Goal: Register for event/course

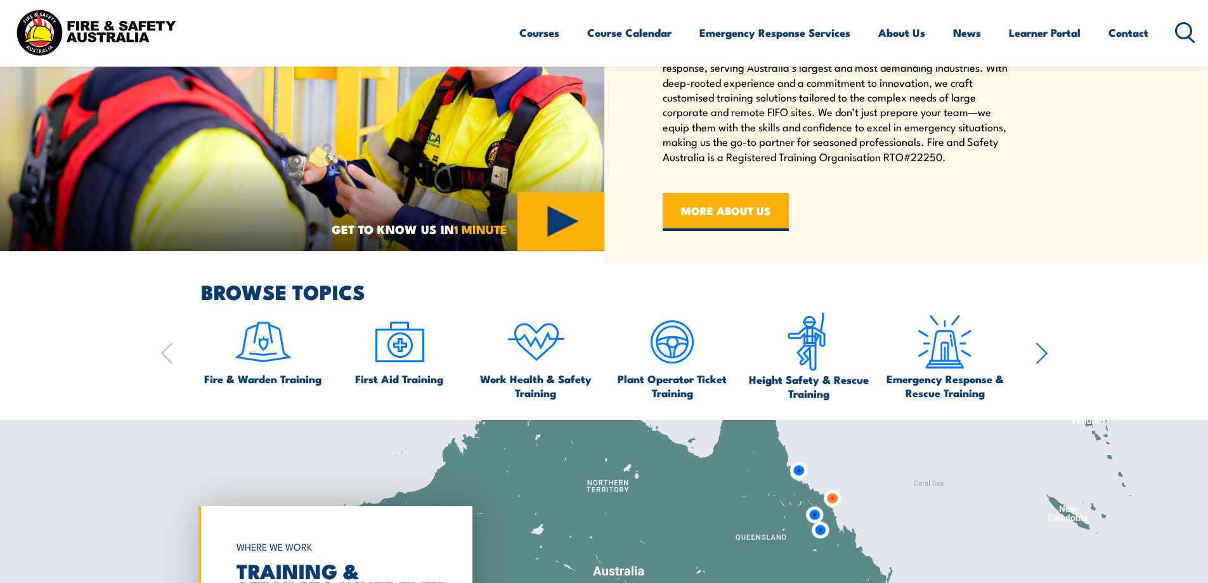
scroll to position [824, 0]
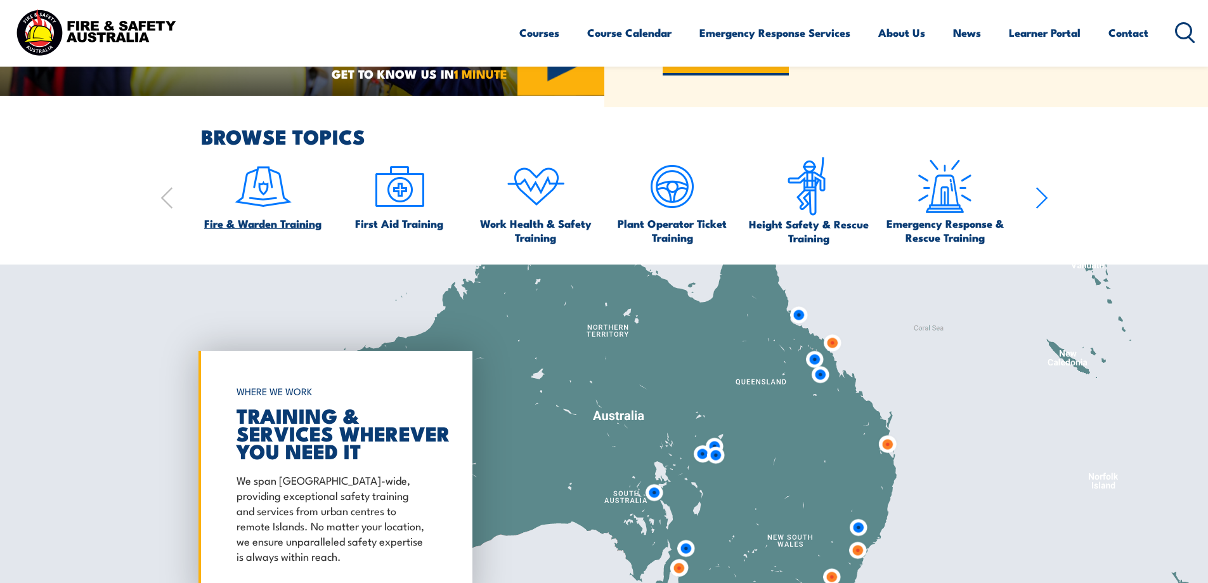
click at [266, 188] on img at bounding box center [263, 187] width 60 height 60
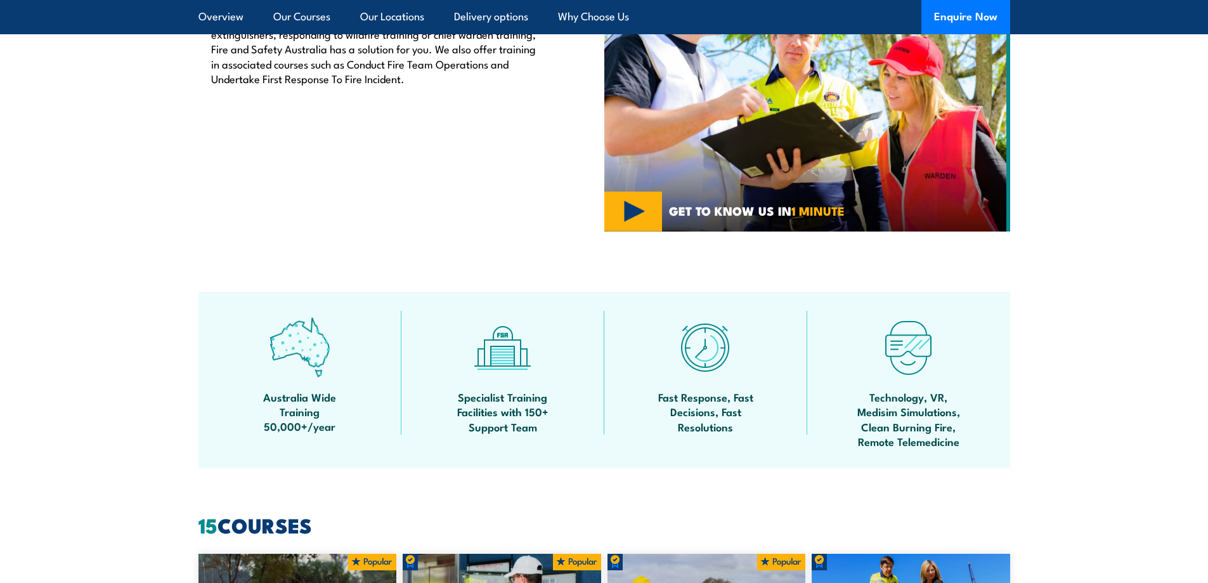
scroll to position [381, 0]
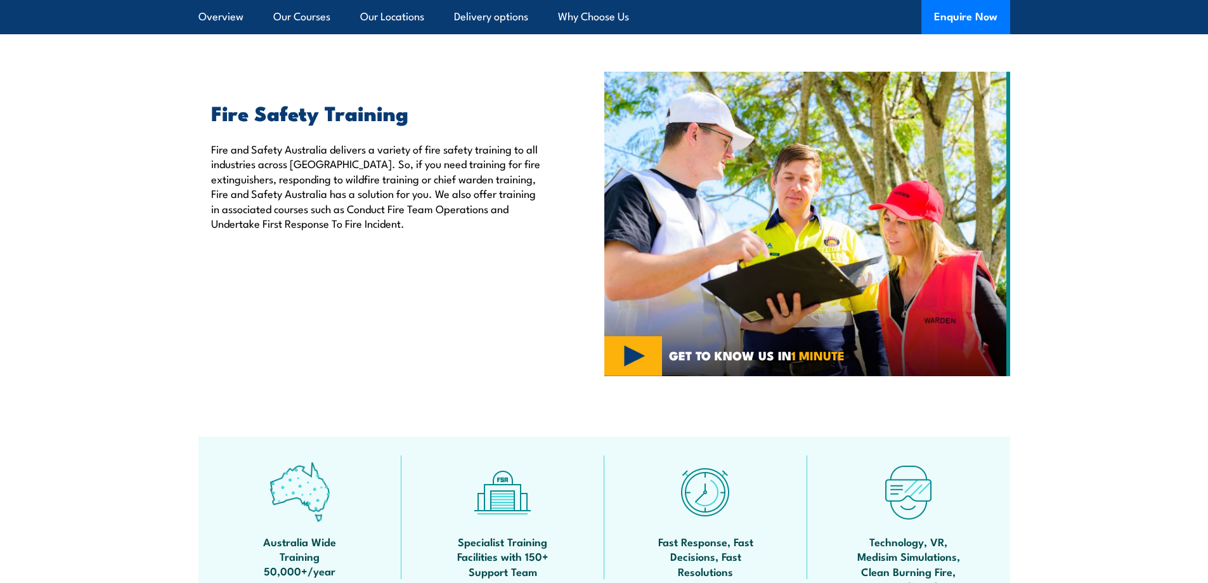
click at [1128, 222] on section "Fire Safety Training Fire and Safety [GEOGRAPHIC_DATA] delivers a variety of fi…" at bounding box center [604, 224] width 1208 height 304
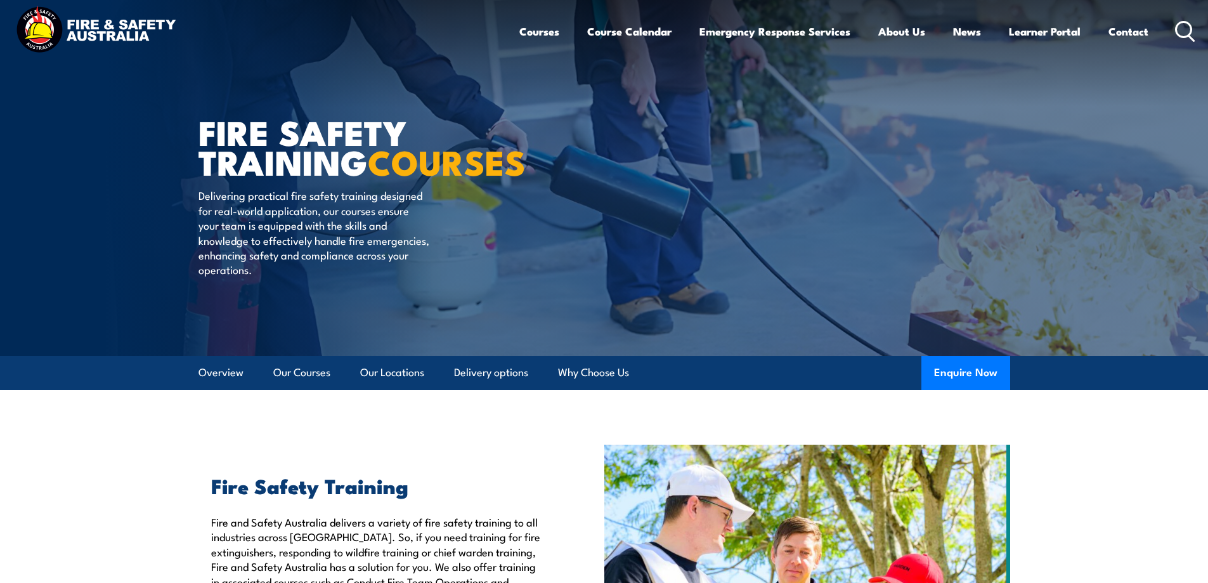
scroll to position [0, 0]
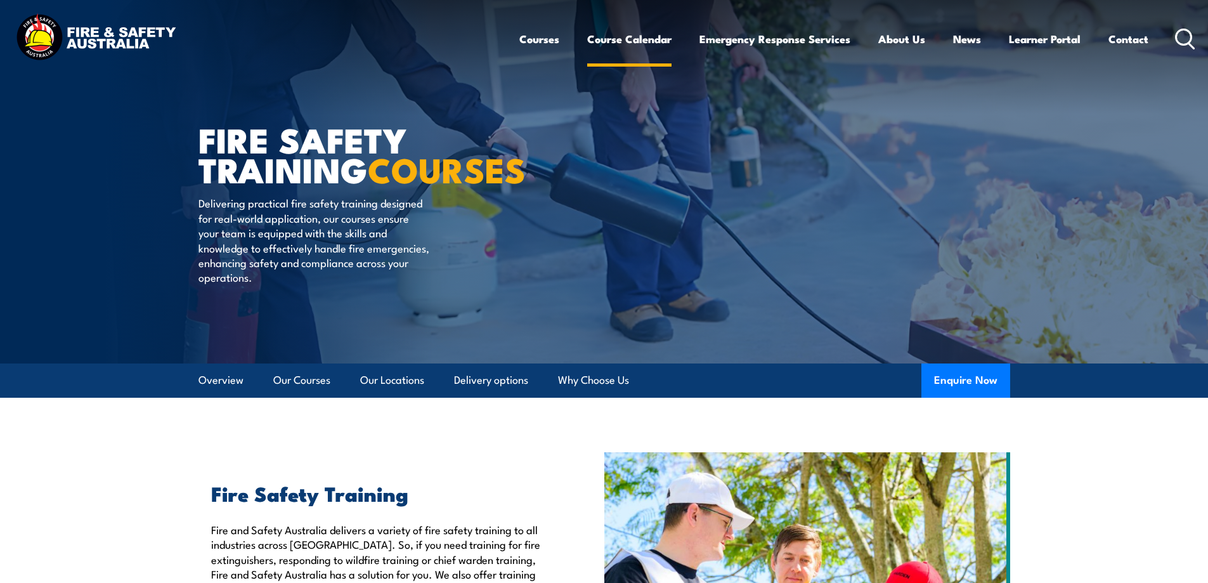
click at [637, 39] on link "Course Calendar" at bounding box center [629, 39] width 84 height 34
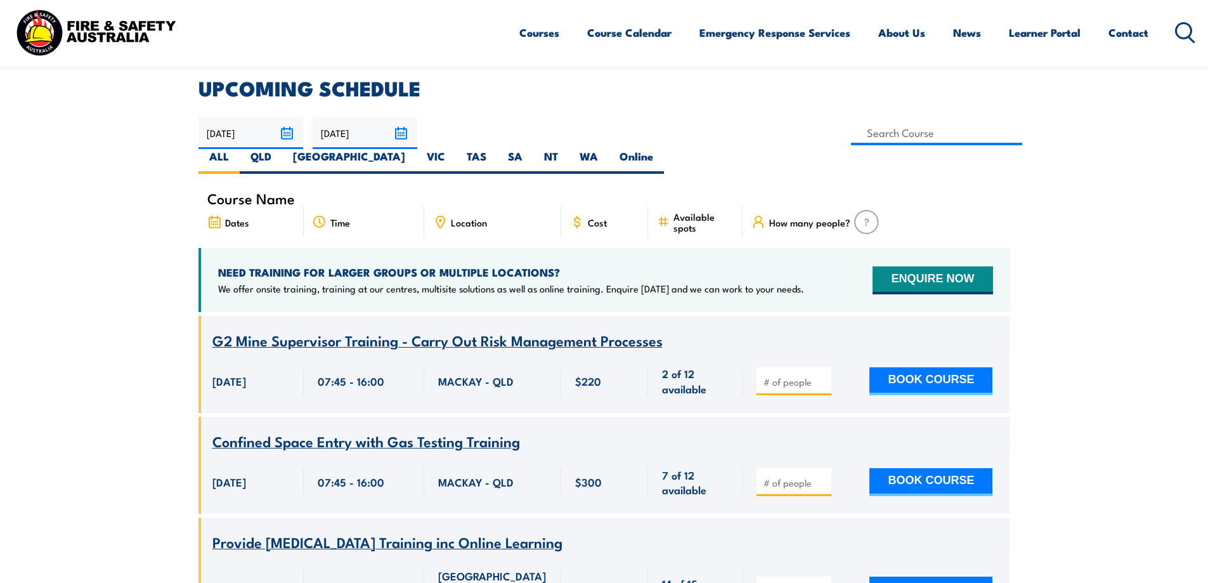
scroll to position [254, 0]
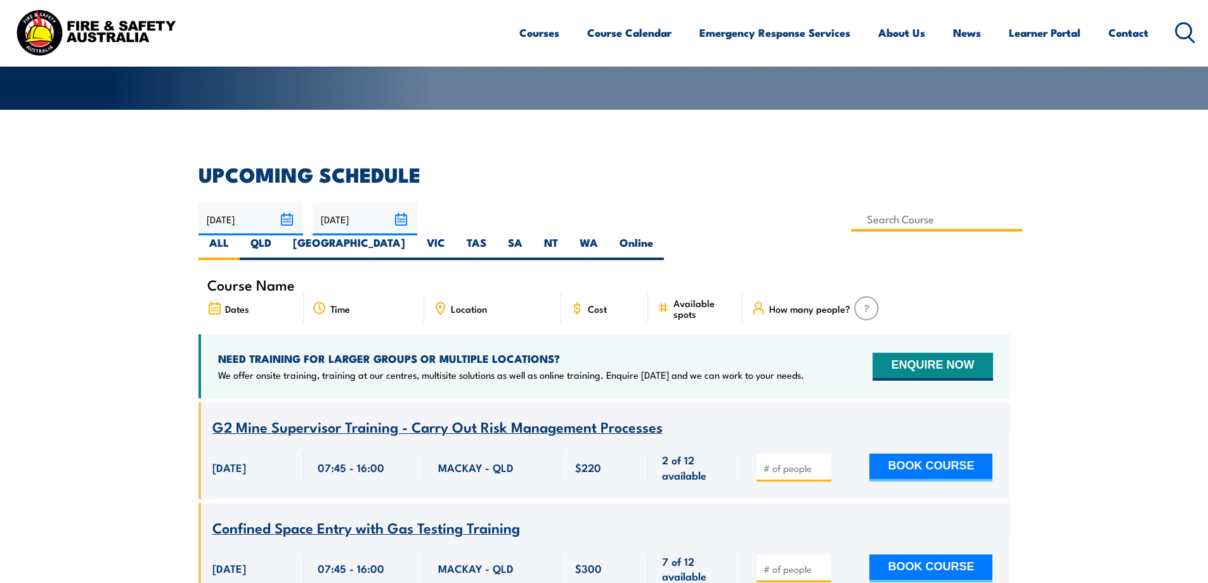
click at [851, 216] on input at bounding box center [937, 219] width 172 height 25
type input "Fire Warden Training"
click at [416, 235] on label "NSW" at bounding box center [349, 247] width 134 height 25
click at [414, 235] on input "NSW" at bounding box center [409, 239] width 8 height 8
radio input "true"
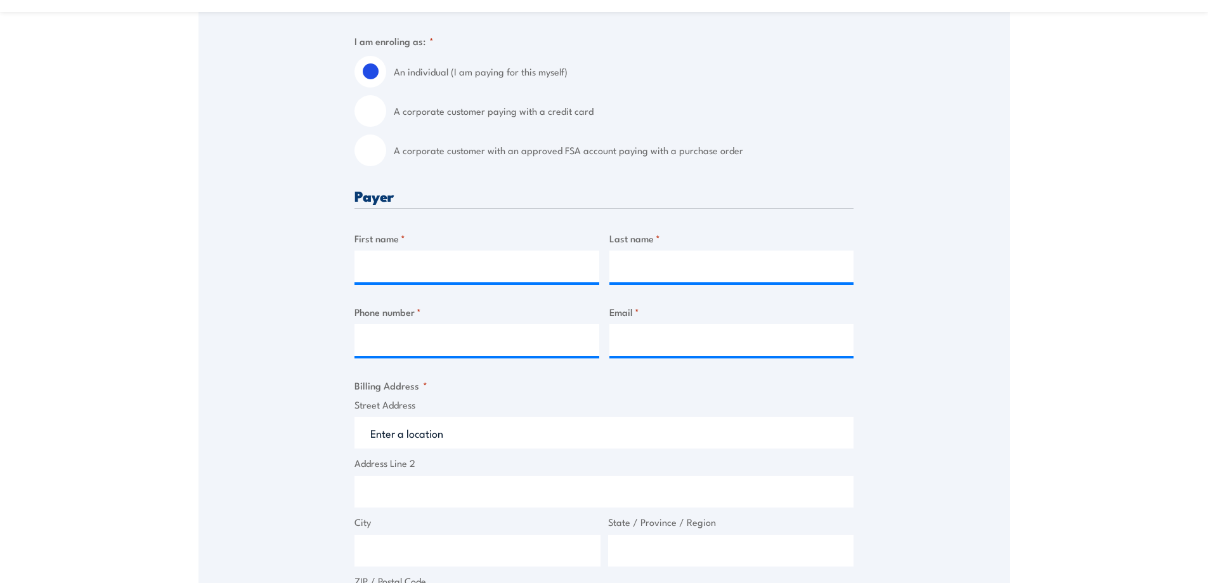
scroll to position [381, 0]
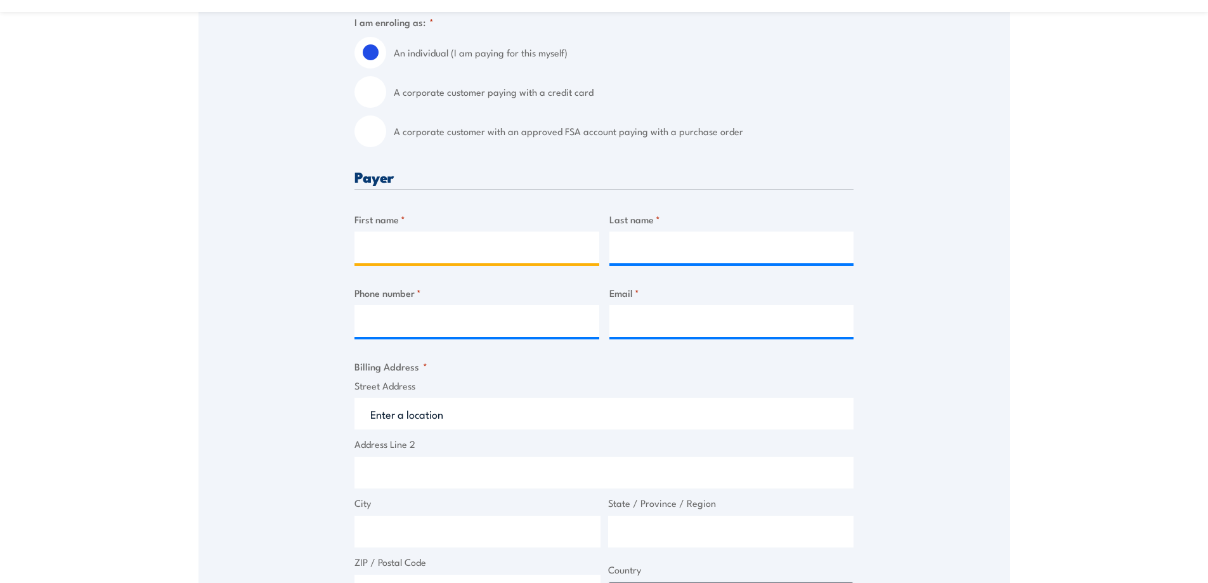
click at [376, 244] on input "First name *" at bounding box center [477, 247] width 245 height 32
type input "[PERSON_NAME]"
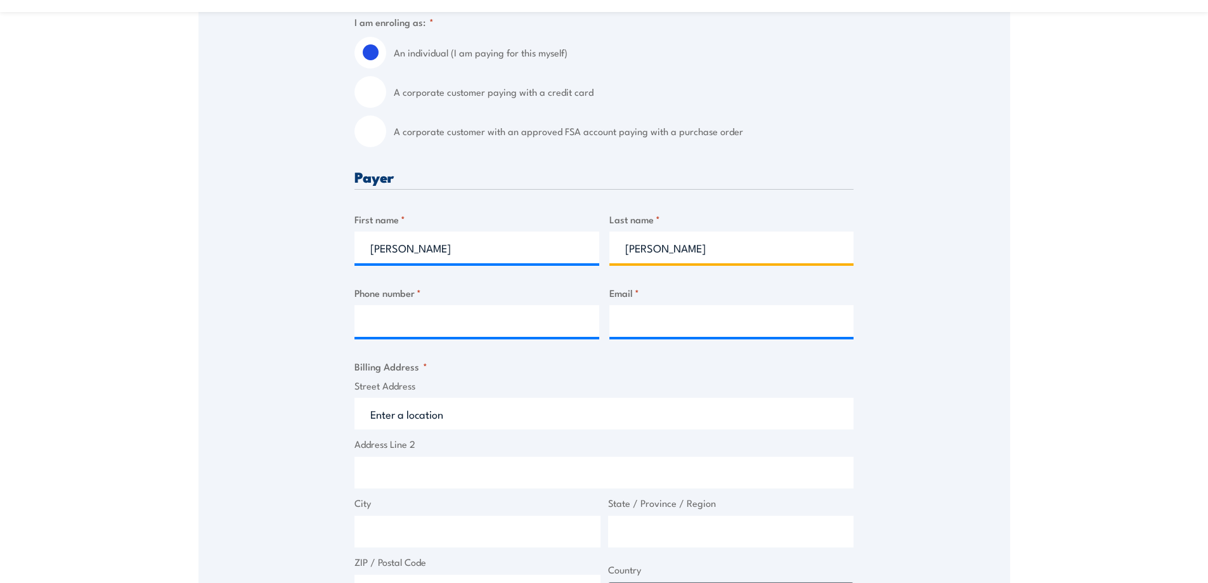
type input "[PERSON_NAME]"
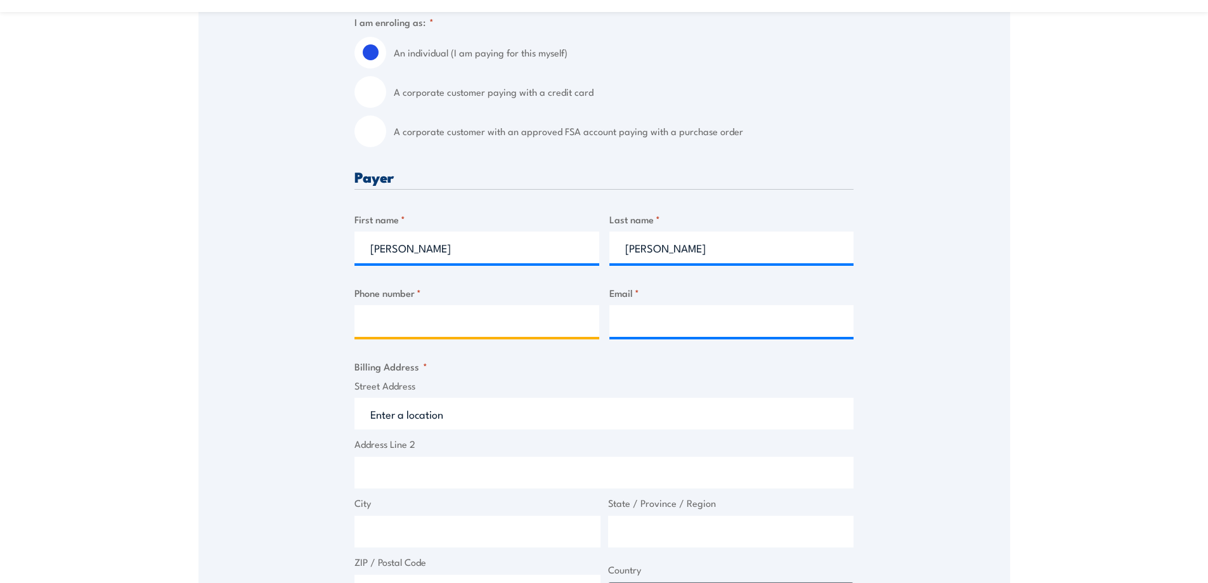
click at [364, 316] on input "Phone number *" at bounding box center [477, 321] width 245 height 32
type input "0263527208"
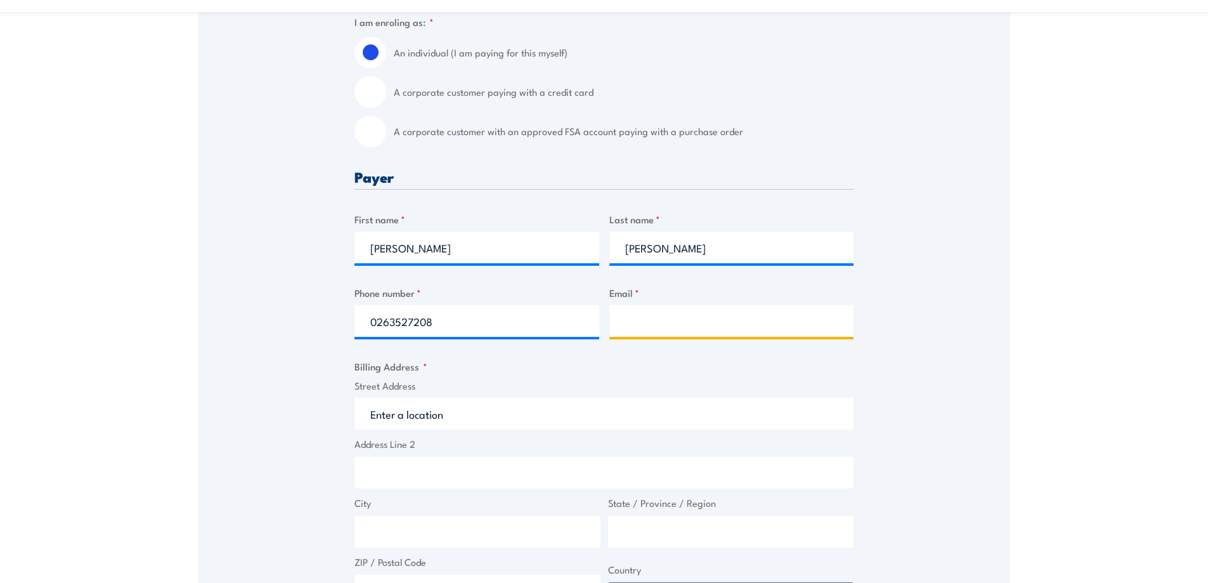
click at [630, 321] on input "Email *" at bounding box center [731, 321] width 245 height 32
type input "michael.kerr@dcj.nsw.gov.au"
click at [391, 417] on input "Street Address" at bounding box center [604, 414] width 499 height 32
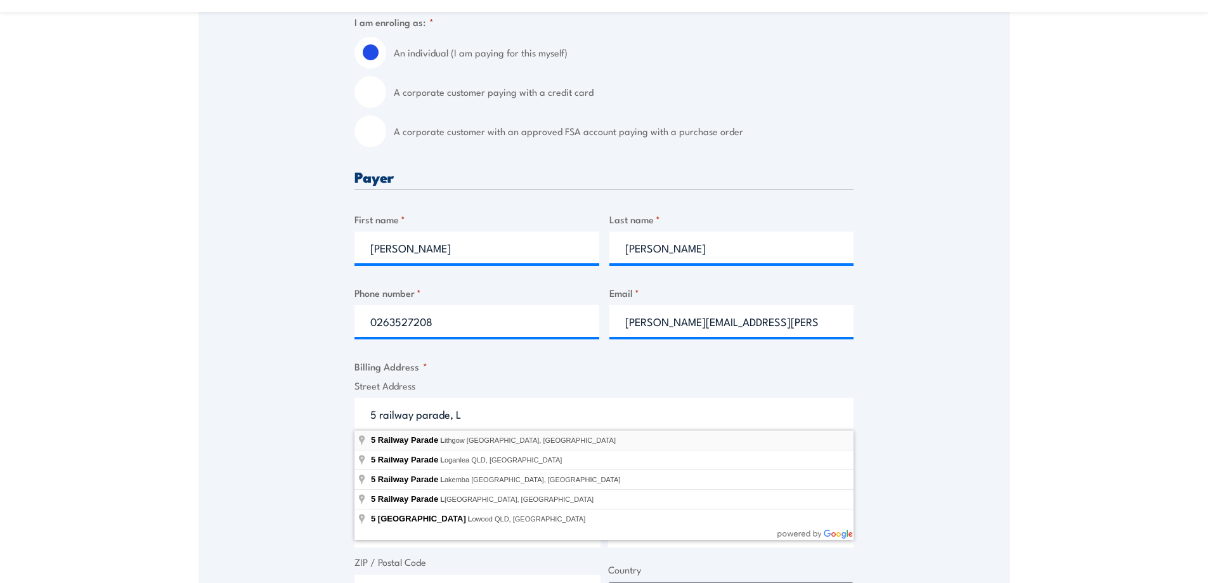
type input "5 Railway Parade, Lithgow NSW, Australia"
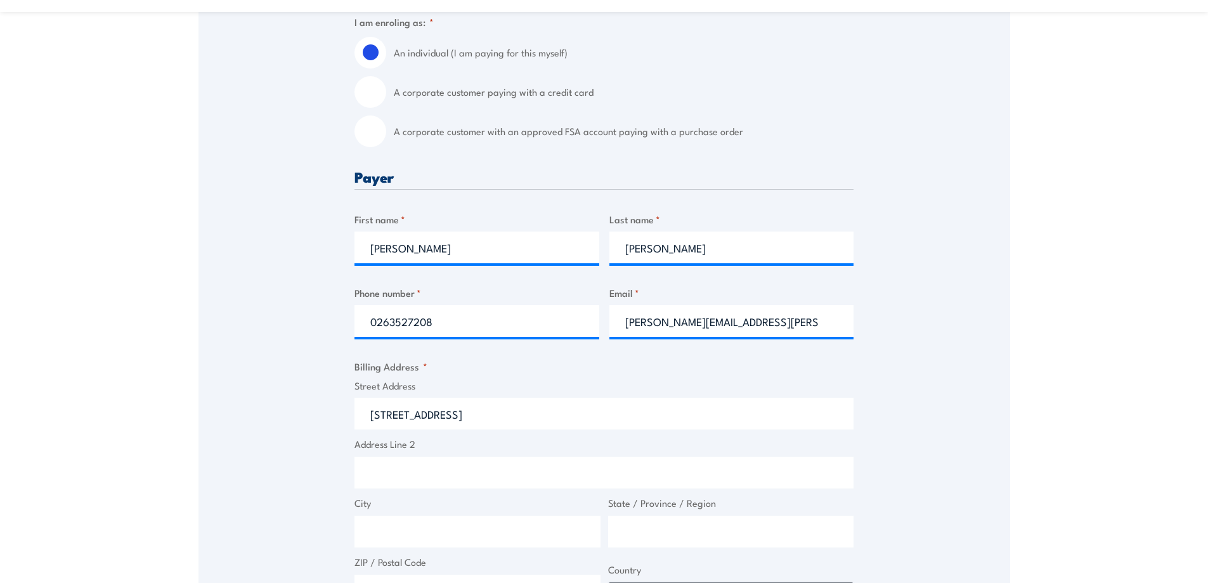
type input "5 Railway Parade"
type input "Lithgow"
type input "New South Wales"
type input "2790"
select select "Australia"
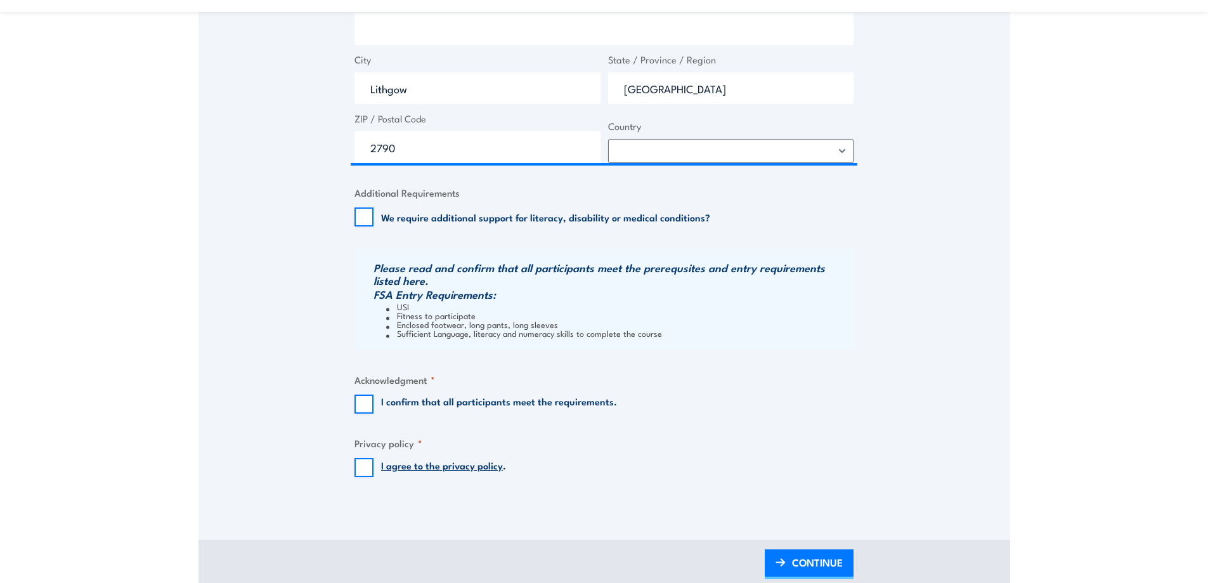
scroll to position [824, 0]
click at [370, 400] on input "I confirm that all participants meet the requirements." at bounding box center [364, 403] width 19 height 19
checkbox input "true"
click at [362, 467] on input "I agree to the privacy policy ." at bounding box center [364, 466] width 19 height 19
checkbox input "true"
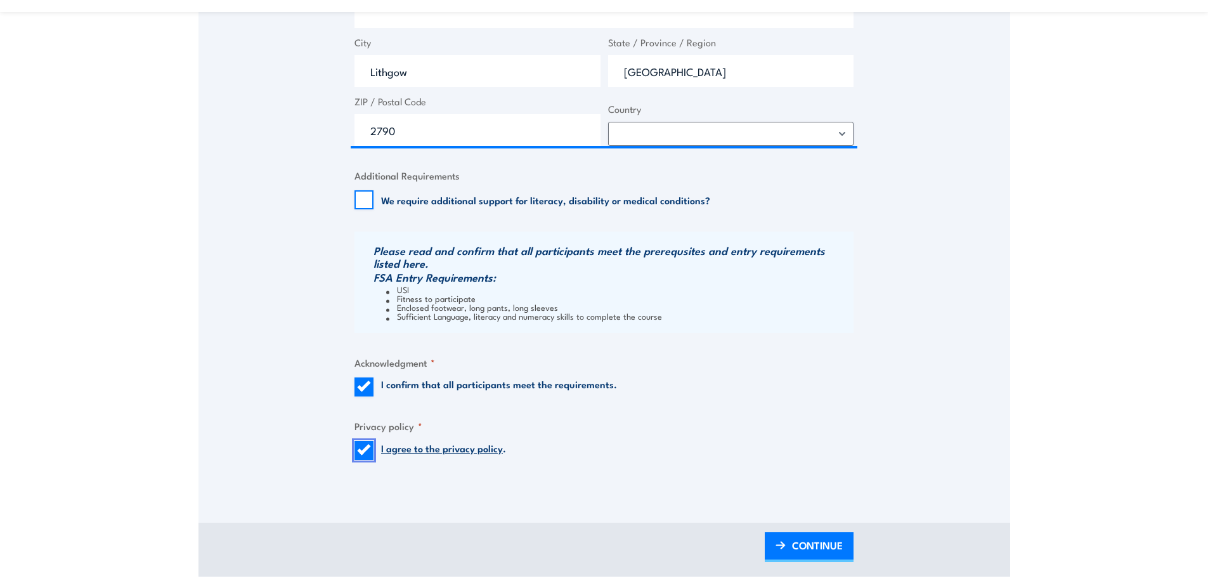
scroll to position [951, 0]
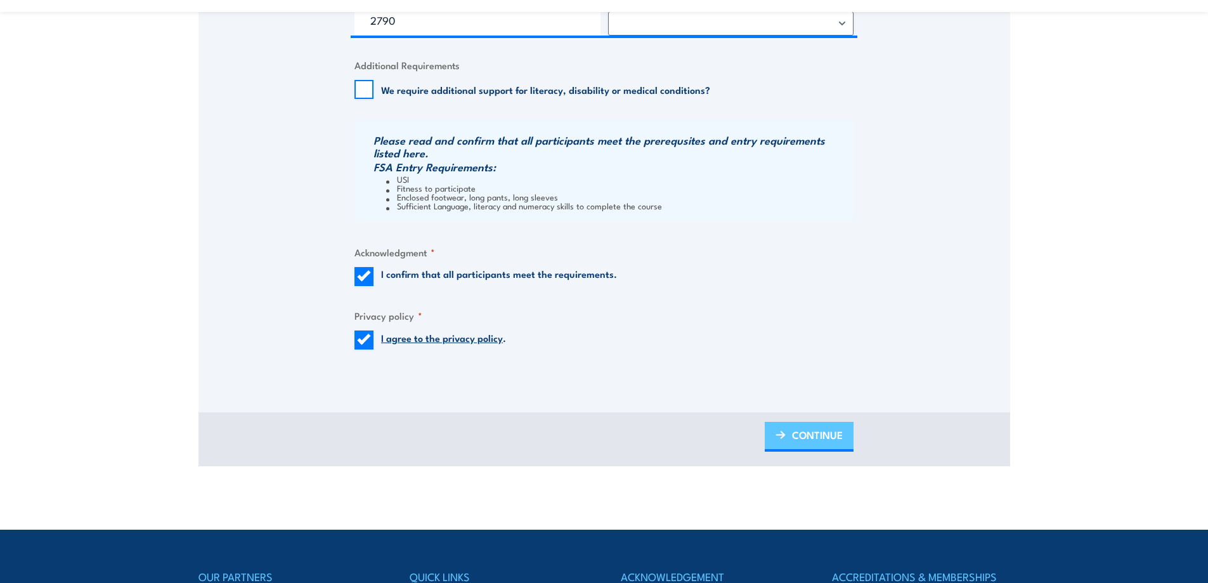
click at [849, 433] on link "CONTINUE" at bounding box center [809, 437] width 89 height 30
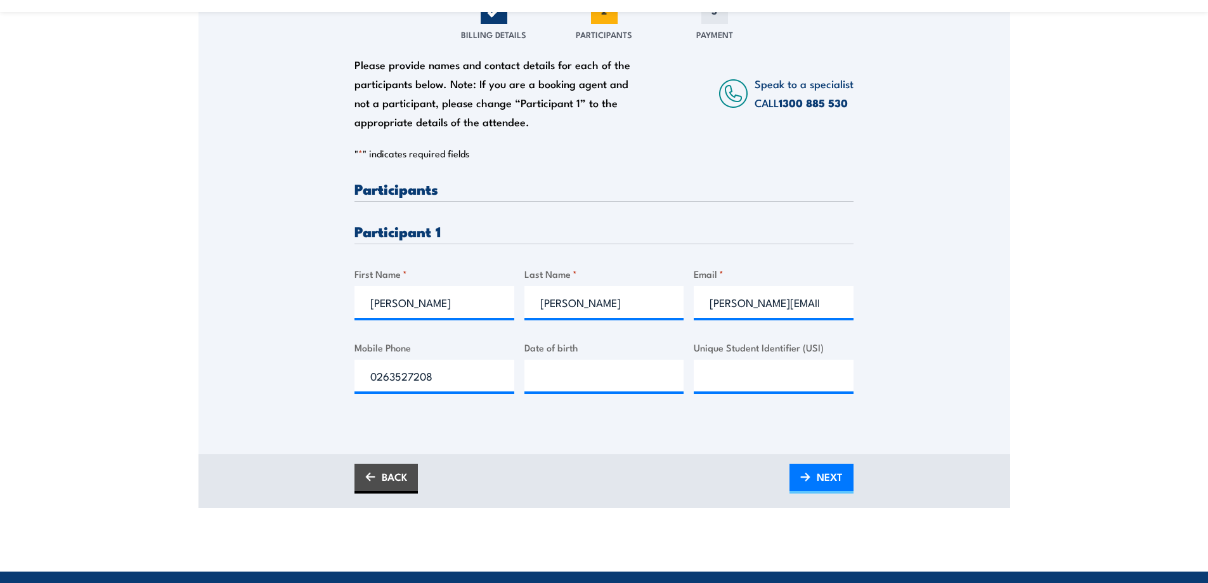
scroll to position [254, 0]
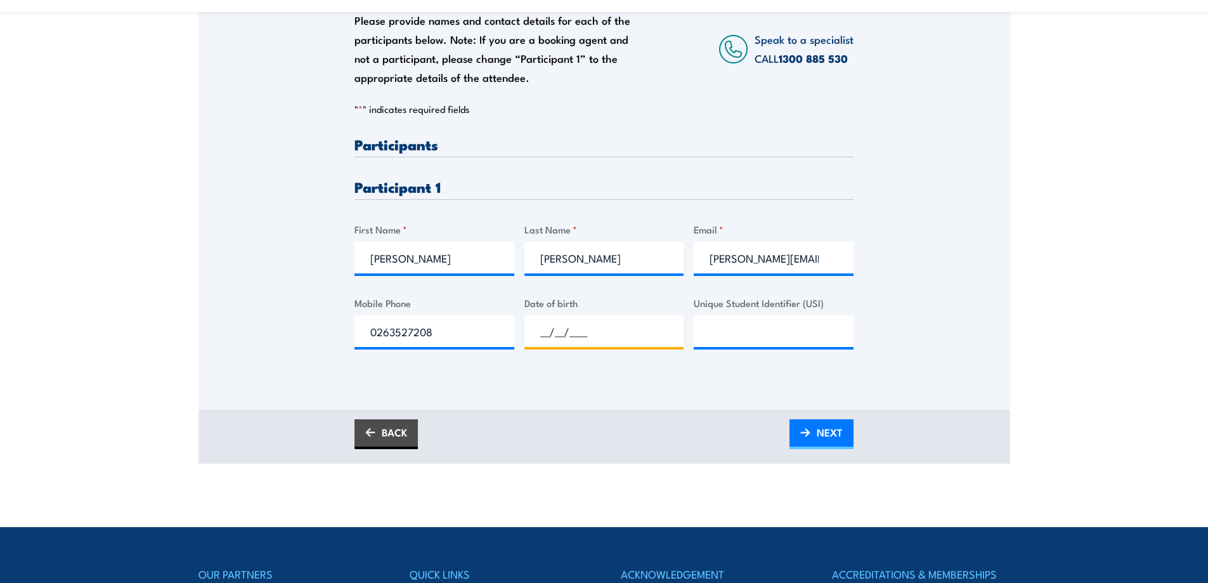
click at [534, 326] on input "__/__/____" at bounding box center [605, 331] width 160 height 32
type input "29/07/1981"
click at [710, 332] on input "Unique Student Identifier (USI)" at bounding box center [774, 331] width 160 height 32
click at [744, 330] on input "t52asrt2ua" at bounding box center [774, 331] width 160 height 32
type input "t52asry2ua"
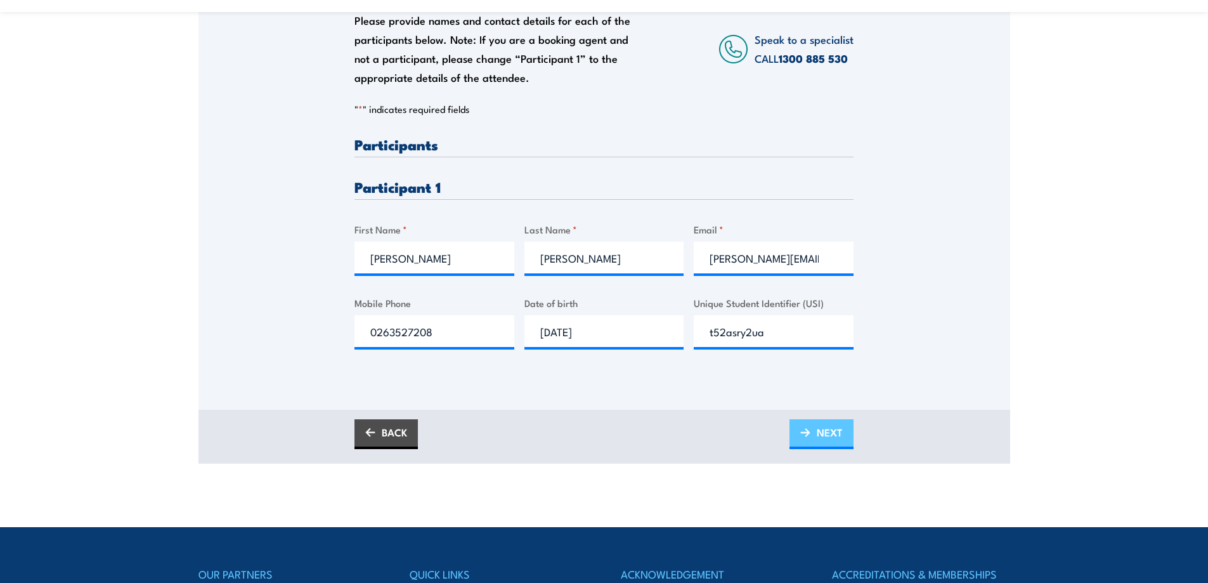
click at [838, 429] on span "NEXT" at bounding box center [830, 432] width 26 height 34
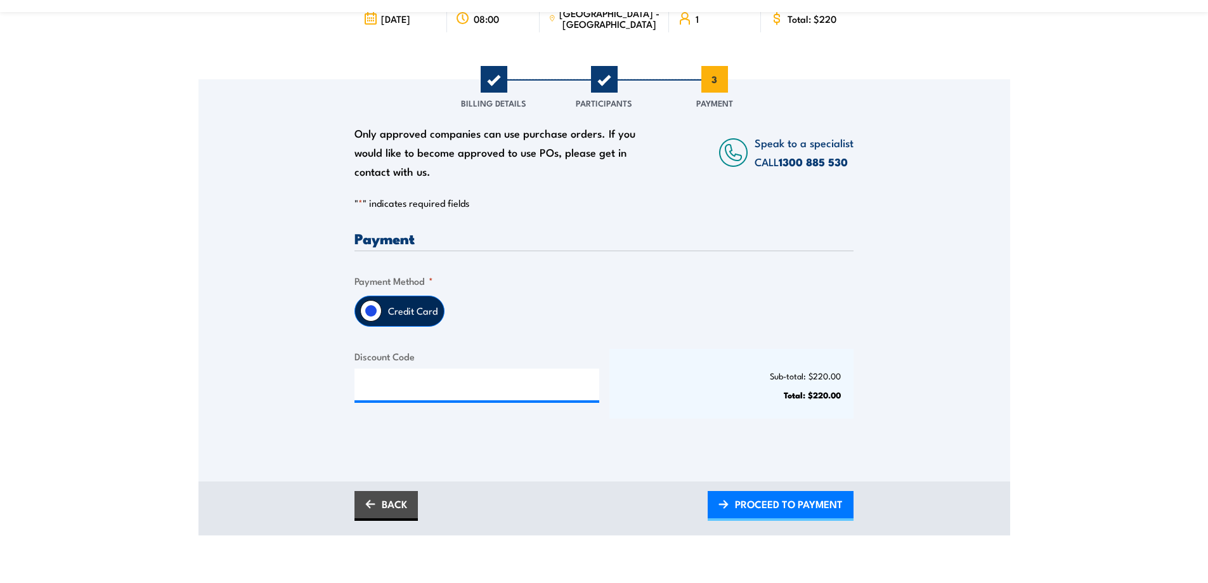
scroll to position [190, 0]
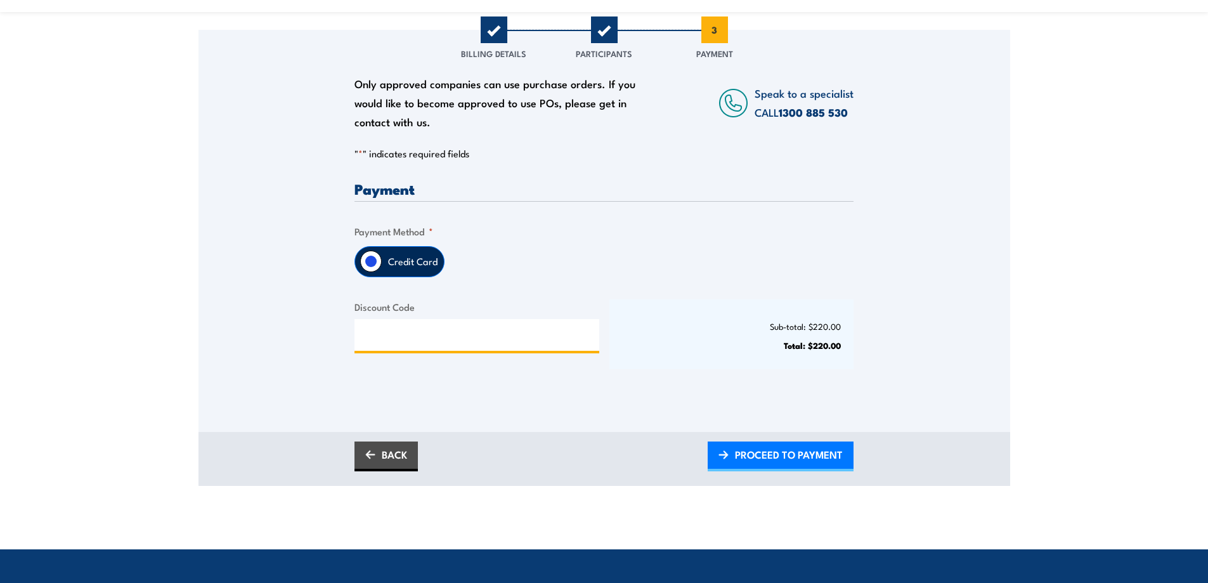
click at [456, 335] on input "Discount Code" at bounding box center [477, 335] width 245 height 32
click at [400, 453] on link "BACK" at bounding box center [386, 456] width 63 height 30
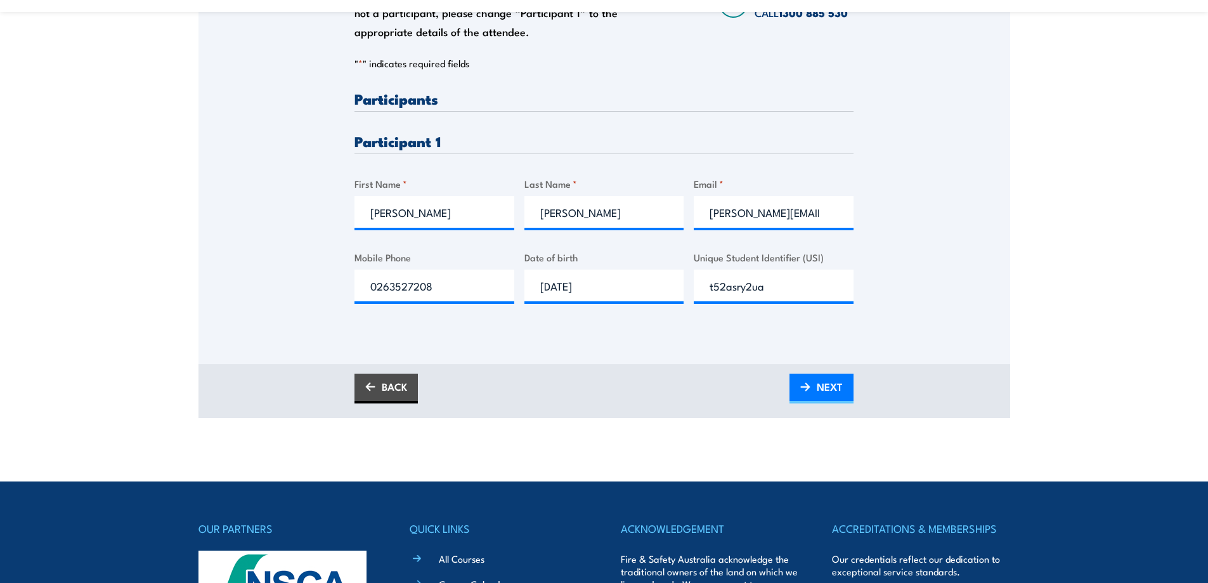
scroll to position [317, 0]
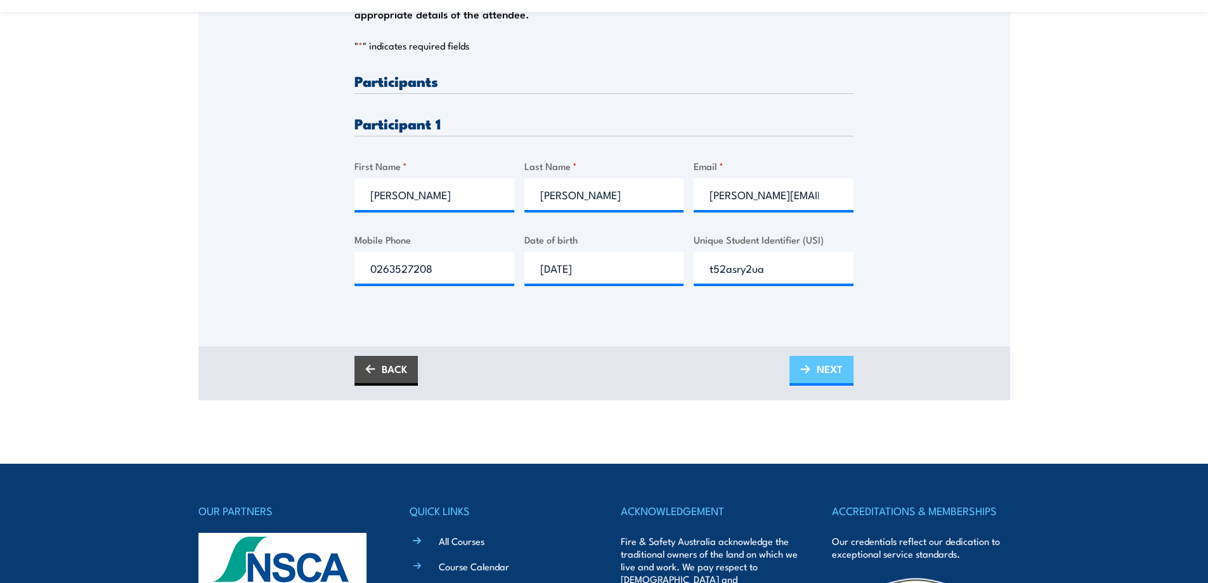
click at [830, 366] on span "NEXT" at bounding box center [830, 369] width 26 height 34
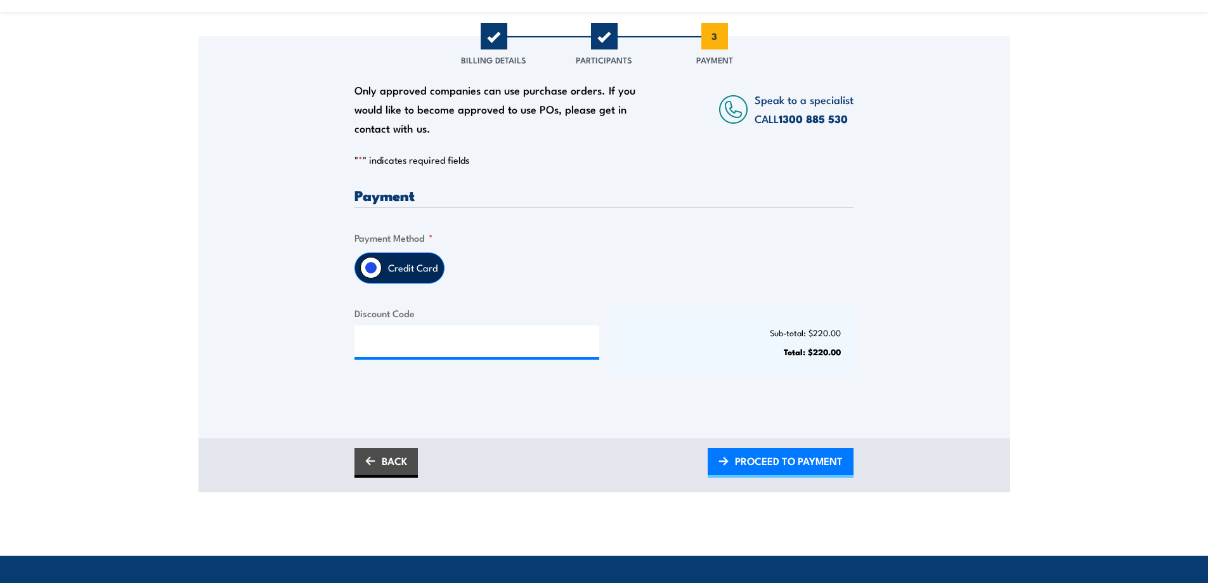
scroll to position [190, 0]
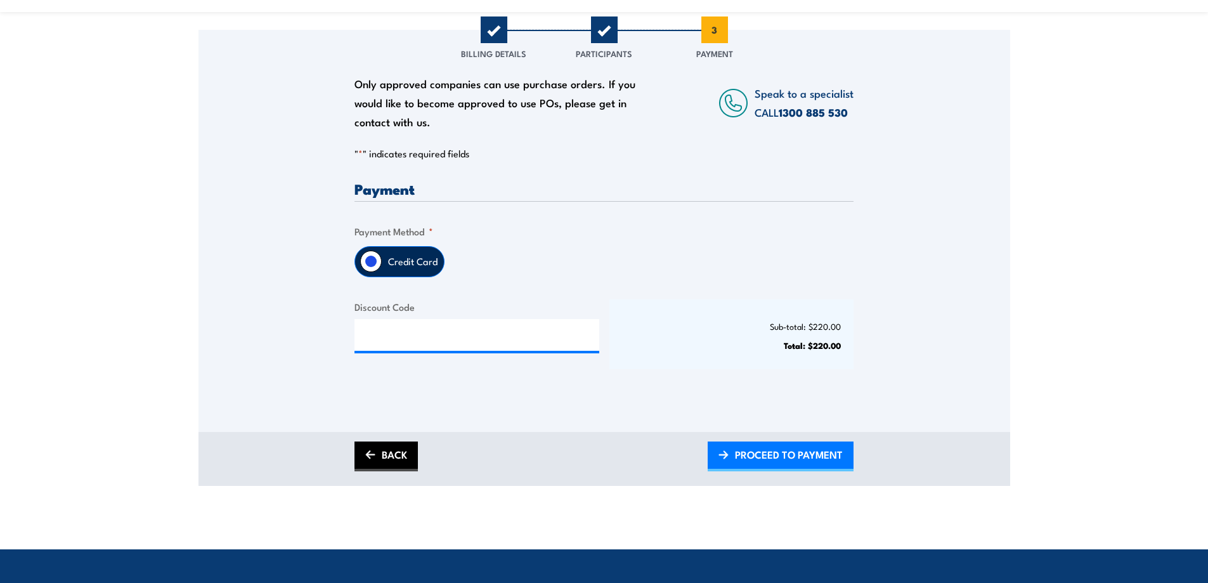
click at [403, 459] on link "BACK" at bounding box center [386, 456] width 63 height 30
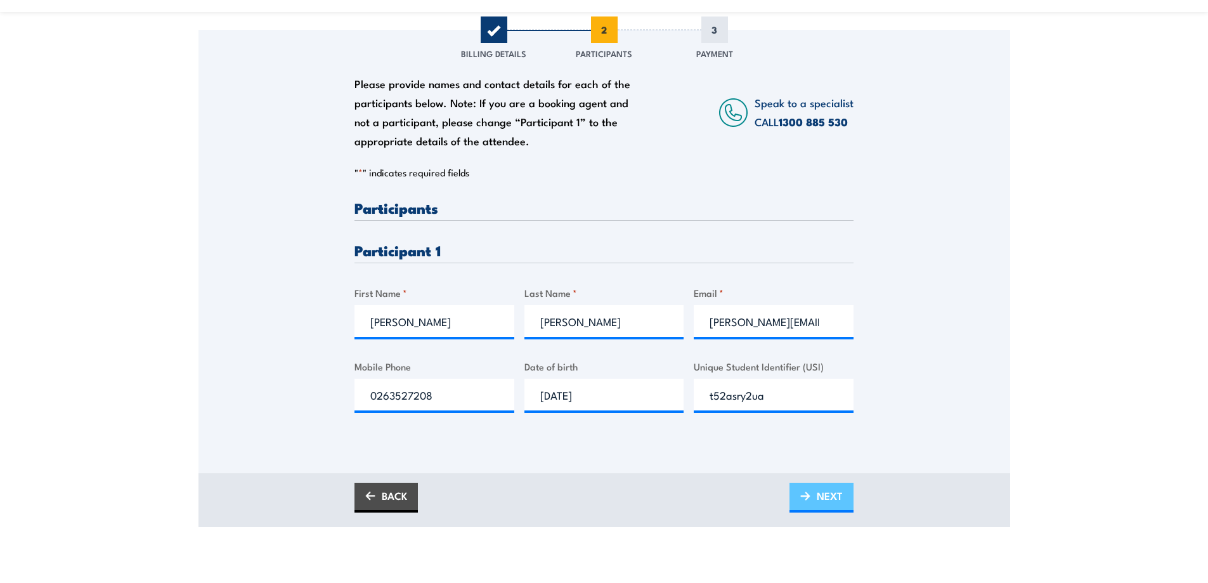
click at [824, 497] on span "NEXT" at bounding box center [830, 496] width 26 height 34
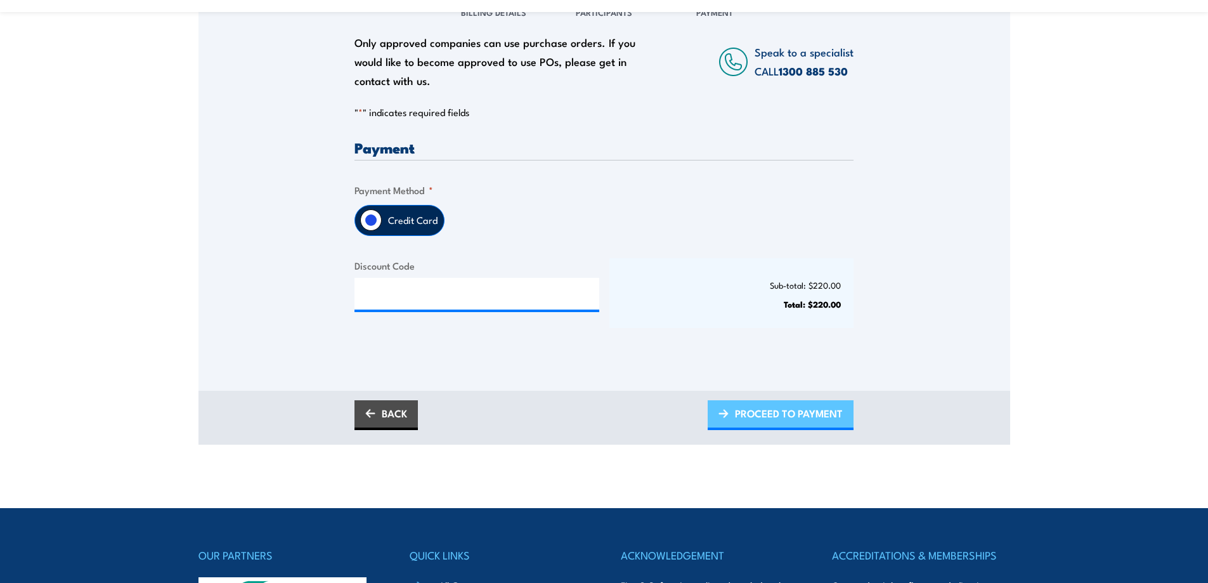
scroll to position [254, 0]
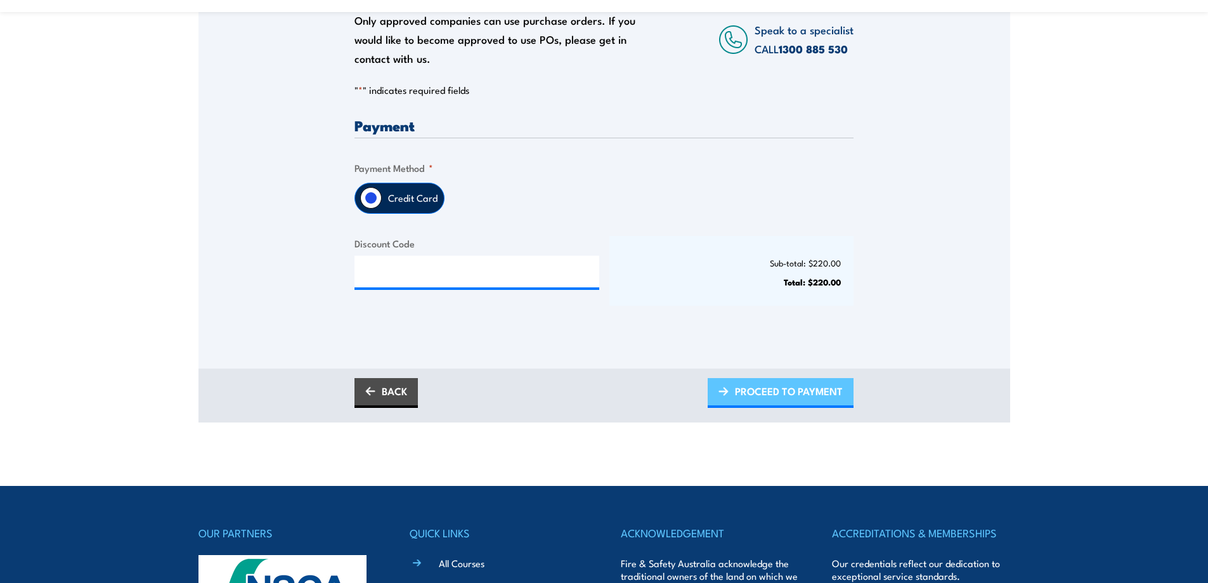
click at [838, 393] on span "PROCEED TO PAYMENT" at bounding box center [789, 391] width 108 height 34
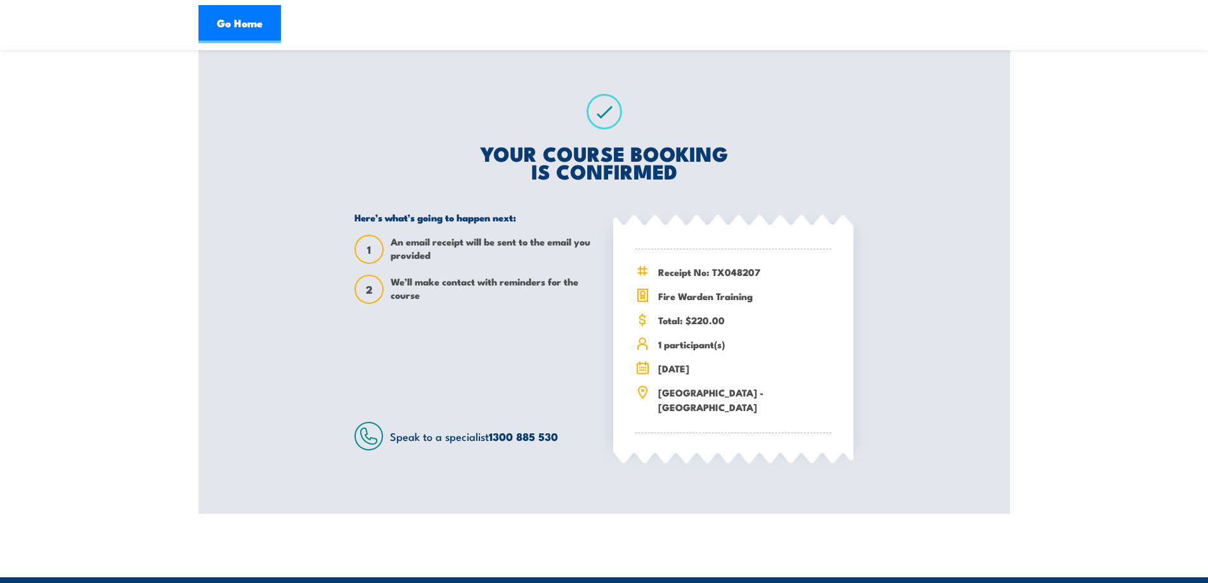
scroll to position [190, 0]
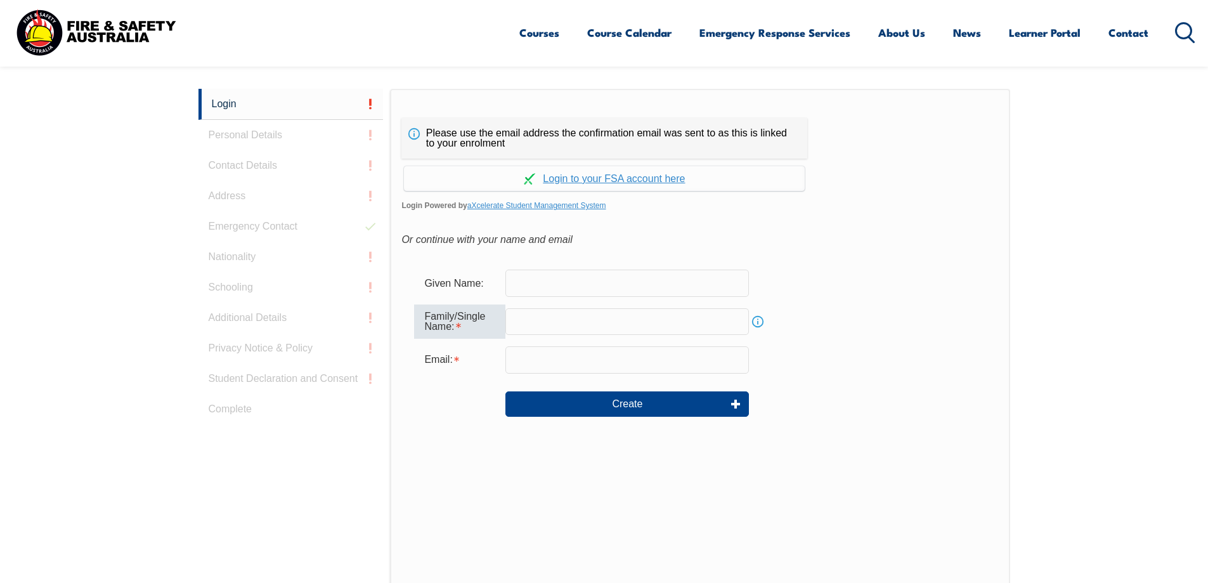
scroll to position [338, 0]
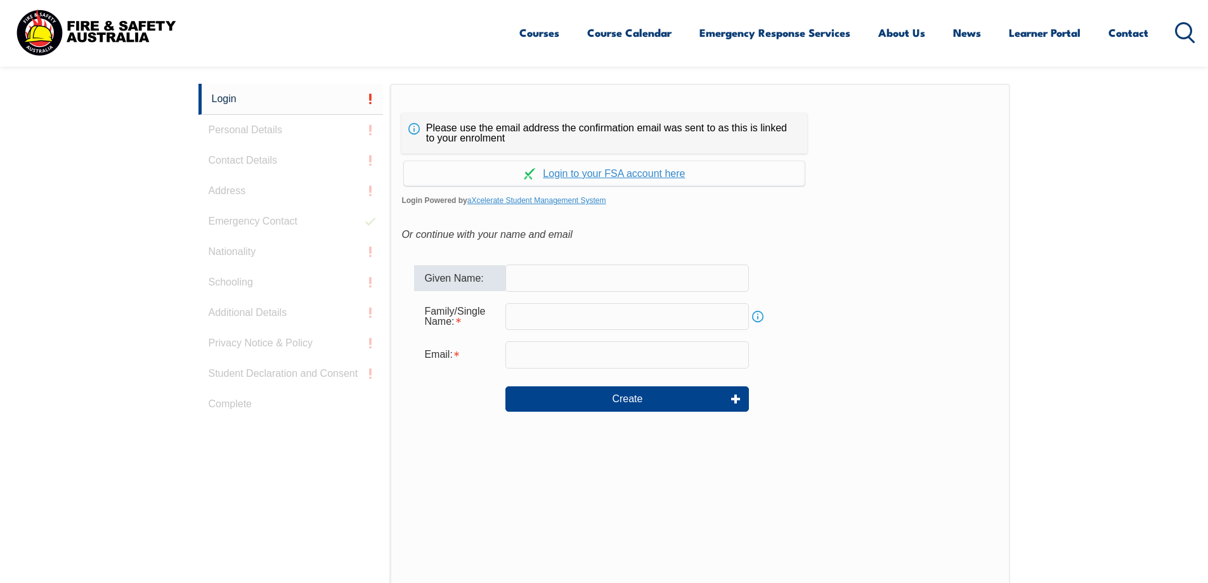
click at [526, 279] on input "text" at bounding box center [627, 277] width 244 height 27
type input "Michael"
type input "Kerr"
type input "[PERSON_NAME][EMAIL_ADDRESS][PERSON_NAME][DOMAIN_NAME]"
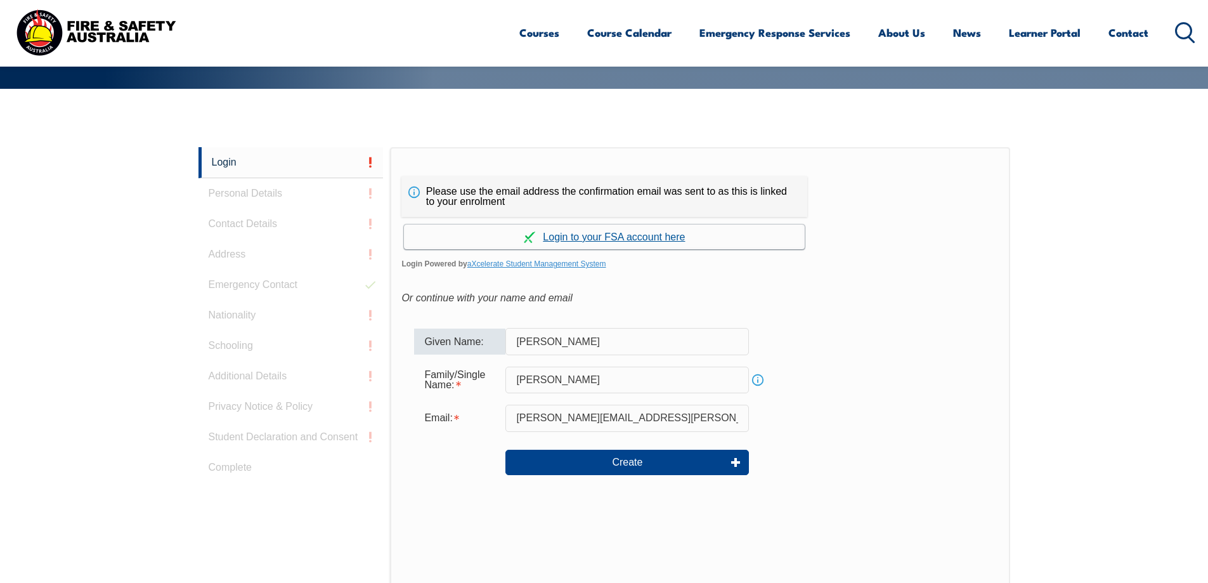
click at [625, 233] on link "Continue with aXcelerate" at bounding box center [604, 237] width 401 height 25
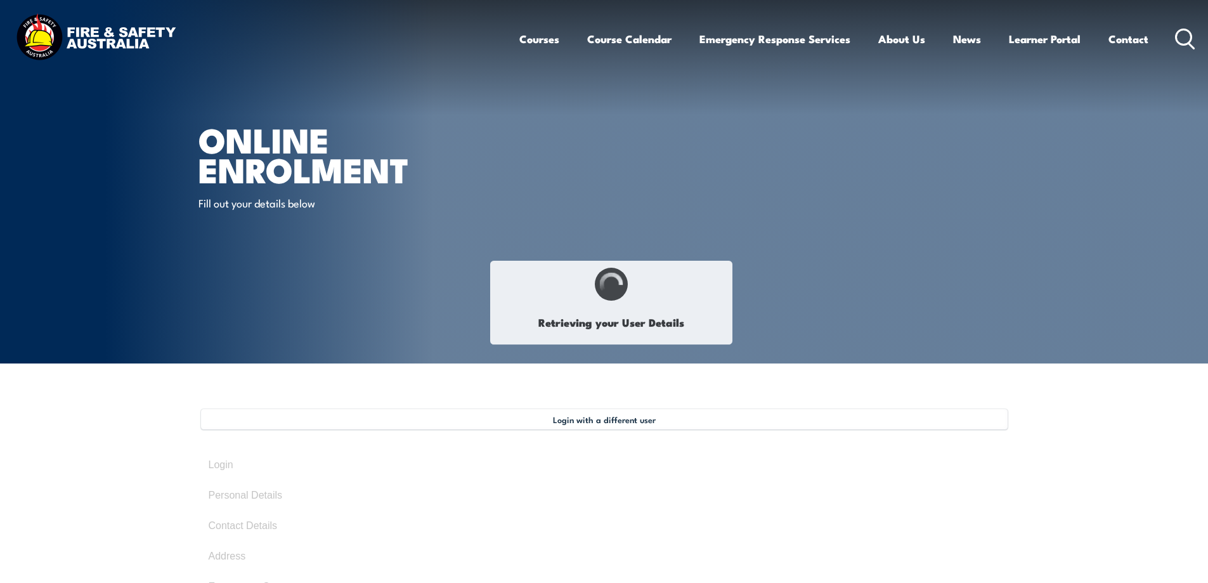
type input "[PERSON_NAME]"
type input "[DATE]"
type input "T52ASRY2UA"
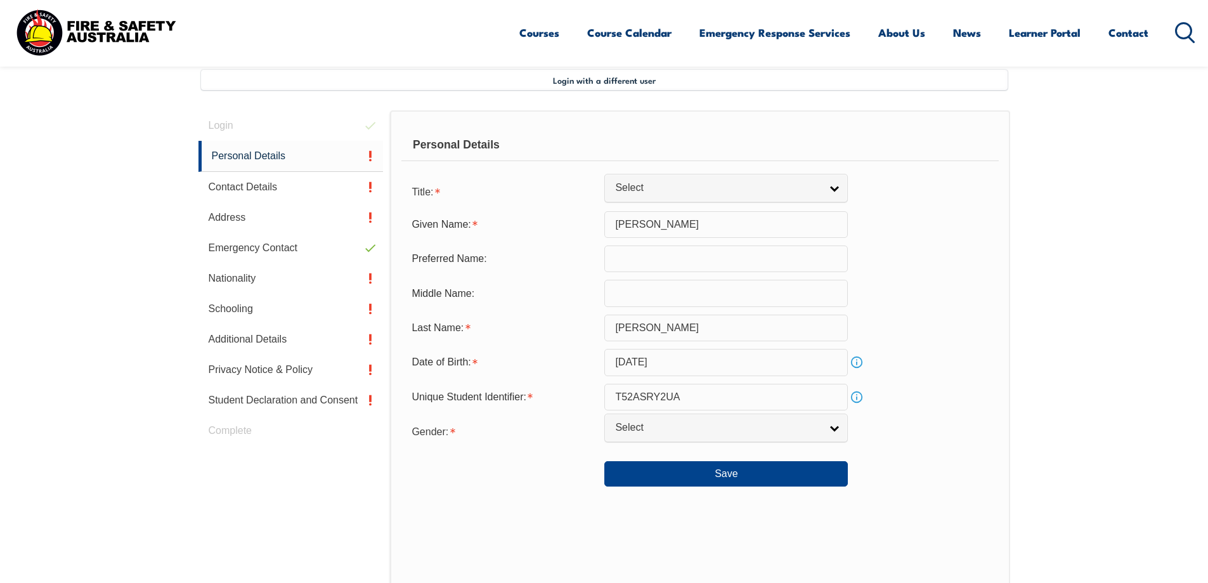
scroll to position [346, 0]
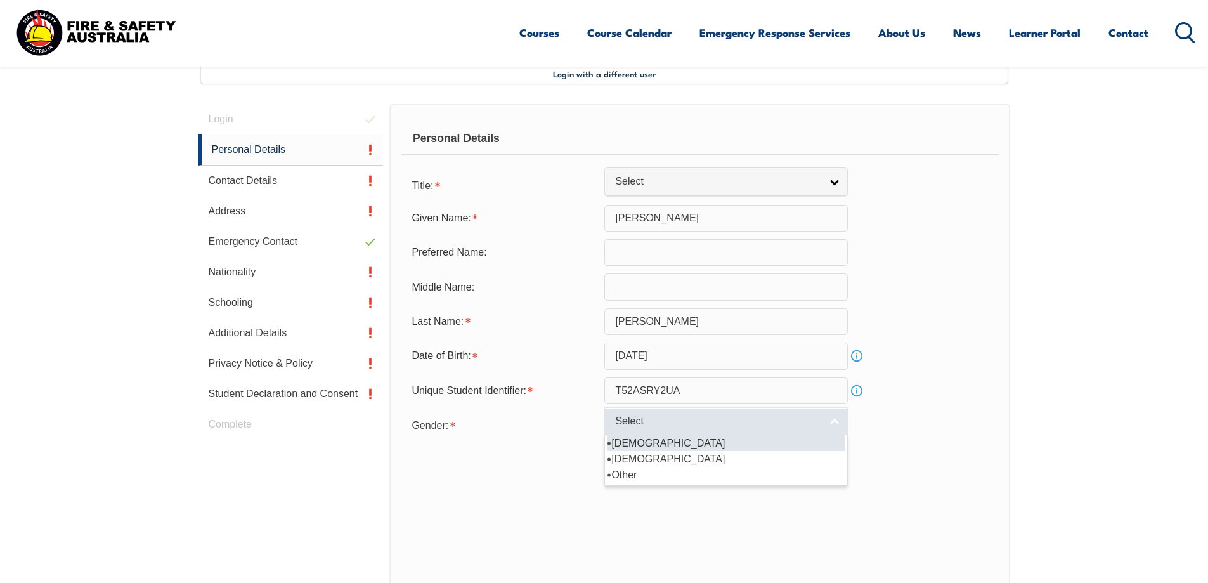
click at [821, 415] on link "Select" at bounding box center [726, 421] width 244 height 29
click at [757, 444] on li "[DEMOGRAPHIC_DATA]" at bounding box center [726, 443] width 237 height 16
select select "M"
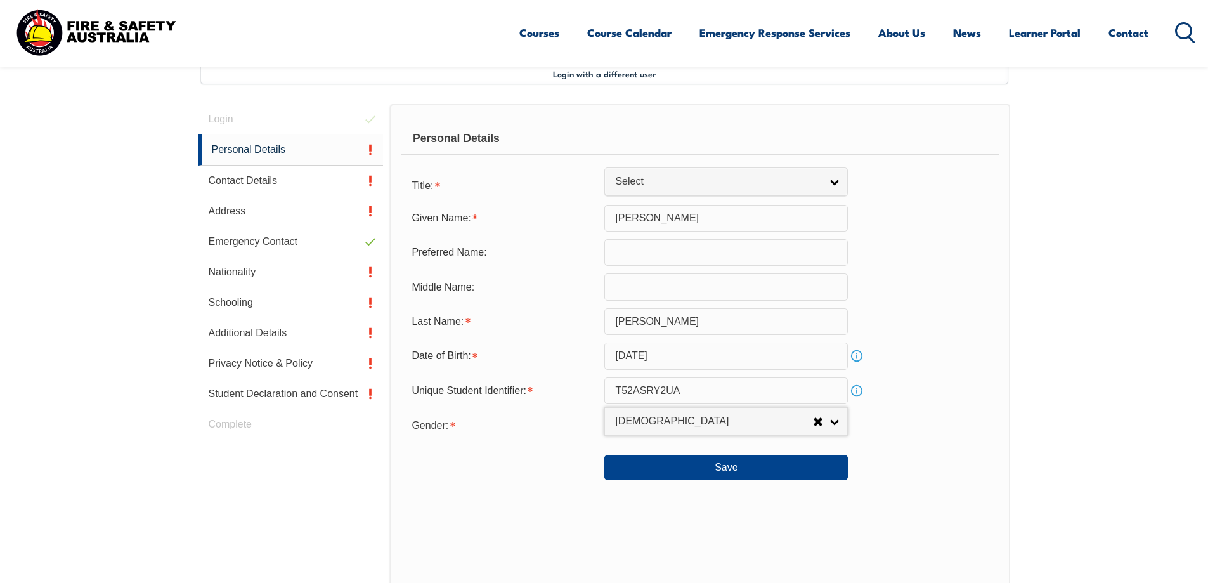
click at [644, 261] on input "text" at bounding box center [726, 252] width 244 height 27
type input "i"
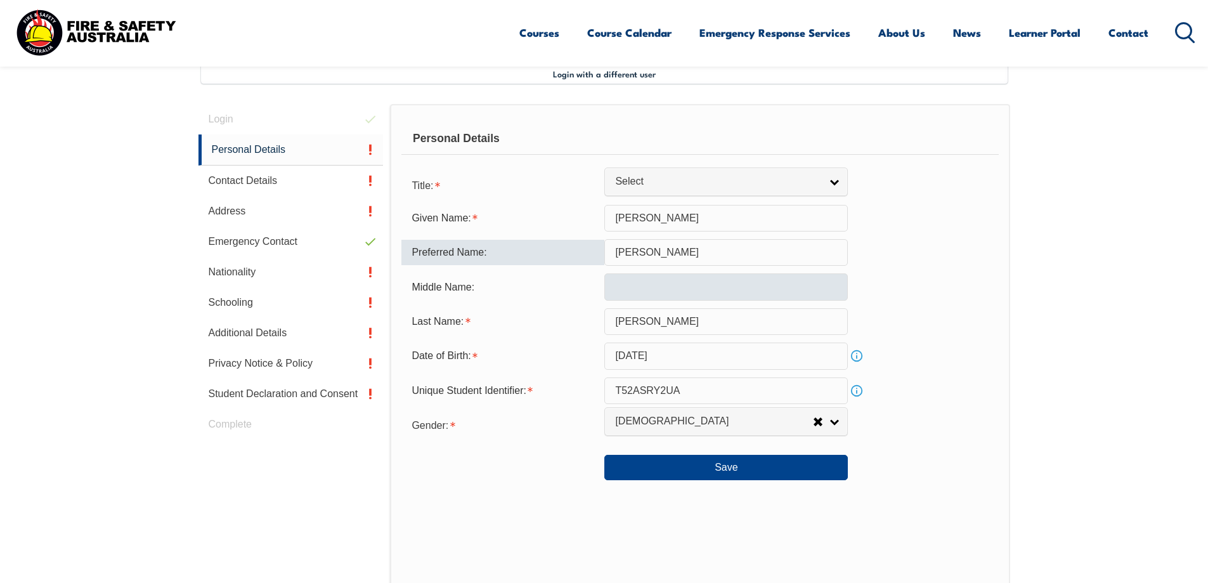
type input "[PERSON_NAME]"
click at [641, 283] on input "text" at bounding box center [726, 286] width 244 height 27
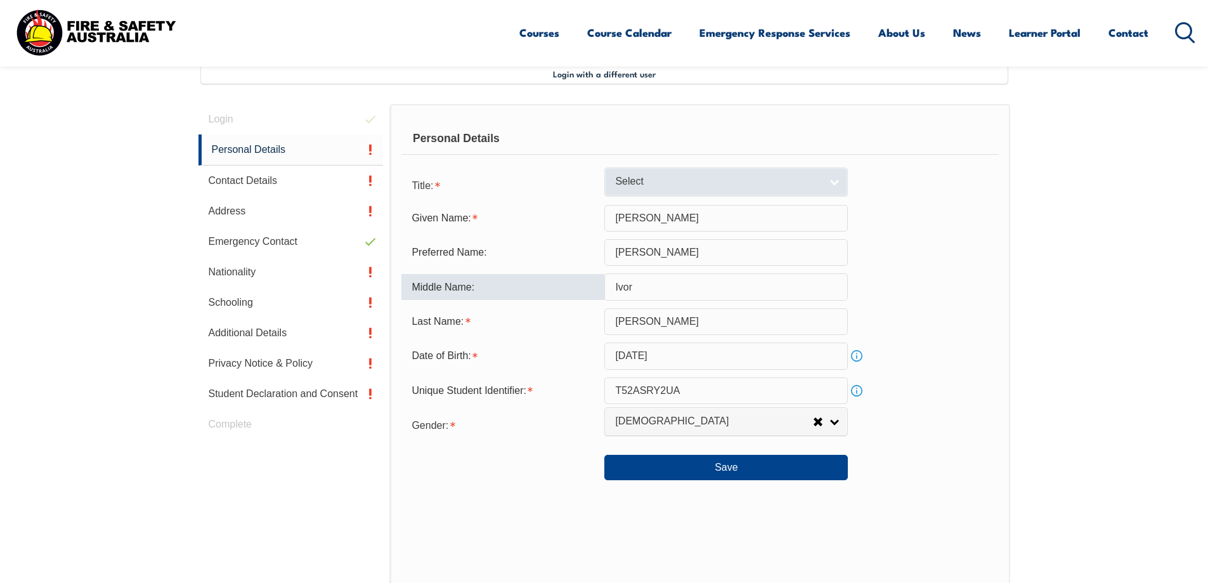
type input "Ivor"
click at [679, 186] on span "Select" at bounding box center [717, 181] width 205 height 13
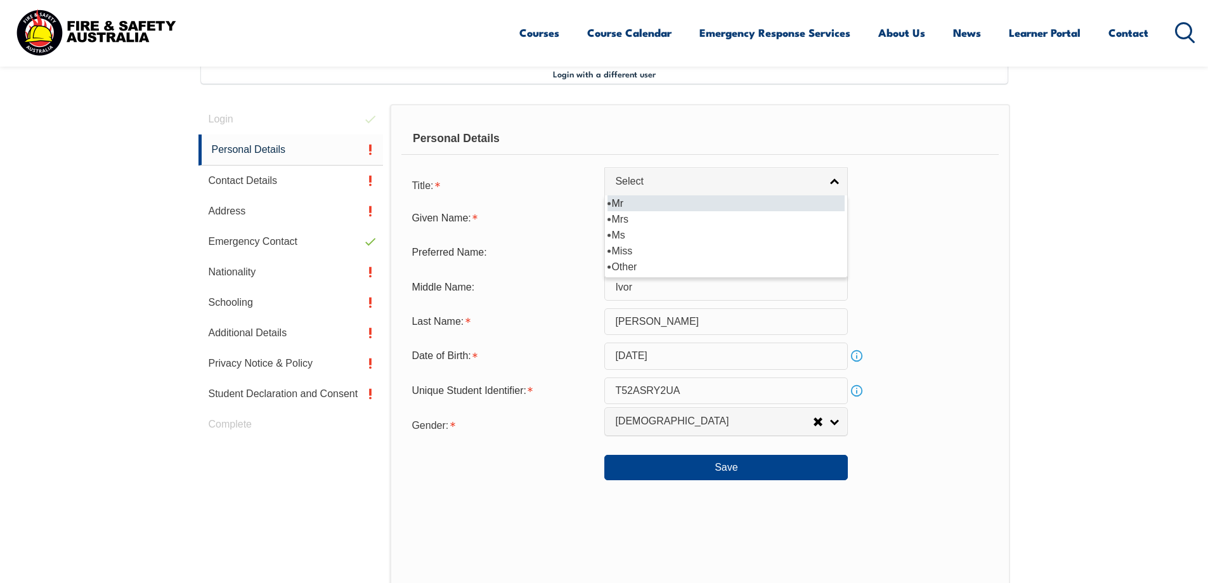
click at [662, 204] on li "Mr" at bounding box center [726, 203] width 237 height 16
select select "Mr"
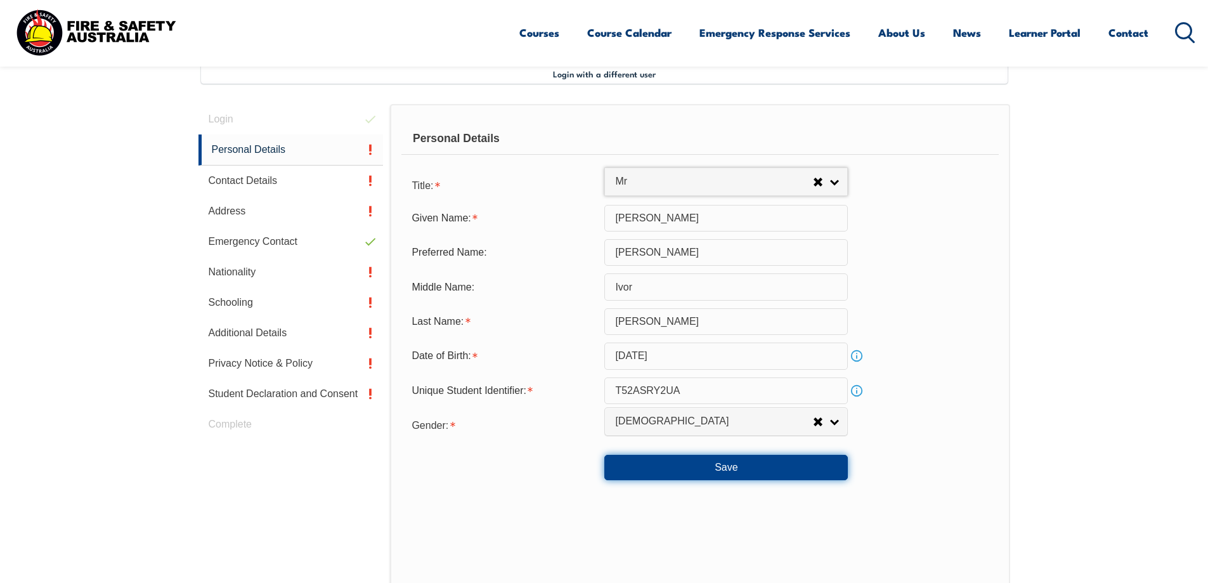
click at [738, 464] on button "Save" at bounding box center [726, 467] width 244 height 25
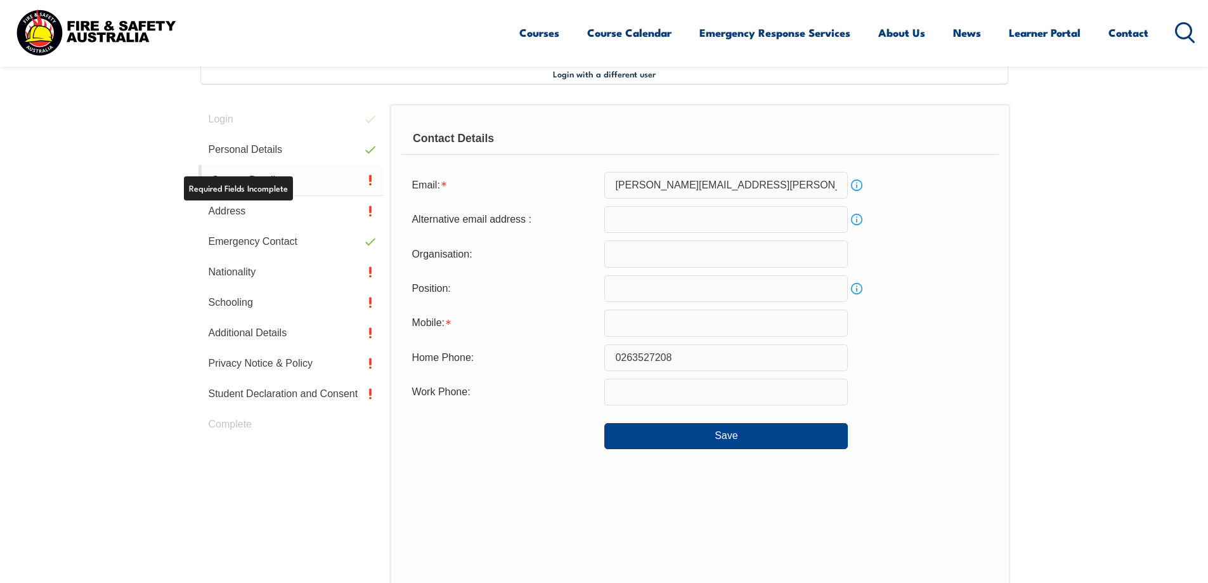
click at [277, 183] on link "Contact Details" at bounding box center [291, 180] width 185 height 31
click at [651, 218] on input "email" at bounding box center [726, 219] width 244 height 27
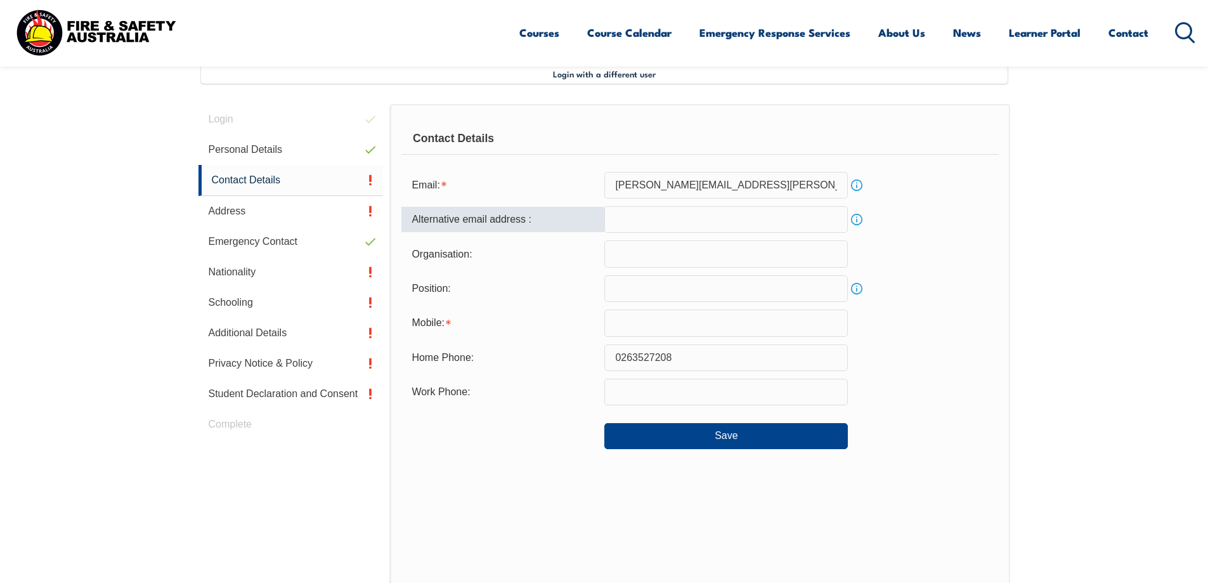
click at [651, 218] on input "email" at bounding box center [726, 219] width 244 height 27
click at [901, 197] on div "Email: michael.kerr@dcj.nsw.gov.au Info" at bounding box center [699, 185] width 597 height 27
click at [670, 214] on input "email" at bounding box center [726, 219] width 244 height 27
type input "michaelkerr2104@outlook.com"
click at [645, 254] on input "text" at bounding box center [726, 253] width 244 height 27
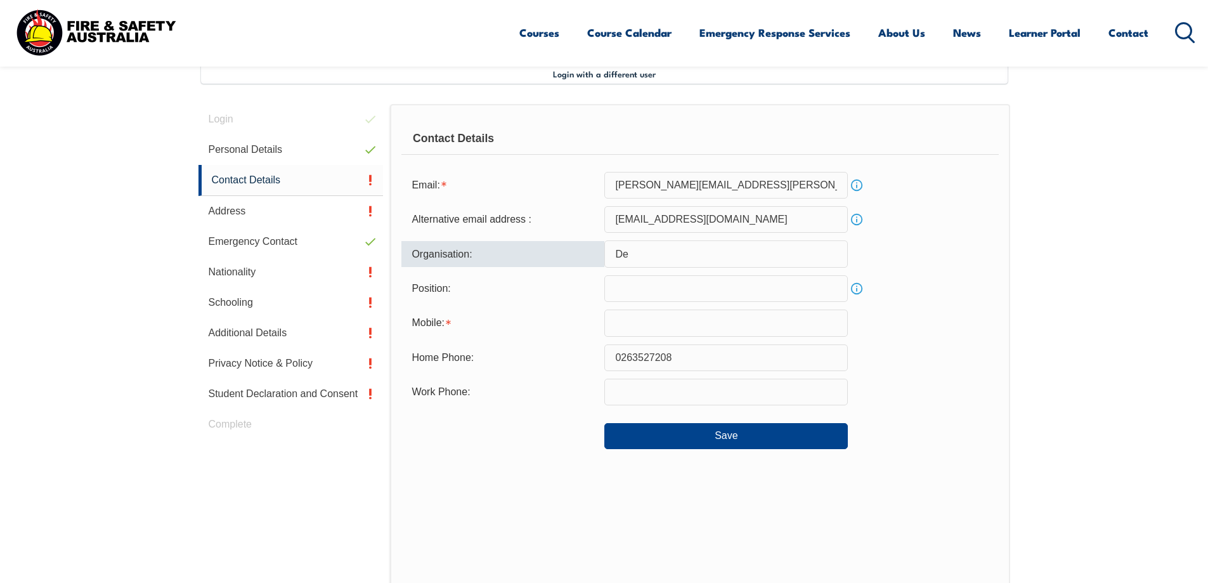
type input "D"
type input "NSW Government"
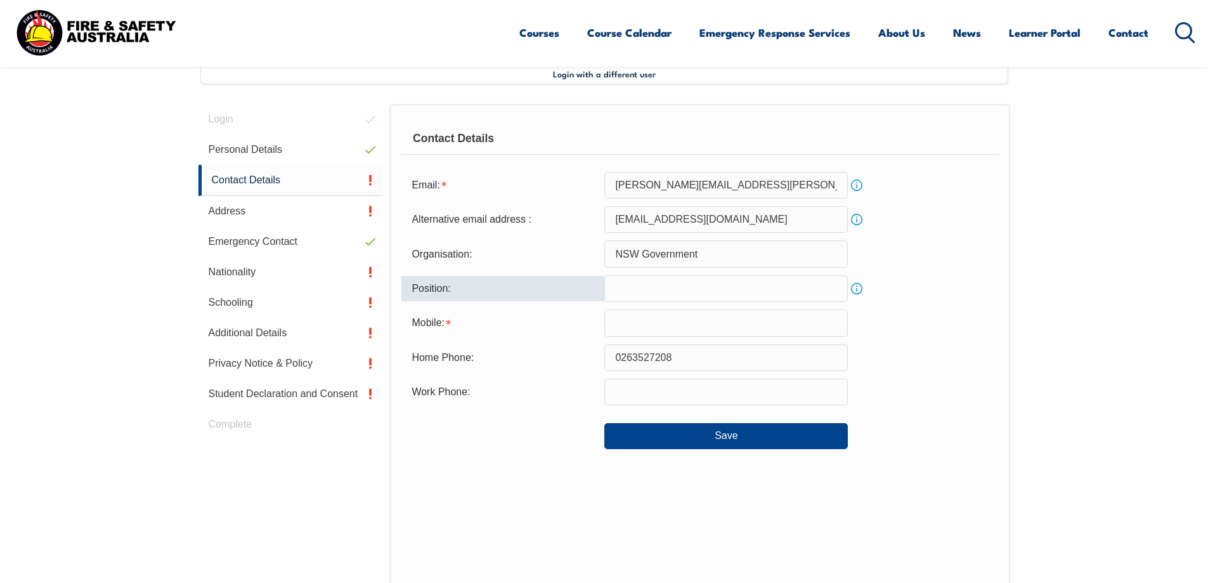
click at [653, 293] on input "text" at bounding box center [726, 288] width 244 height 27
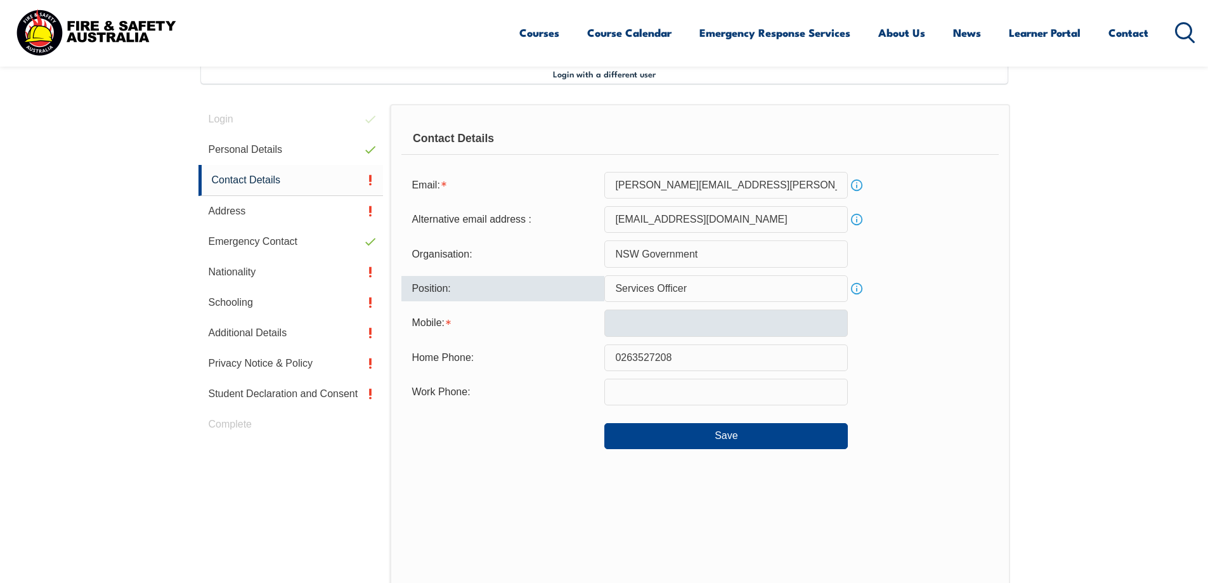
type input "Services Officer"
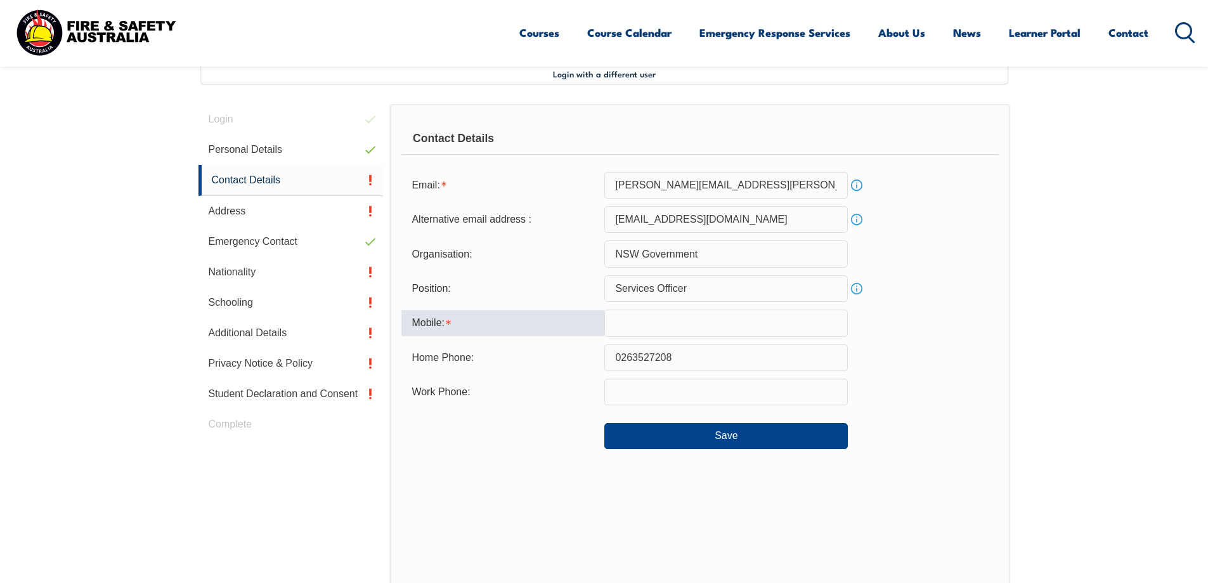
drag, startPoint x: 679, startPoint y: 317, endPoint x: 704, endPoint y: 317, distance: 25.4
click at [679, 317] on input "text" at bounding box center [726, 323] width 244 height 27
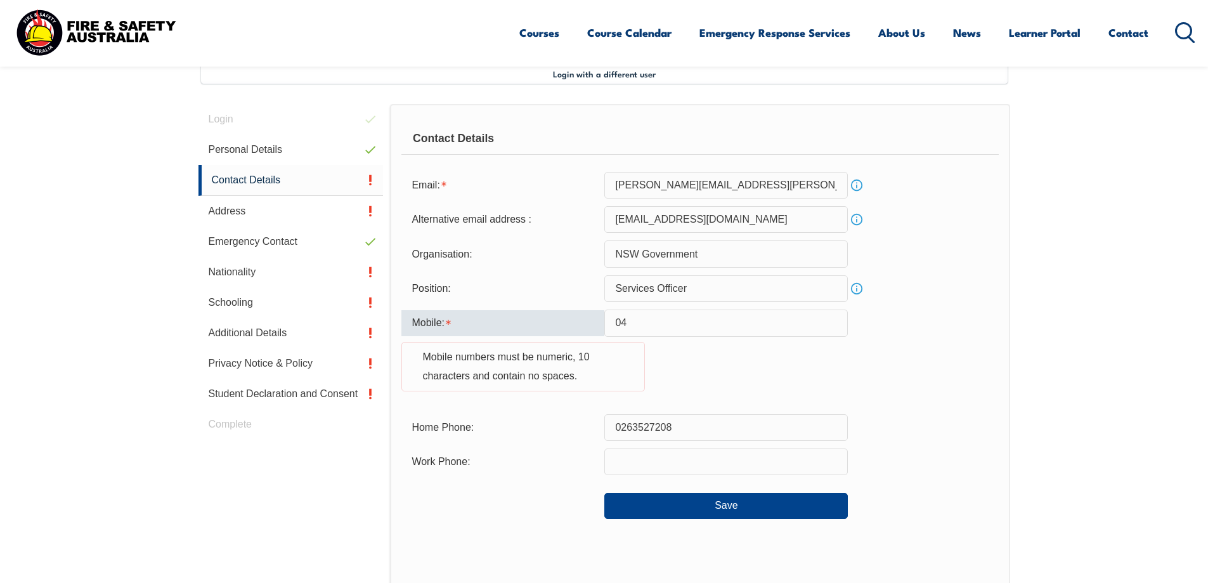
drag, startPoint x: 653, startPoint y: 321, endPoint x: 594, endPoint y: 322, distance: 59.6
click at [594, 322] on div "Mobile: 04 Mobile numbers must be numeric, 10 characters and contain no spaces." at bounding box center [699, 358] width 597 height 96
paste input "84 229 7"
click at [660, 320] on input "0484 229 7" at bounding box center [726, 323] width 244 height 27
click at [677, 324] on input "04842297" at bounding box center [726, 323] width 244 height 27
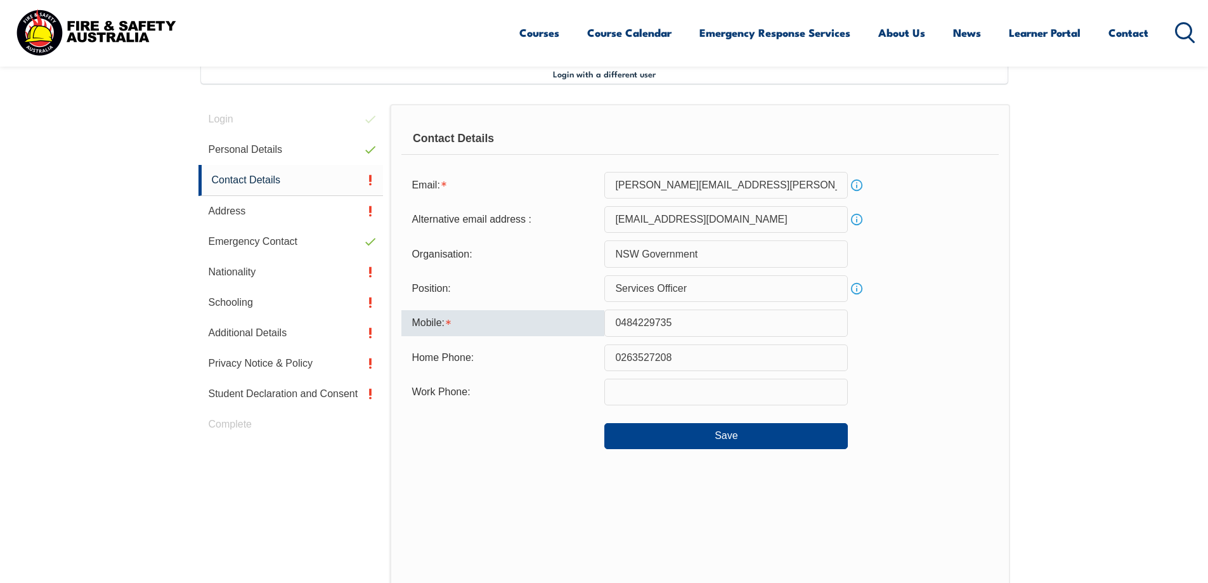
type input "0484229735"
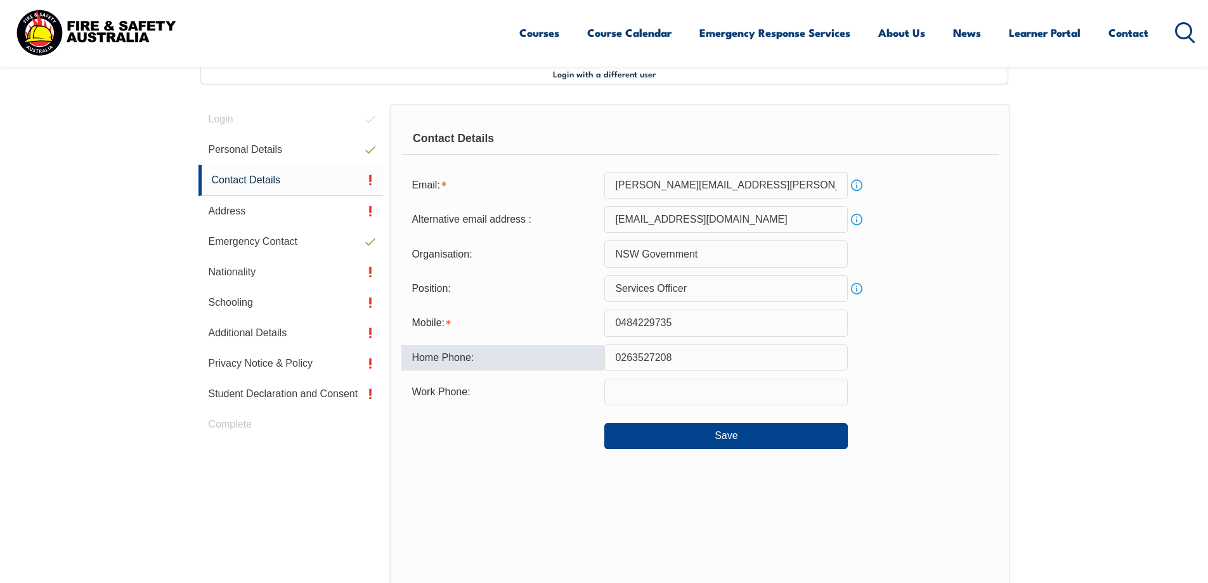
drag, startPoint x: 674, startPoint y: 358, endPoint x: 610, endPoint y: 358, distance: 64.1
click at [610, 358] on input "0263527208" at bounding box center [726, 357] width 244 height 27
click at [604, 385] on div "Work Phone:" at bounding box center [502, 392] width 203 height 24
click at [642, 386] on input "text" at bounding box center [726, 392] width 244 height 27
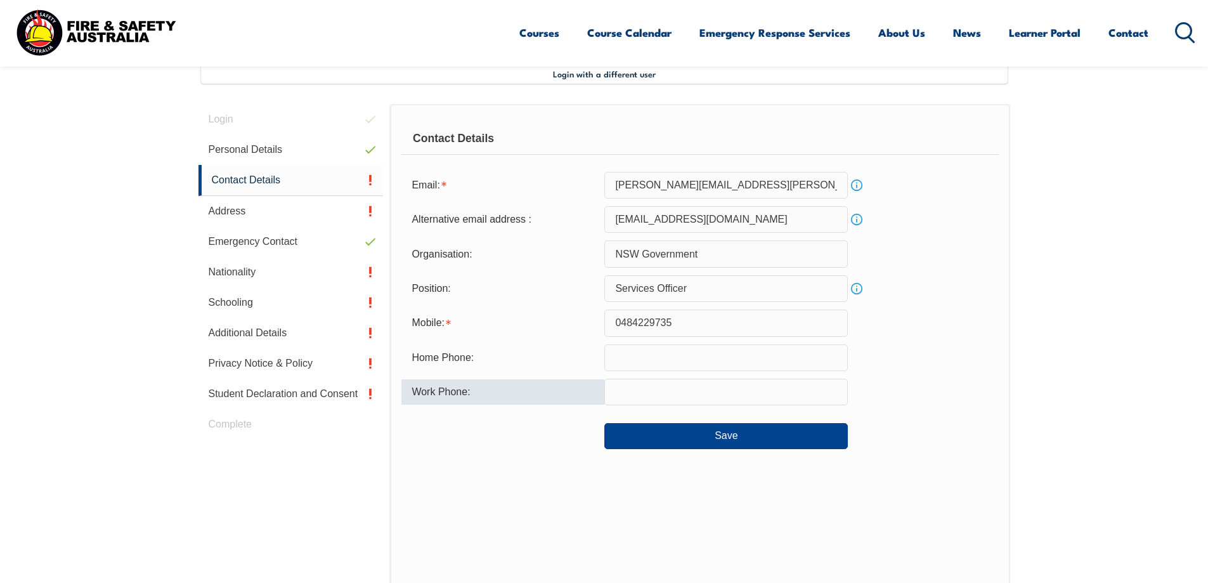
paste input "0263527208"
type input "0263527208"
click at [884, 393] on div "Work Phone: 0263527208" at bounding box center [699, 392] width 597 height 27
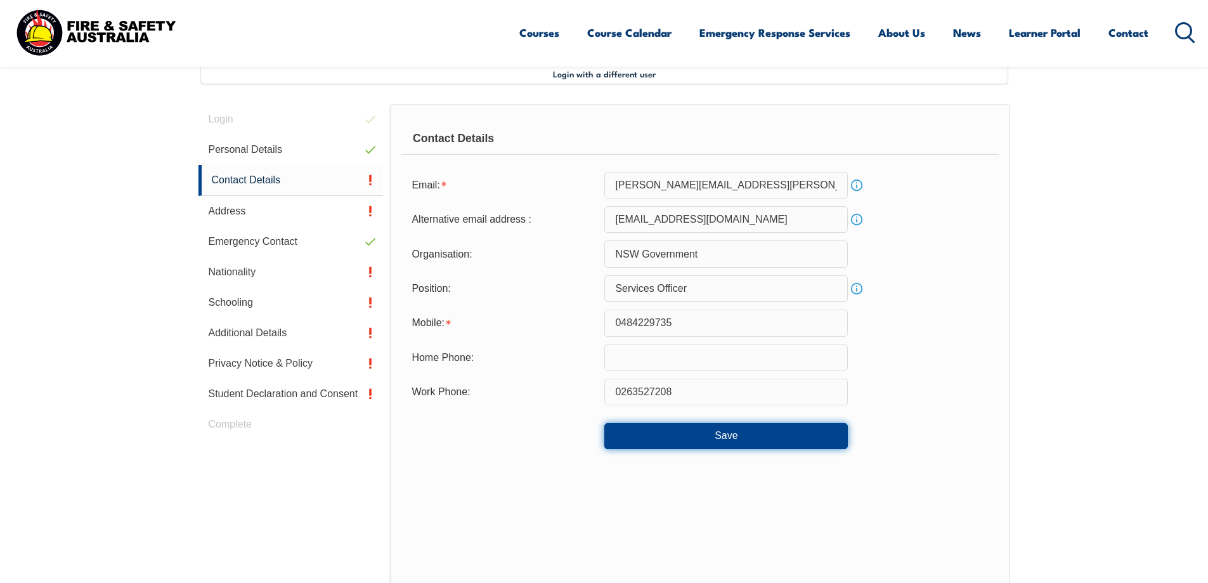
click at [822, 429] on button "Save" at bounding box center [726, 435] width 244 height 25
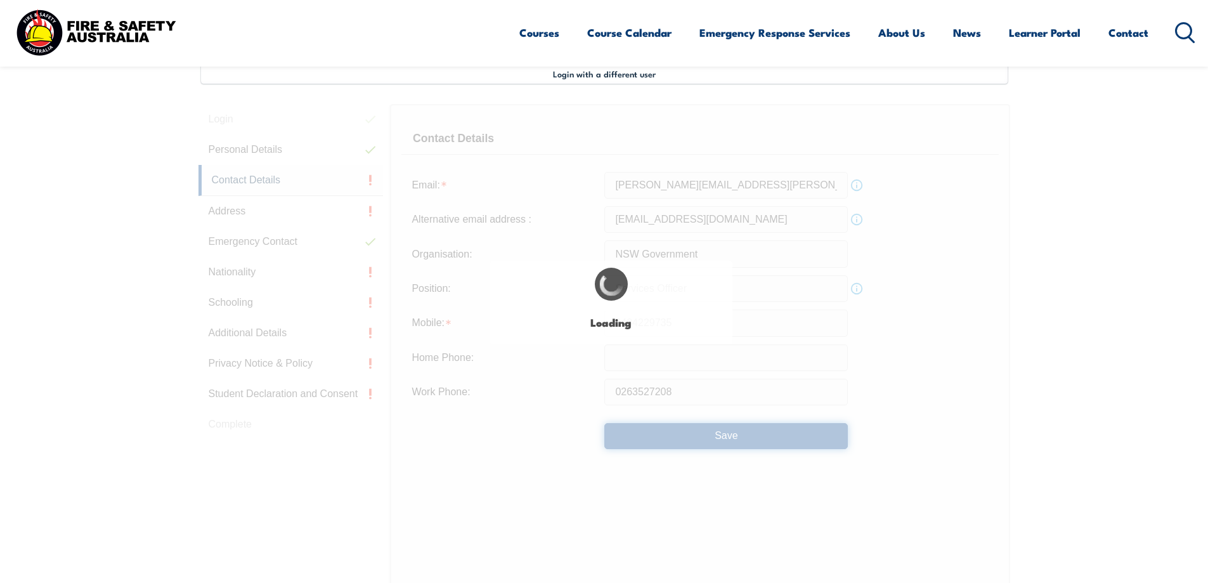
type input "0263527208"
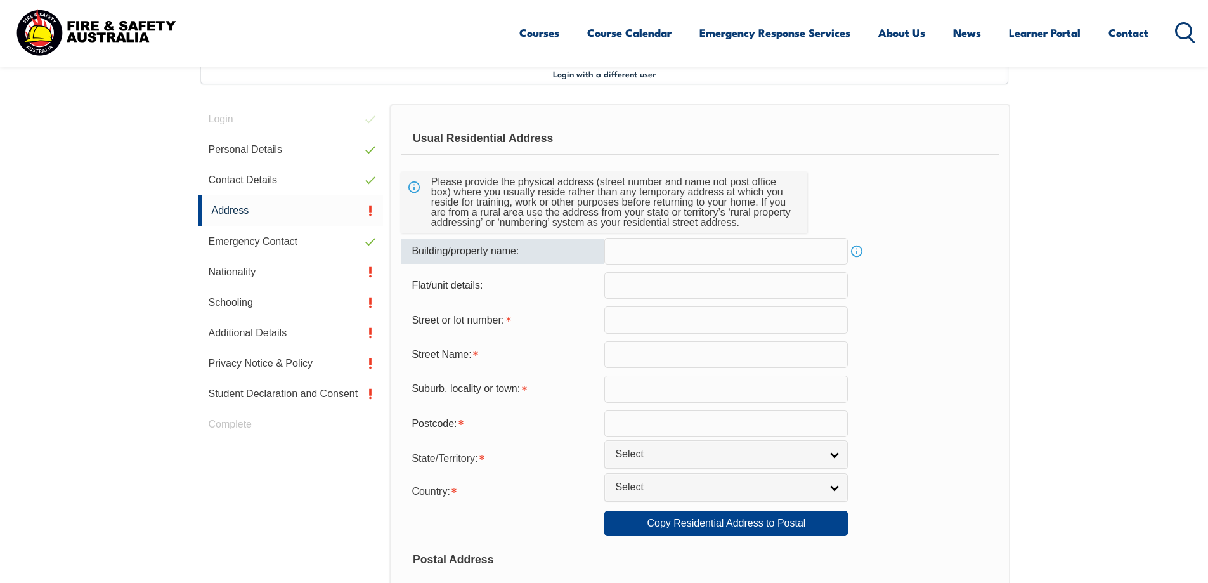
click at [616, 250] on input "text" at bounding box center [726, 251] width 244 height 27
type input "5 Railway Parade"
type input "5"
type input "Railway Parade"
type input "Lithgow"
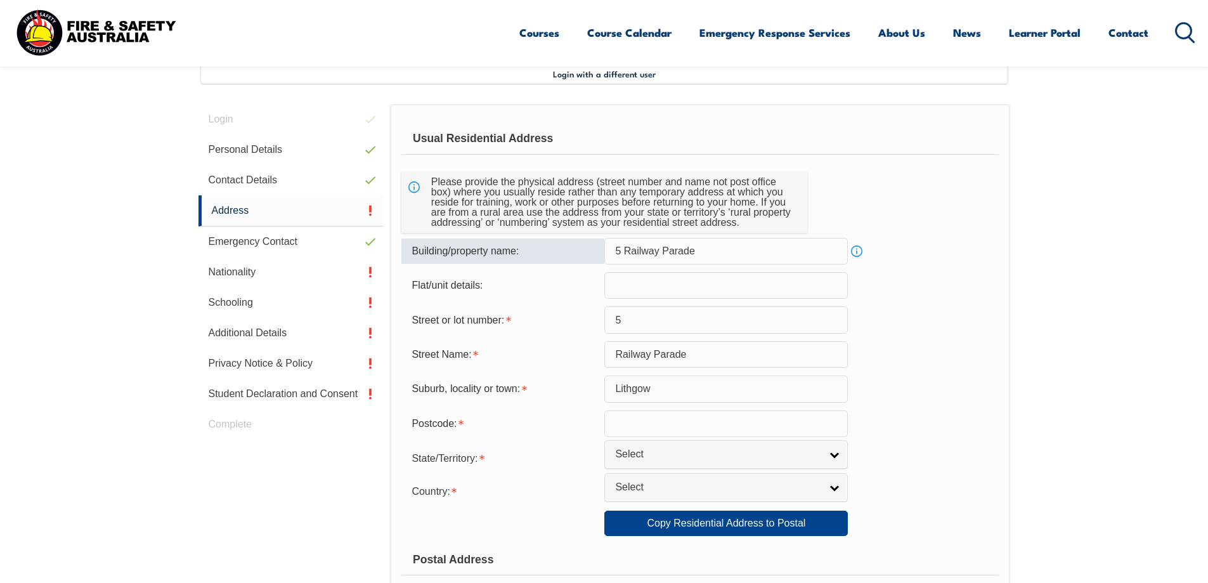
type input "2790"
select select "NSW"
type input "New South Wales"
select select "1101"
type input "New South Wales"
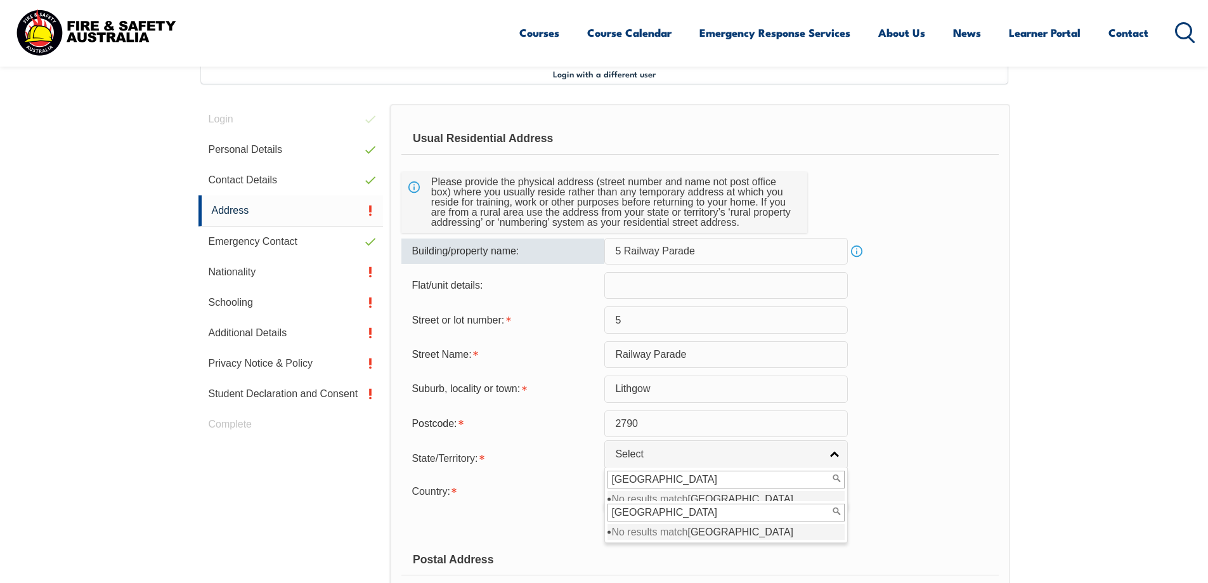
click at [920, 389] on div "Suburb, locality or town: Lithgow" at bounding box center [699, 388] width 597 height 27
click at [678, 475] on input "New South Wales" at bounding box center [726, 480] width 237 height 18
click at [735, 511] on input "New South Wales" at bounding box center [726, 513] width 237 height 18
click at [912, 414] on div "Postcode: 2790" at bounding box center [699, 423] width 597 height 27
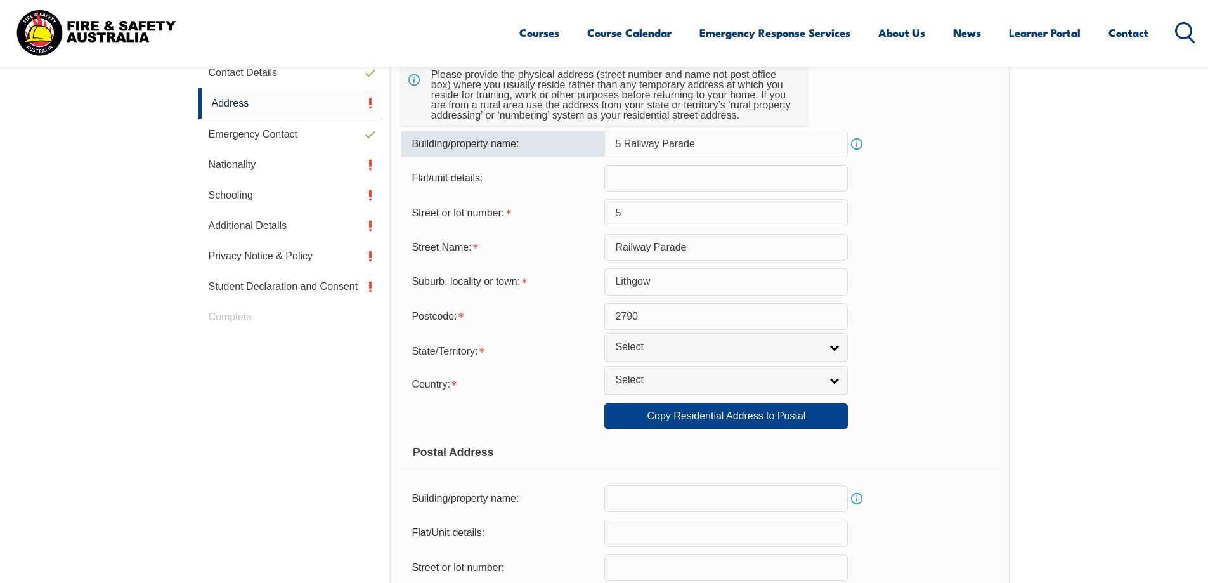
scroll to position [472, 0]
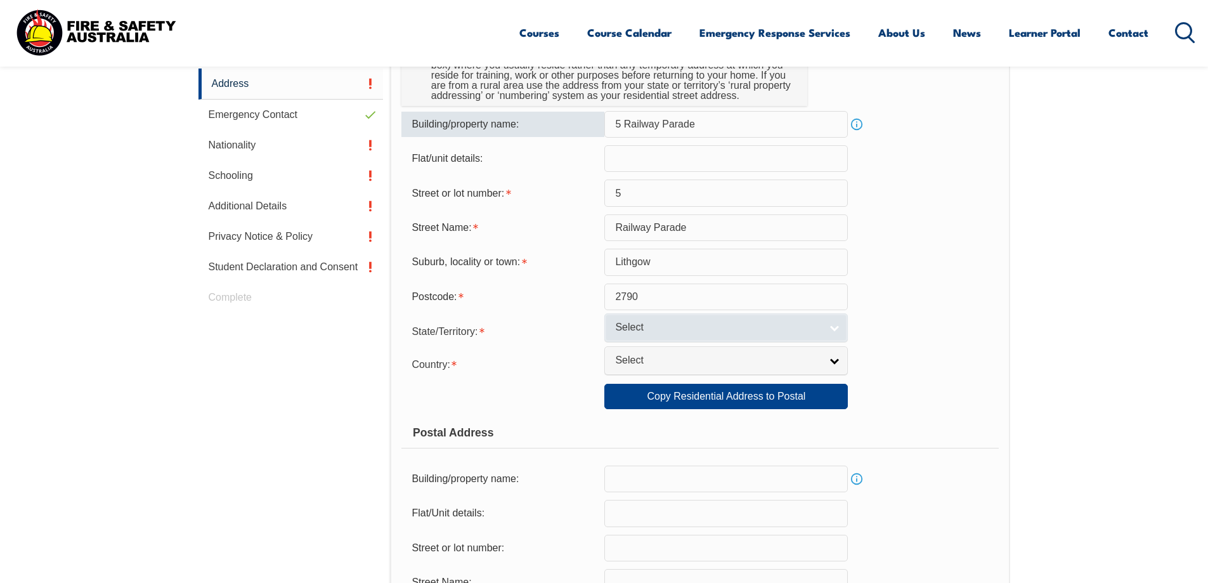
click at [836, 325] on link "Select" at bounding box center [726, 327] width 244 height 29
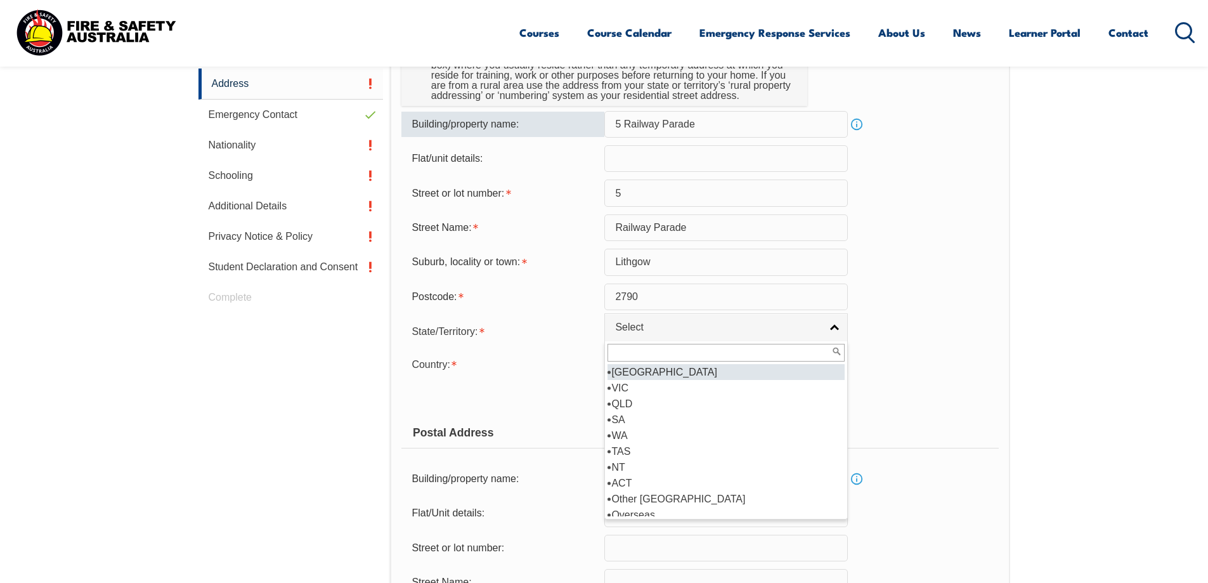
click at [642, 368] on li "NSW" at bounding box center [726, 372] width 237 height 16
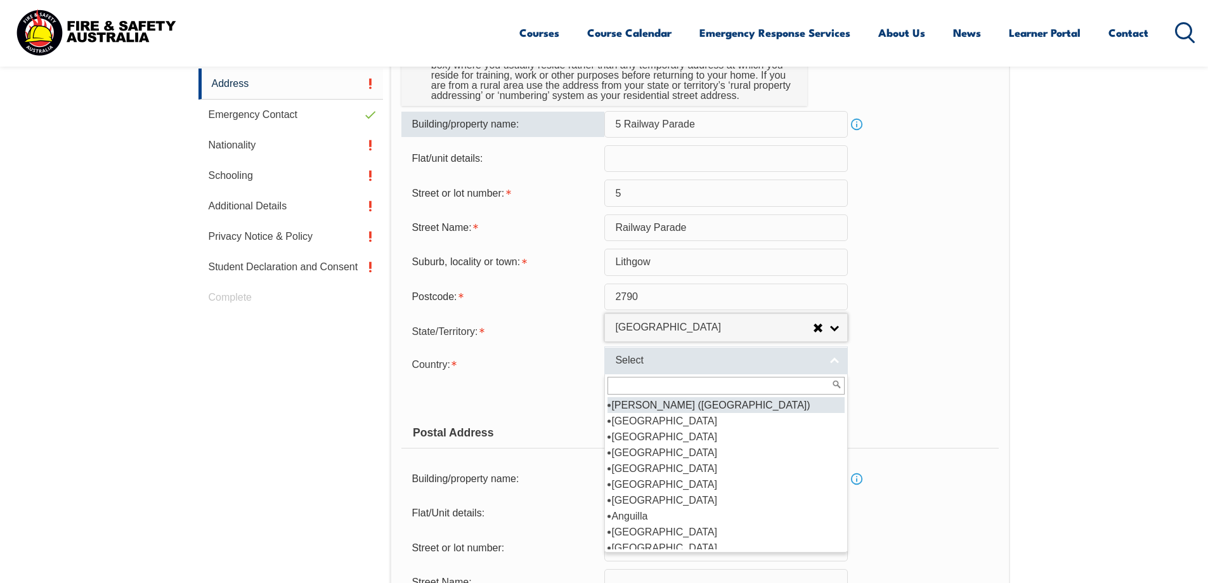
click at [838, 362] on link "Select" at bounding box center [726, 360] width 244 height 29
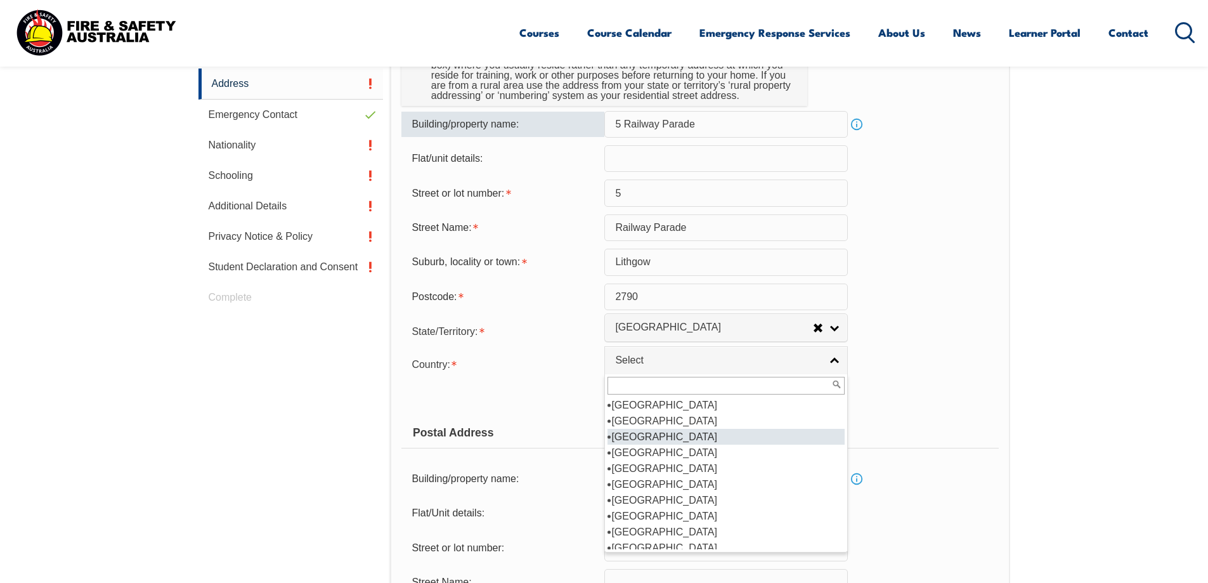
scroll to position [190, 0]
click at [651, 420] on li "Australia" at bounding box center [726, 421] width 237 height 16
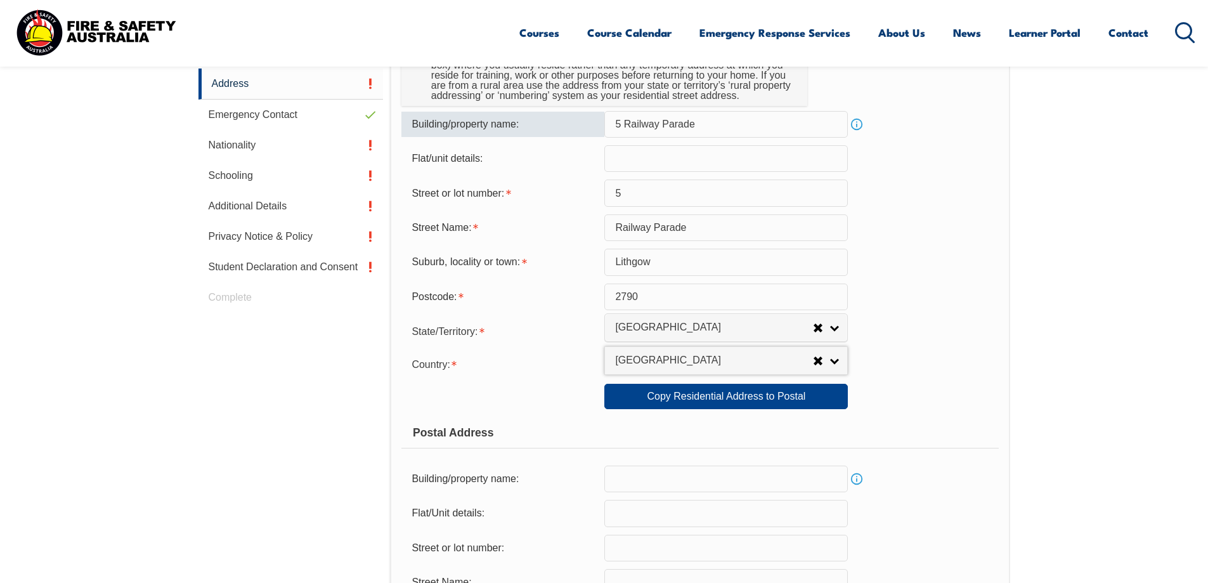
click at [987, 410] on form "Usual Residential Address Please provide the physical address (street number an…" at bounding box center [699, 402] width 597 height 812
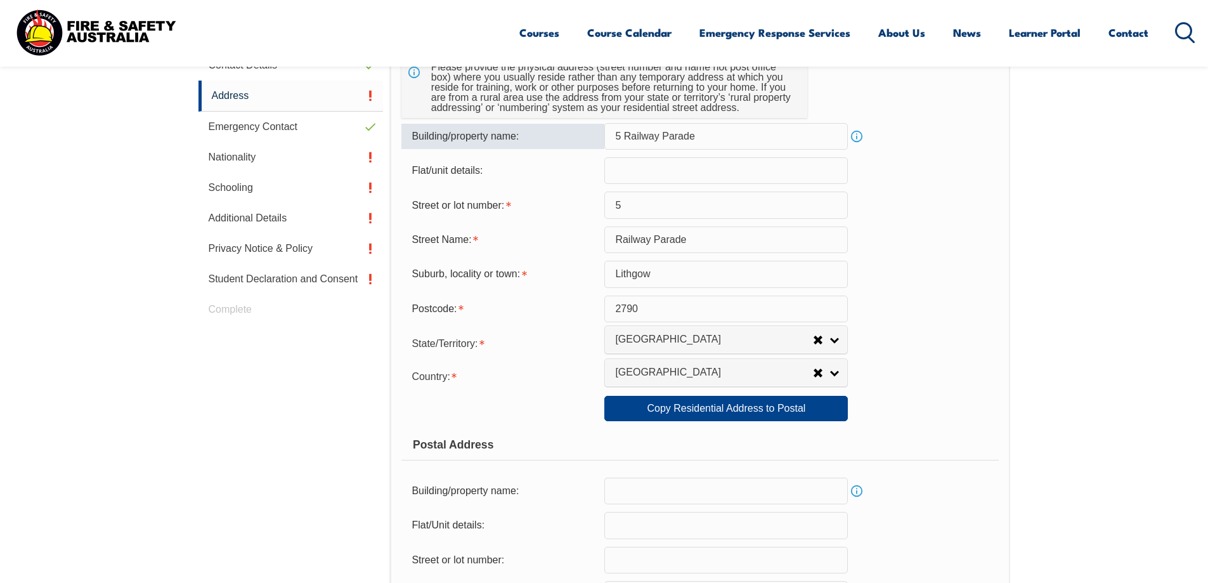
scroll to position [472, 0]
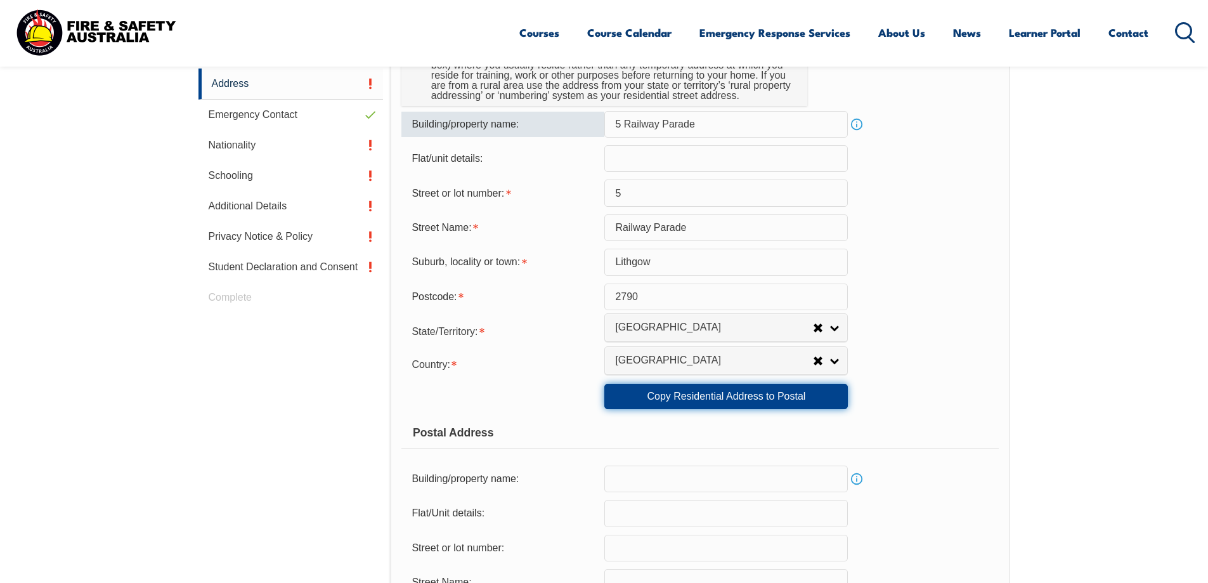
click at [809, 398] on link "Copy Residential Address to Postal" at bounding box center [726, 396] width 244 height 25
type input "5 Railway Parade"
type input "5"
type input "Railway Parade"
type input "Lithgow"
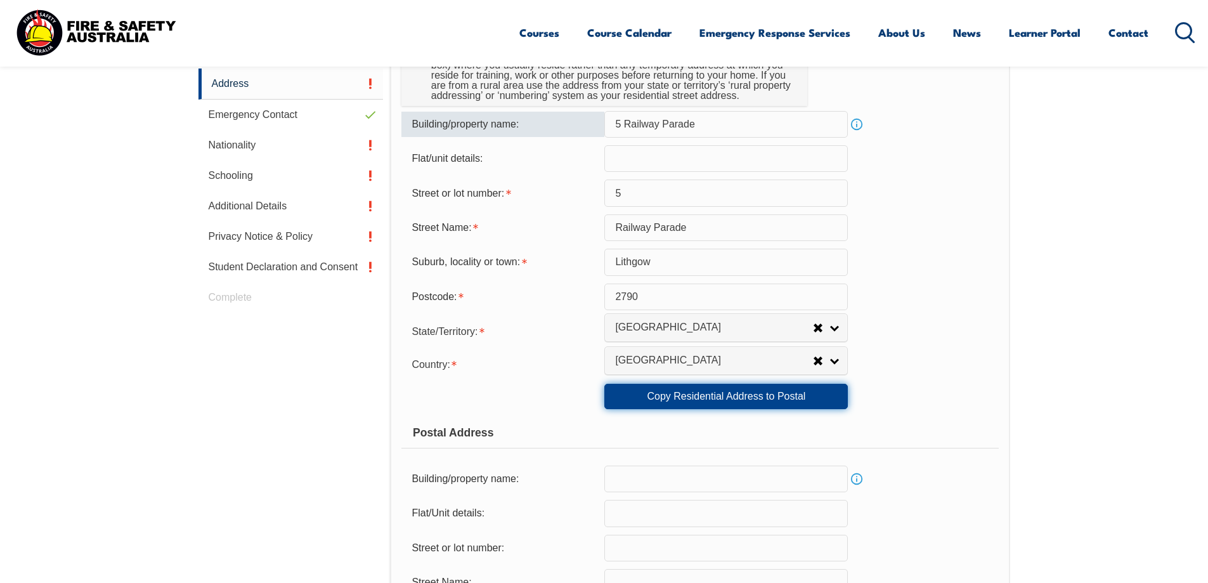
select select "NSW"
type input "2790"
select select "1101"
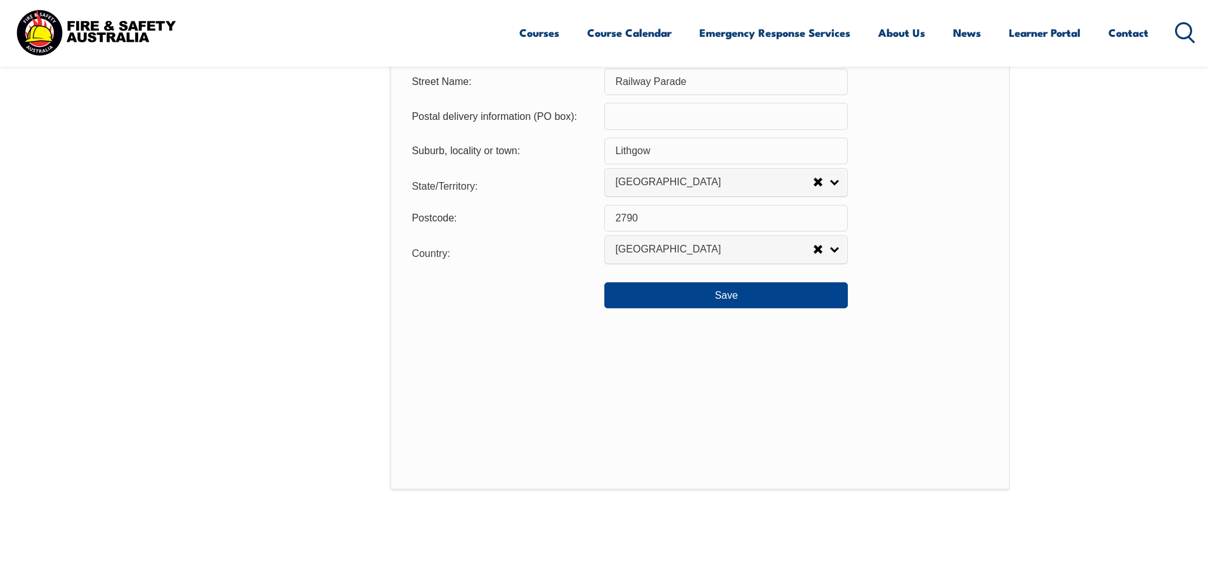
scroll to position [980, 0]
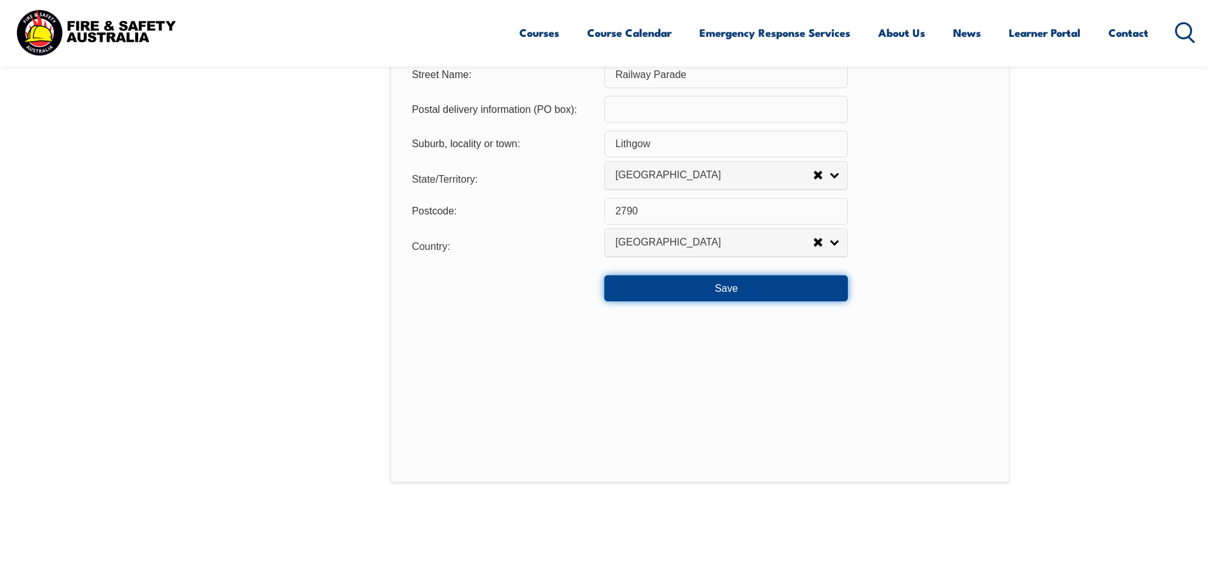
click at [812, 290] on button "Save" at bounding box center [726, 287] width 244 height 25
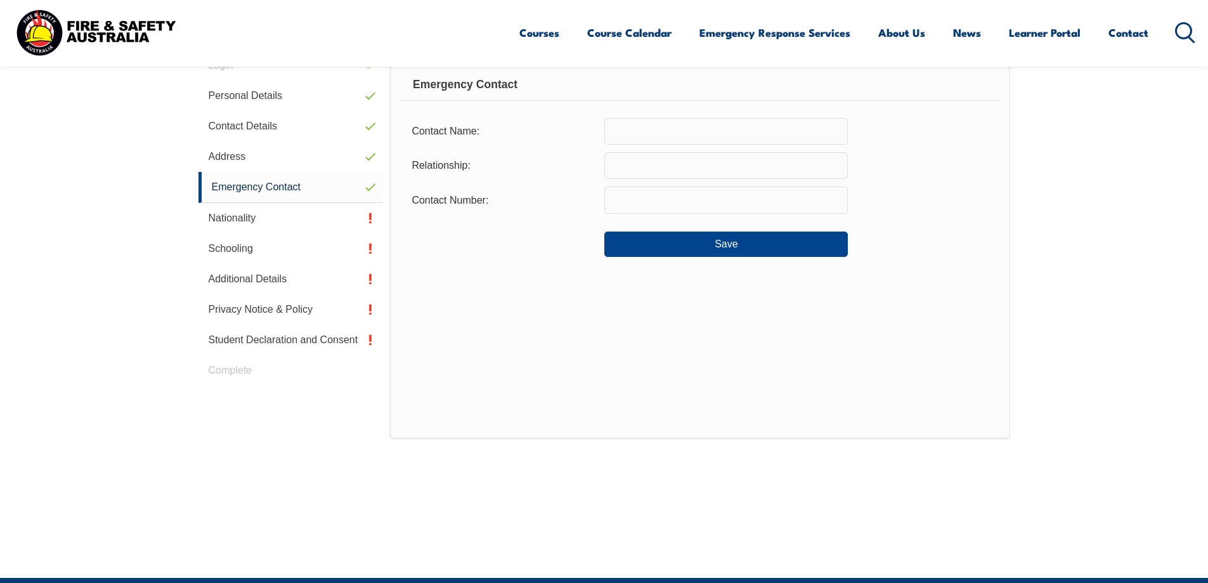
scroll to position [346, 0]
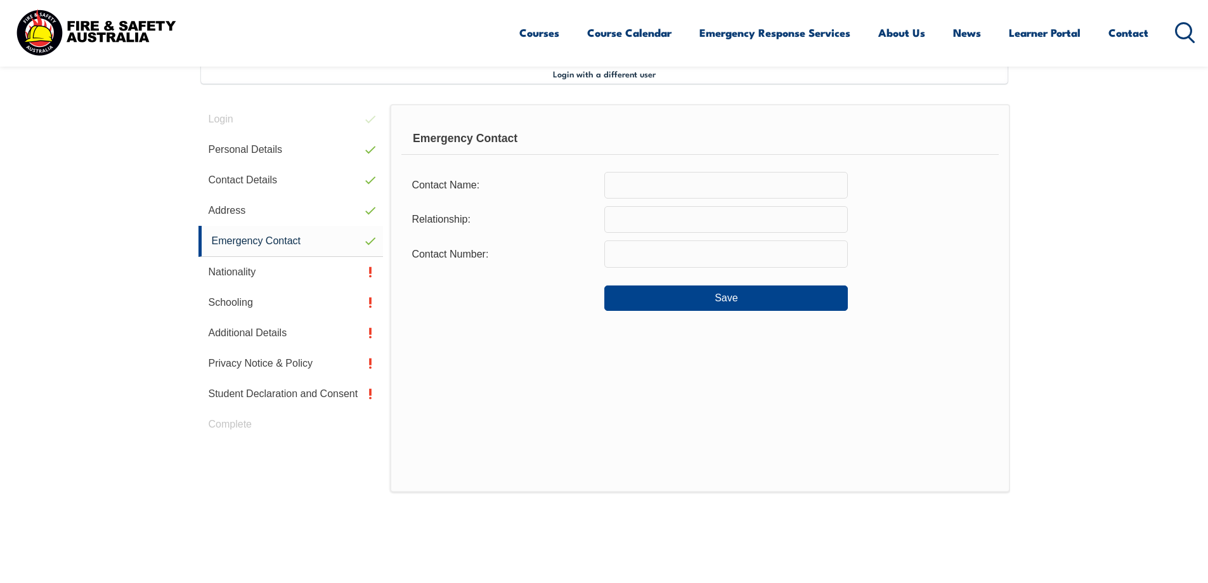
click at [629, 179] on input "text" at bounding box center [726, 185] width 244 height 27
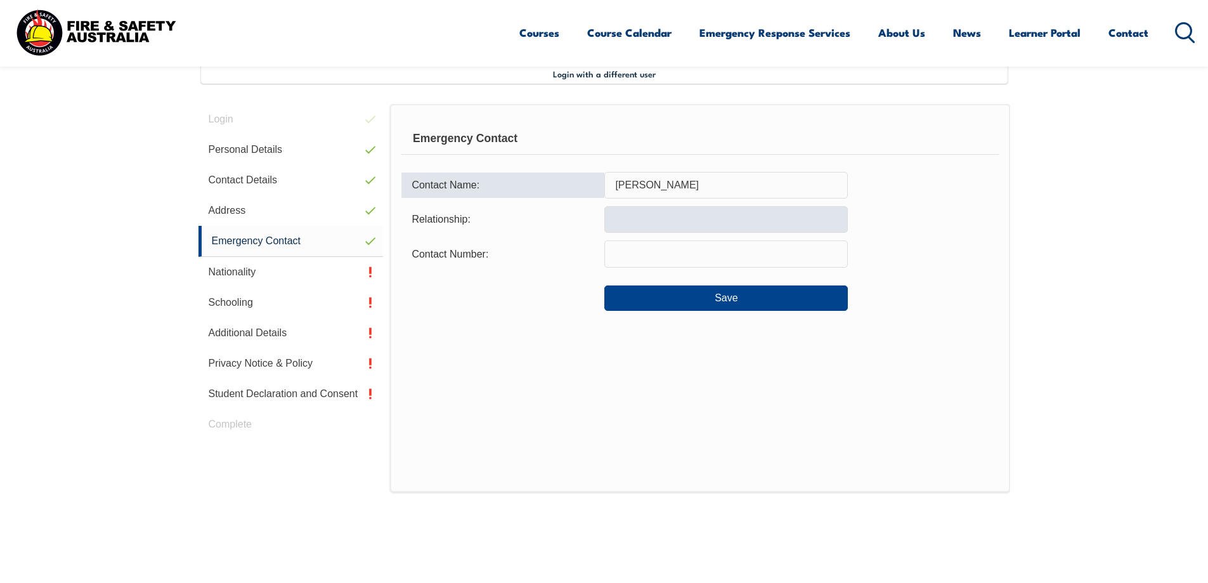
type input "Trent Bennett"
click at [645, 222] on input "text" at bounding box center [726, 219] width 244 height 27
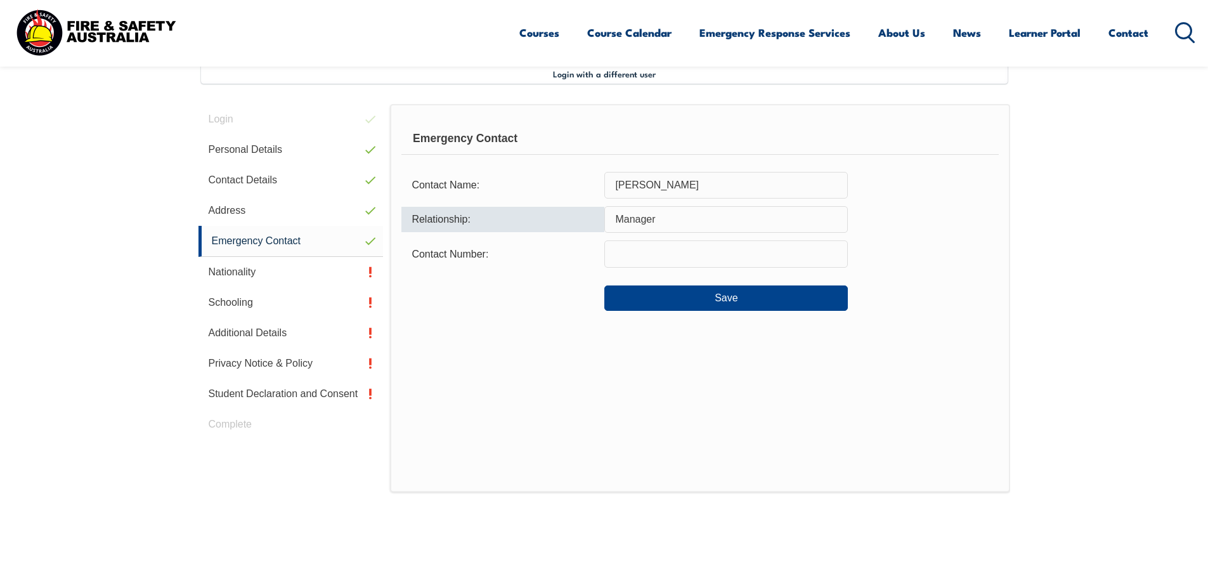
click at [617, 215] on input "Manager" at bounding box center [726, 219] width 244 height 27
type input "Acting Office Manager"
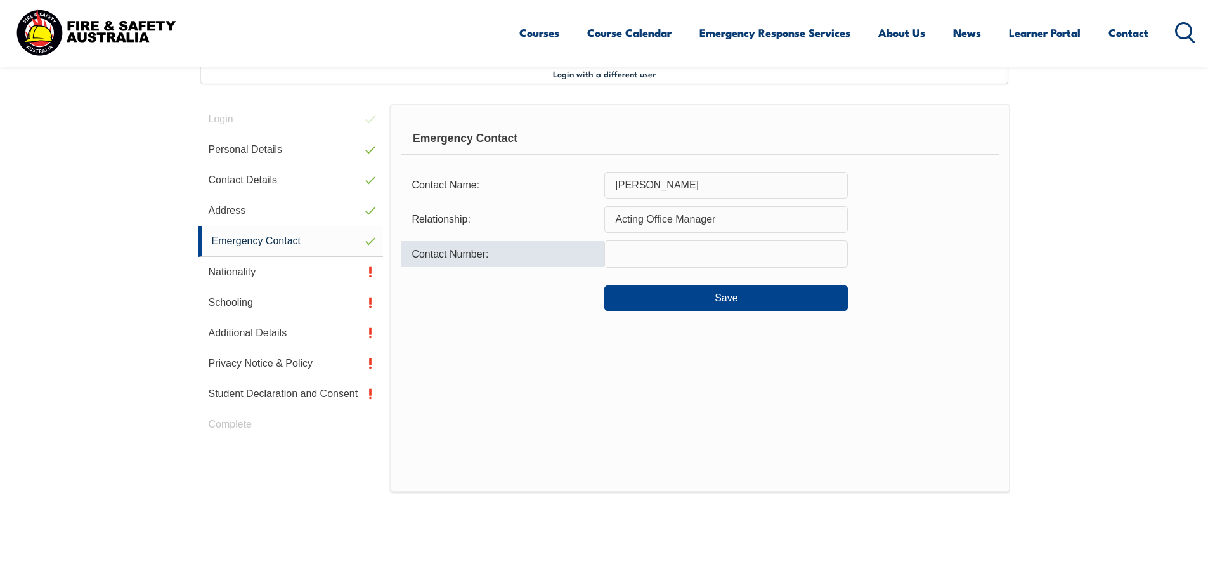
click at [615, 243] on input "text" at bounding box center [726, 253] width 244 height 27
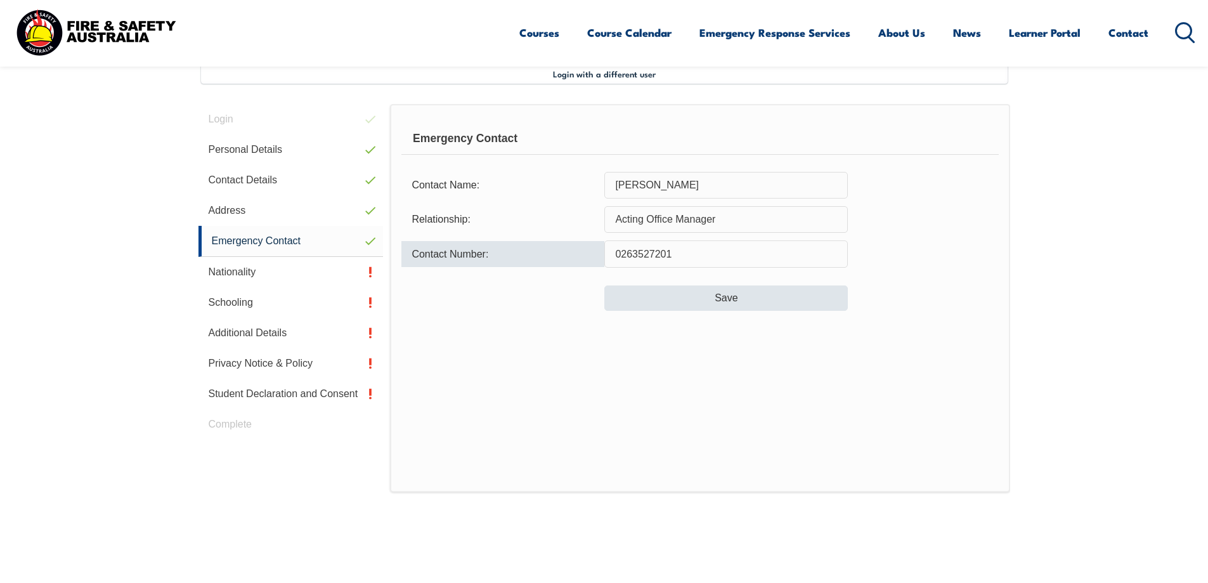
type input "0263527201"
click at [655, 294] on button "Save" at bounding box center [726, 297] width 244 height 25
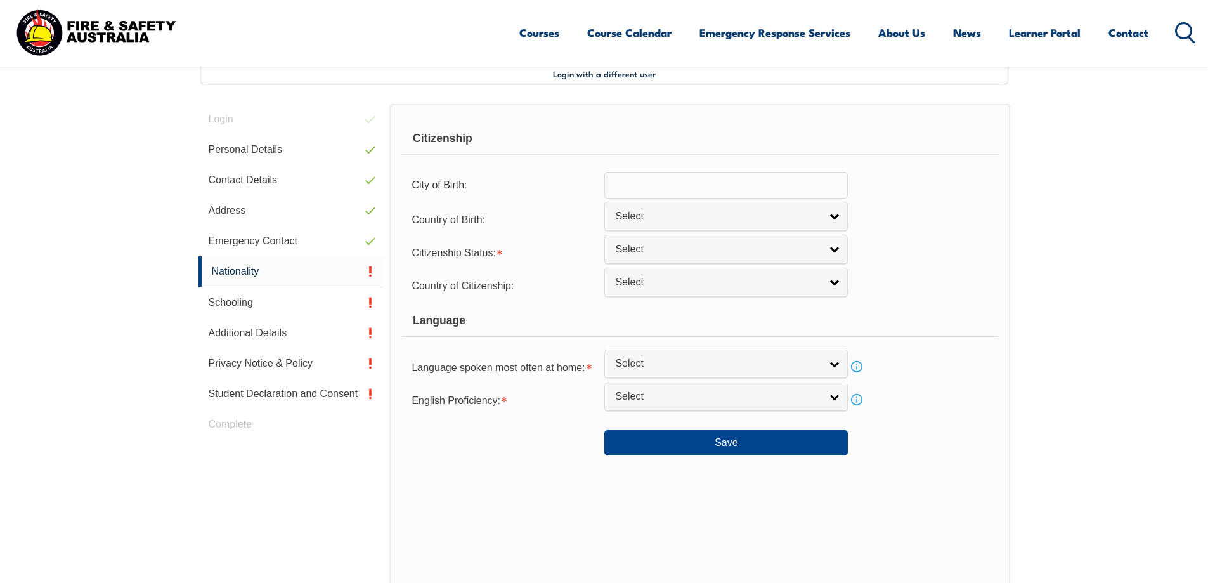
click at [622, 183] on input "text" at bounding box center [726, 185] width 244 height 27
type input "D"
click at [786, 219] on span "Select" at bounding box center [717, 216] width 205 height 13
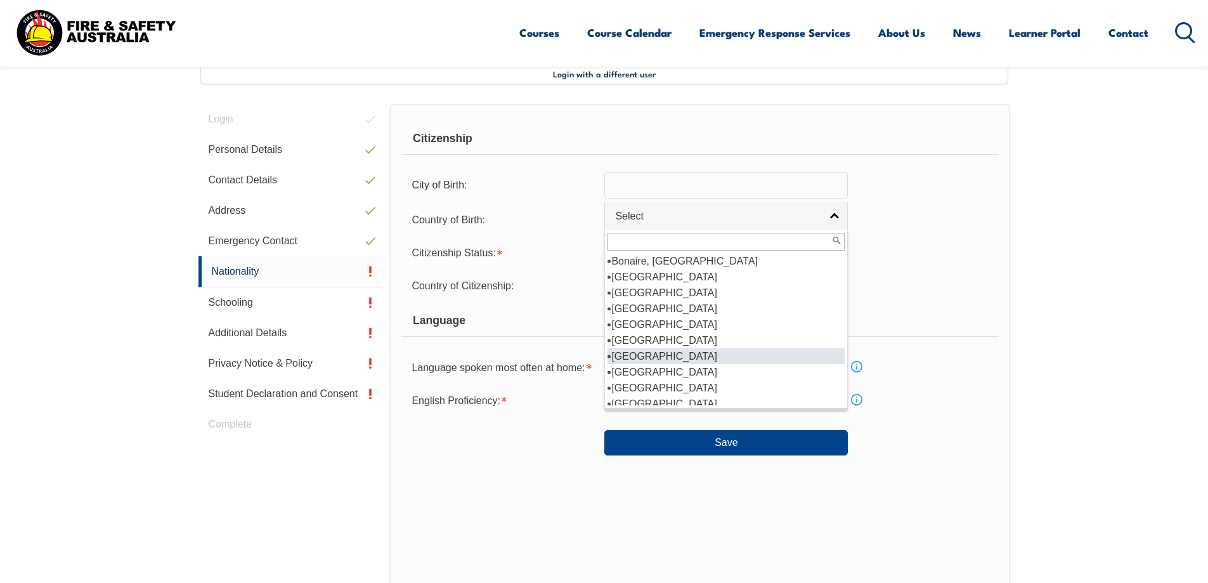
scroll to position [127, 0]
click at [691, 341] on li "Australia" at bounding box center [726, 340] width 237 height 16
select select "1101"
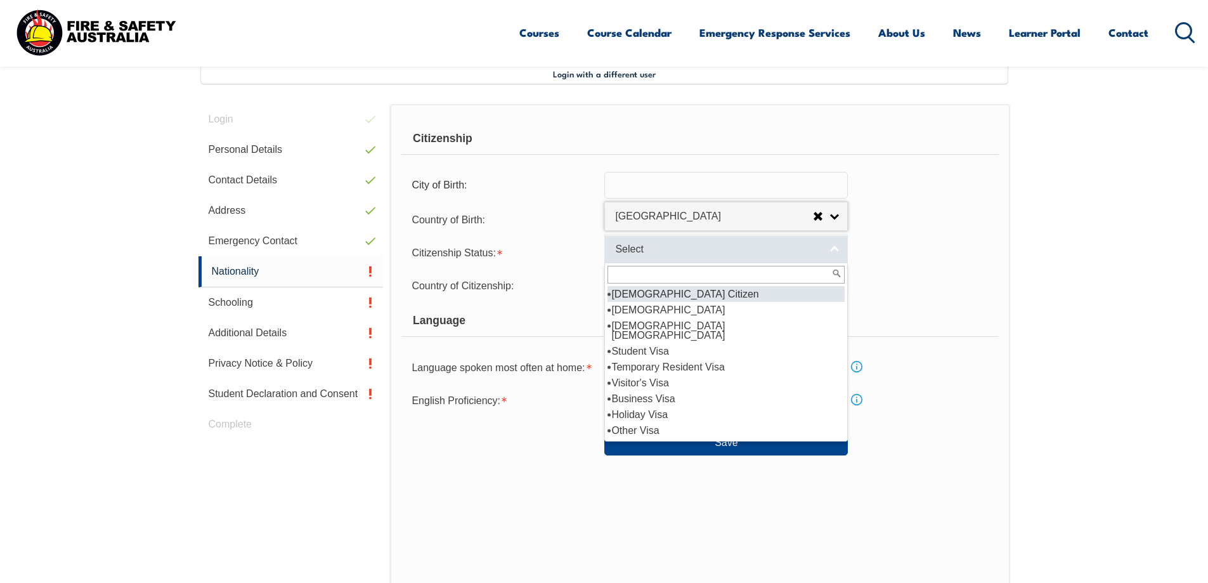
click at [676, 253] on span "Select" at bounding box center [717, 249] width 205 height 13
click at [674, 292] on li "Australian Citizen" at bounding box center [726, 294] width 237 height 16
select select "1"
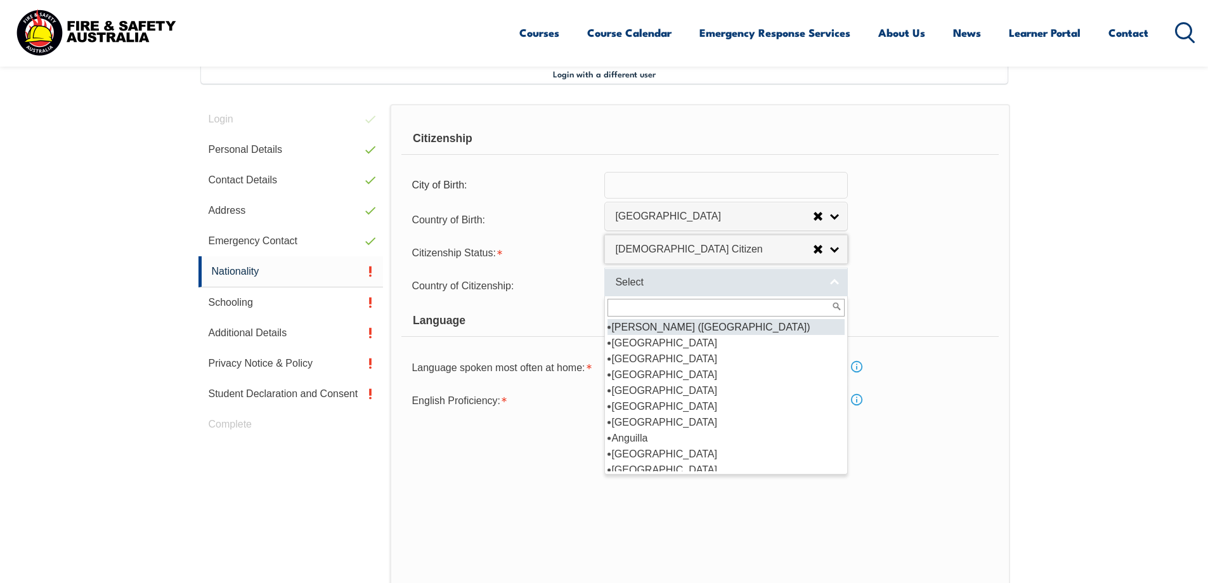
click at [686, 281] on span "Select" at bounding box center [717, 282] width 205 height 13
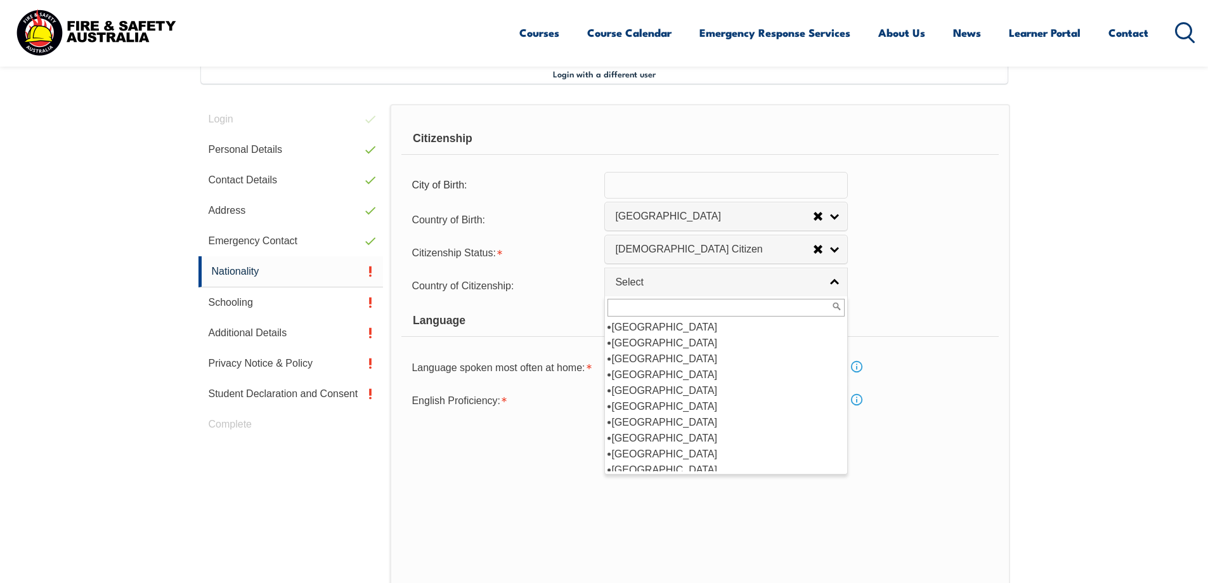
scroll to position [190, 0]
click at [641, 341] on li "Australia" at bounding box center [726, 343] width 237 height 16
select select "1101"
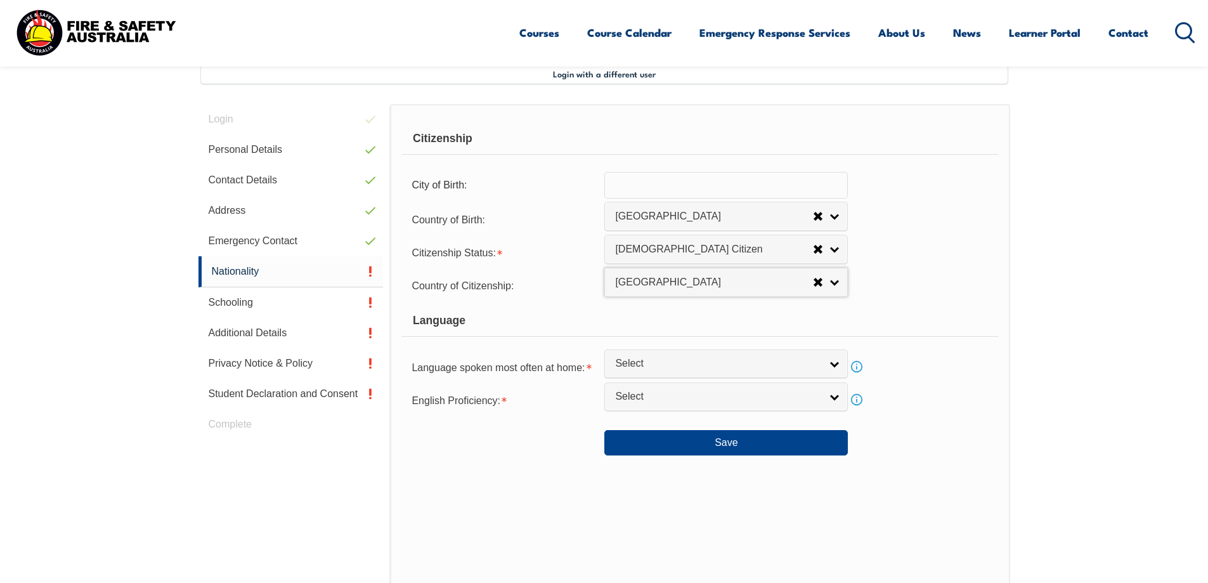
click at [755, 317] on div "Language" at bounding box center [699, 321] width 597 height 32
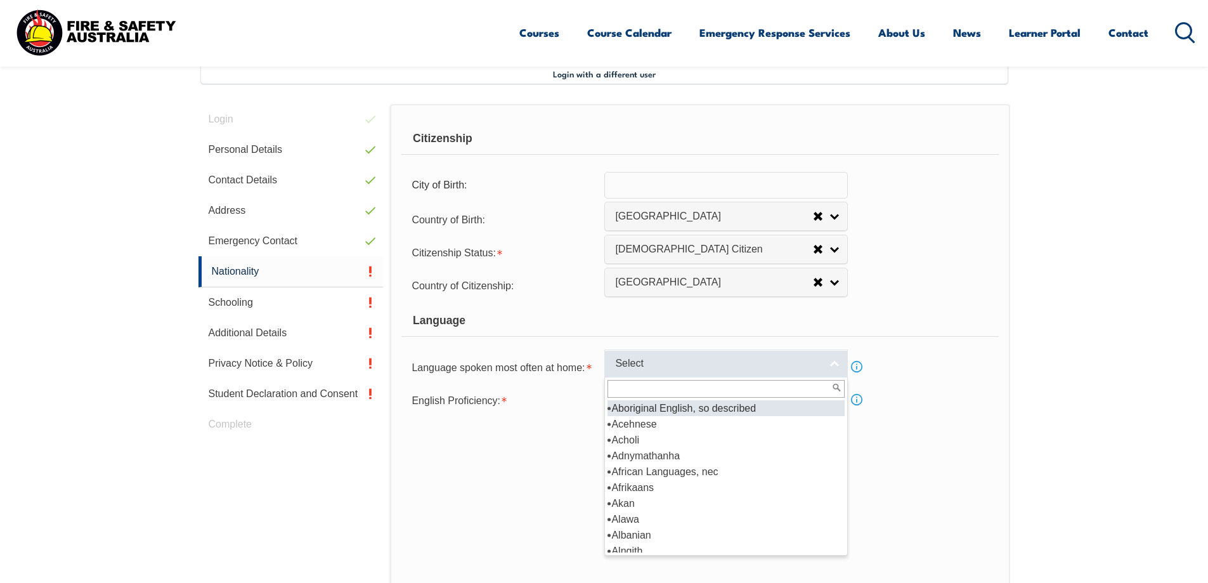
click at [727, 364] on span "Select" at bounding box center [717, 363] width 205 height 13
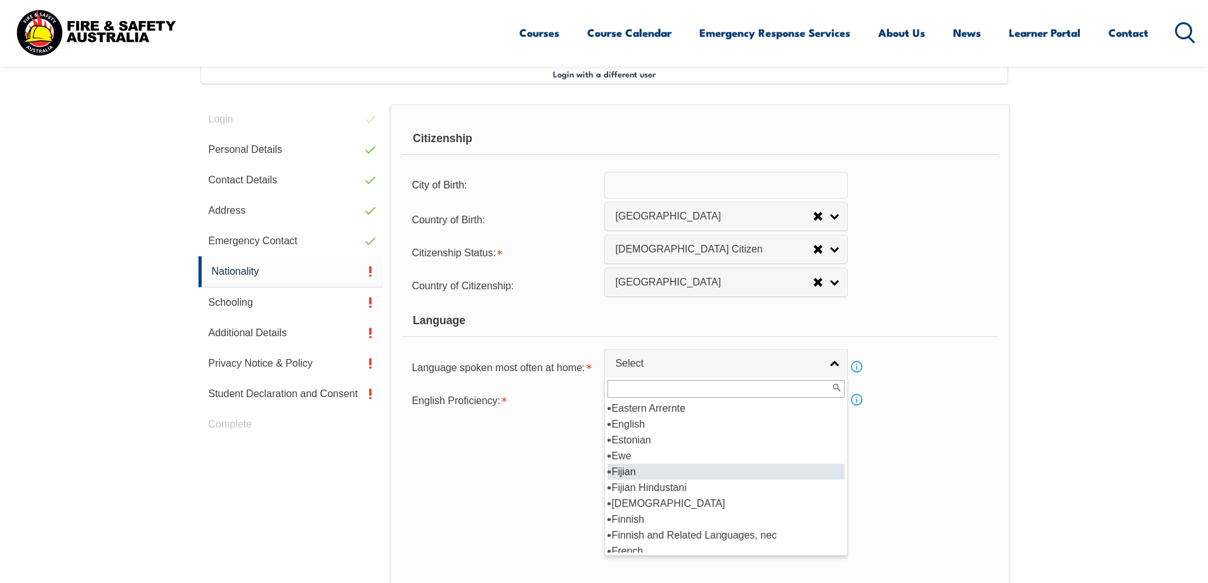
scroll to position [1516, 0]
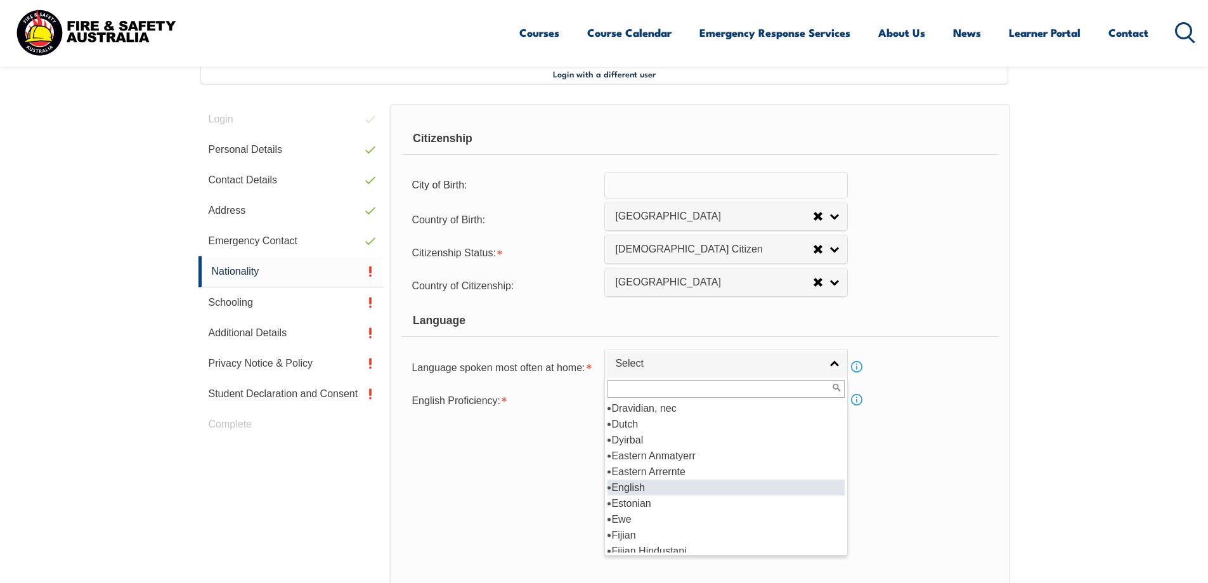
click at [698, 487] on li "English" at bounding box center [726, 487] width 237 height 16
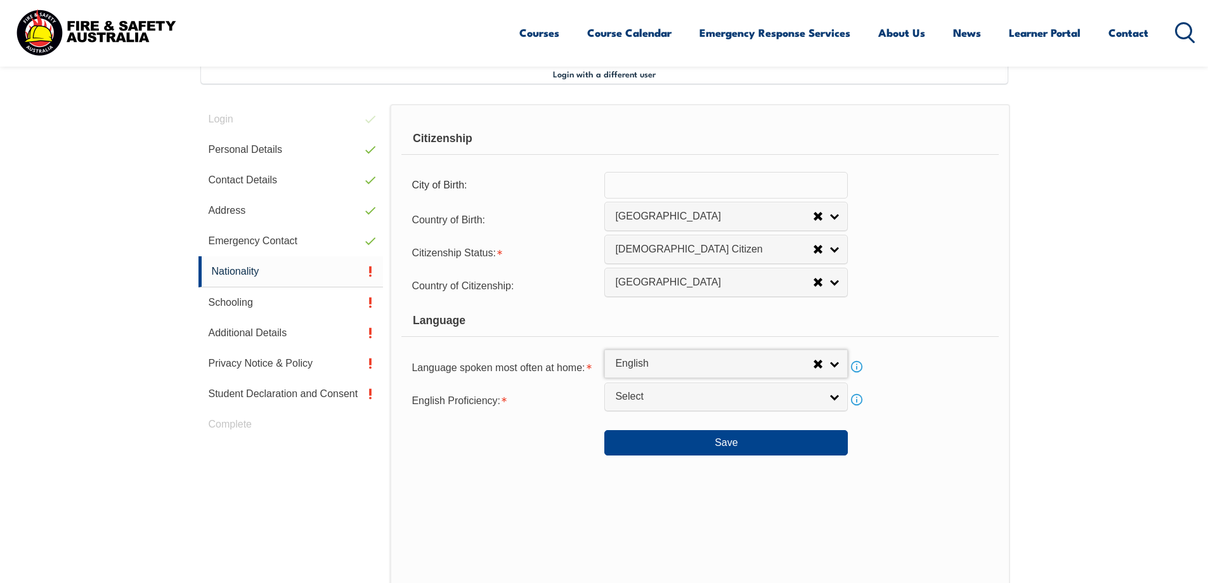
select select "1201"
click at [802, 403] on span "Select" at bounding box center [717, 396] width 205 height 13
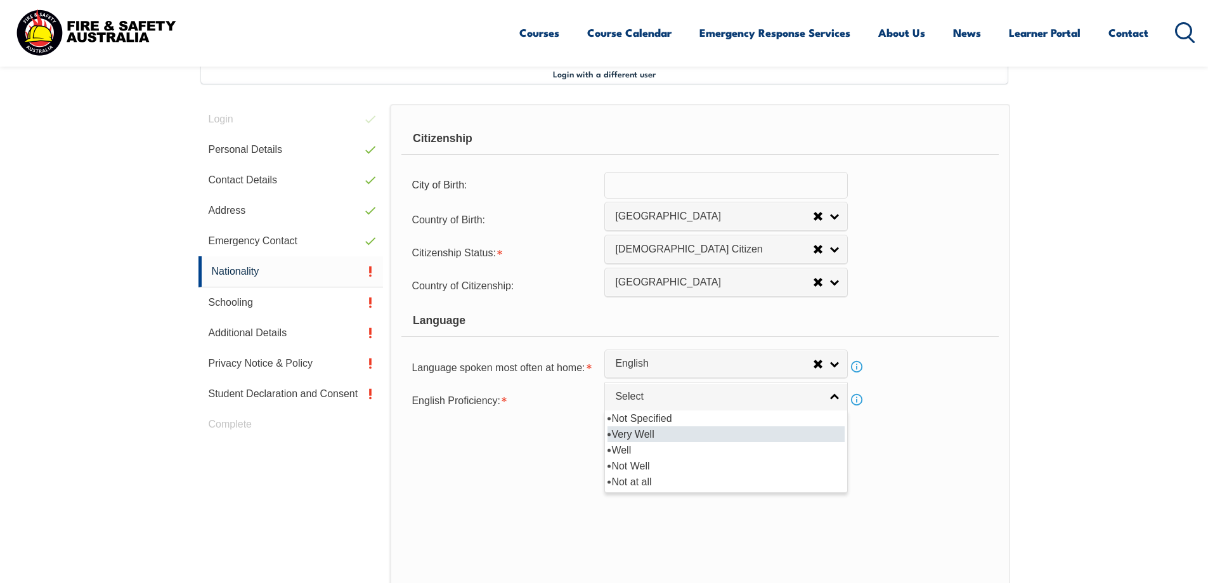
click at [751, 437] on li "Very Well" at bounding box center [726, 434] width 237 height 16
select select "1"
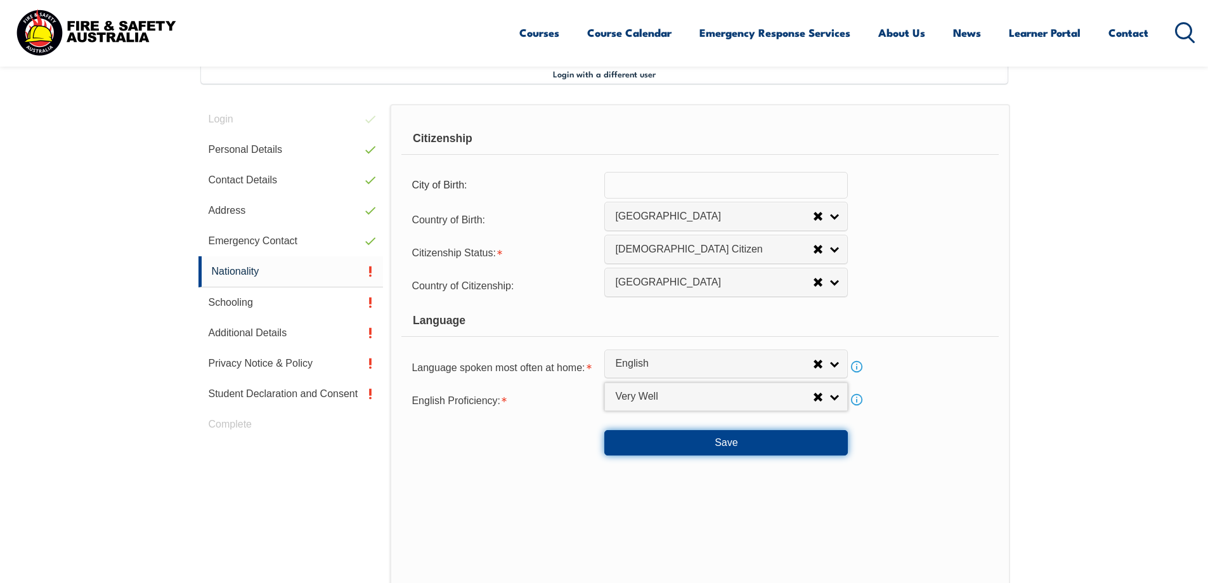
click at [797, 439] on button "Save" at bounding box center [726, 442] width 244 height 25
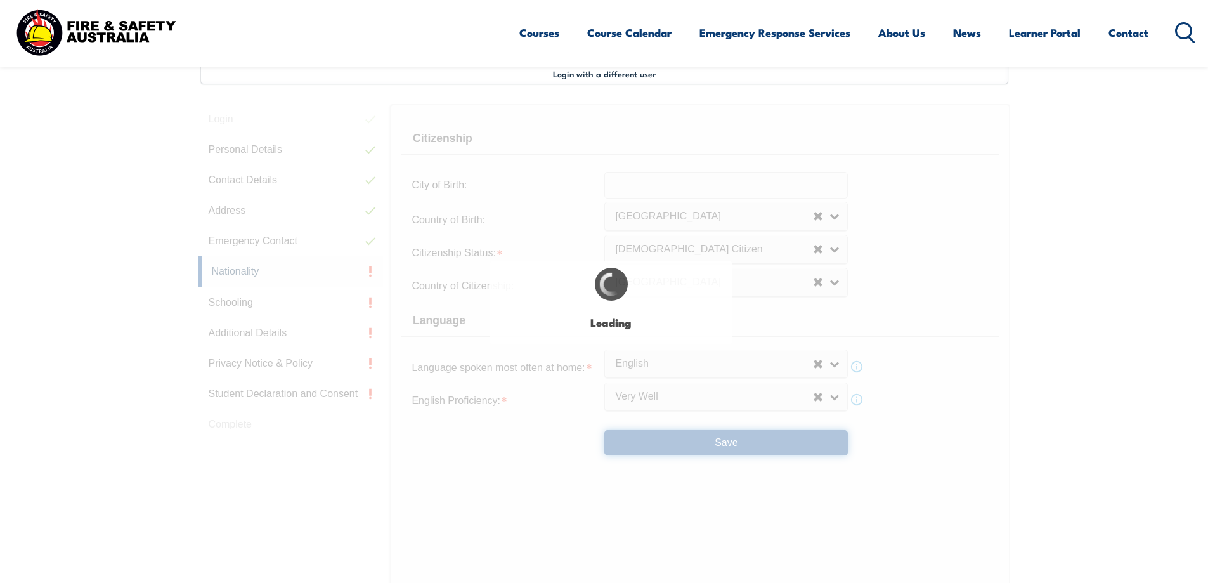
select select "false"
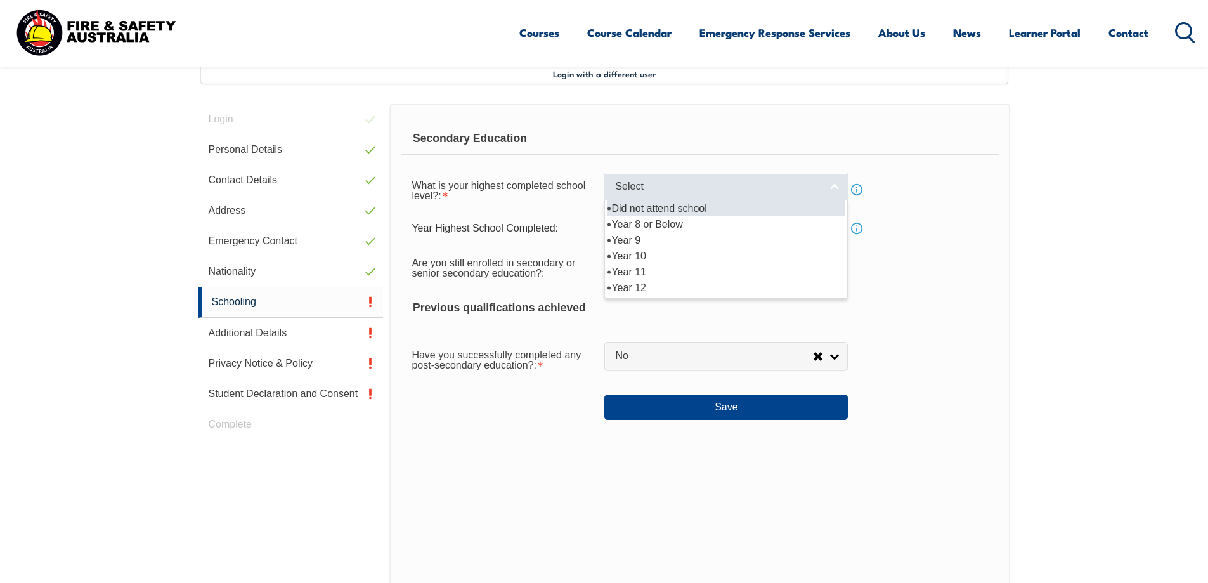
click at [699, 188] on span "Select" at bounding box center [717, 186] width 205 height 13
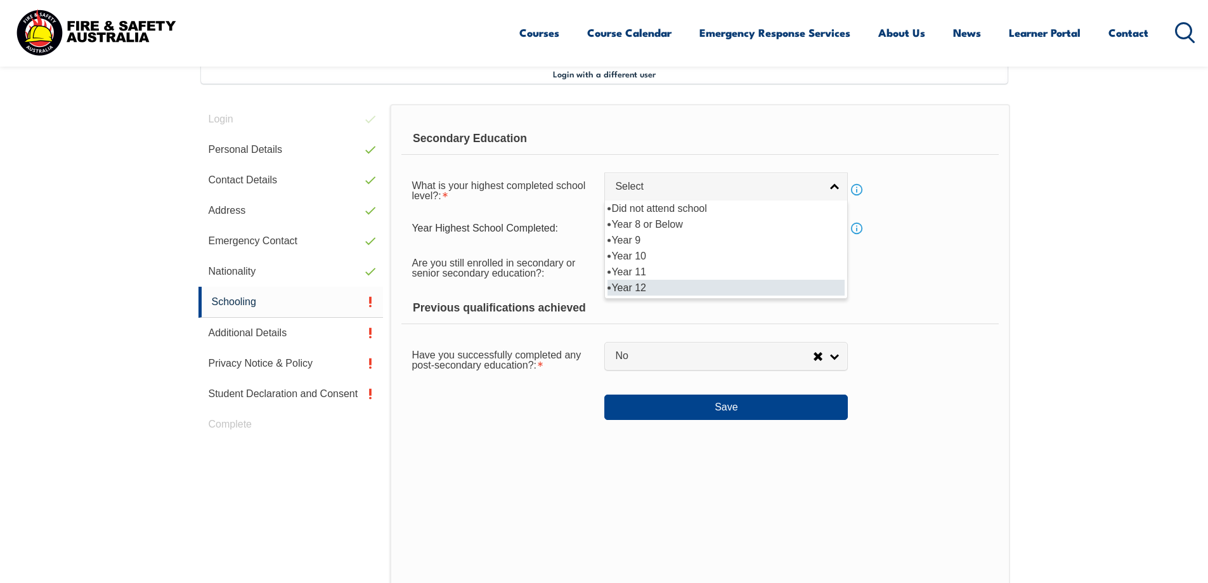
click at [668, 285] on li "Year 12" at bounding box center [726, 288] width 237 height 16
select select "12"
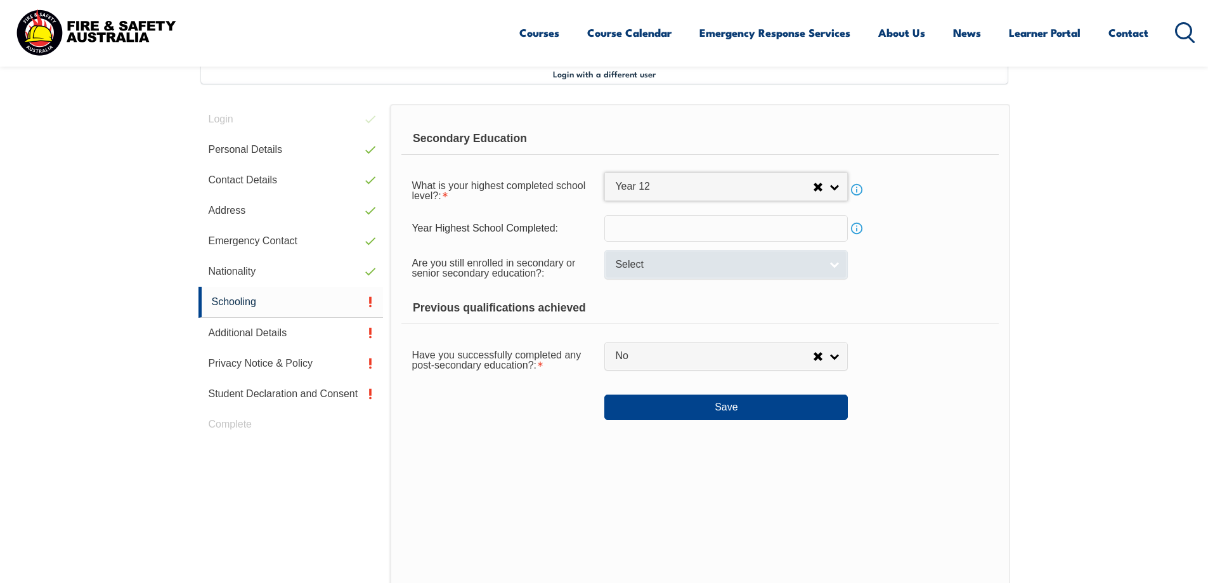
click at [836, 270] on link "Select" at bounding box center [726, 264] width 244 height 29
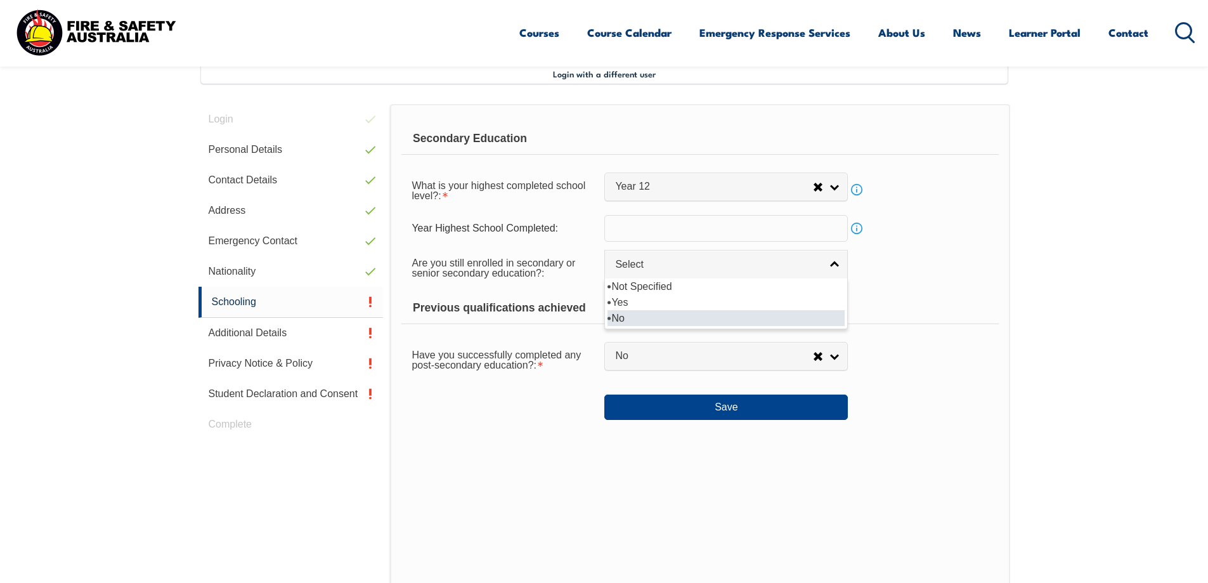
click at [800, 322] on li "No" at bounding box center [726, 318] width 237 height 16
select select "false"
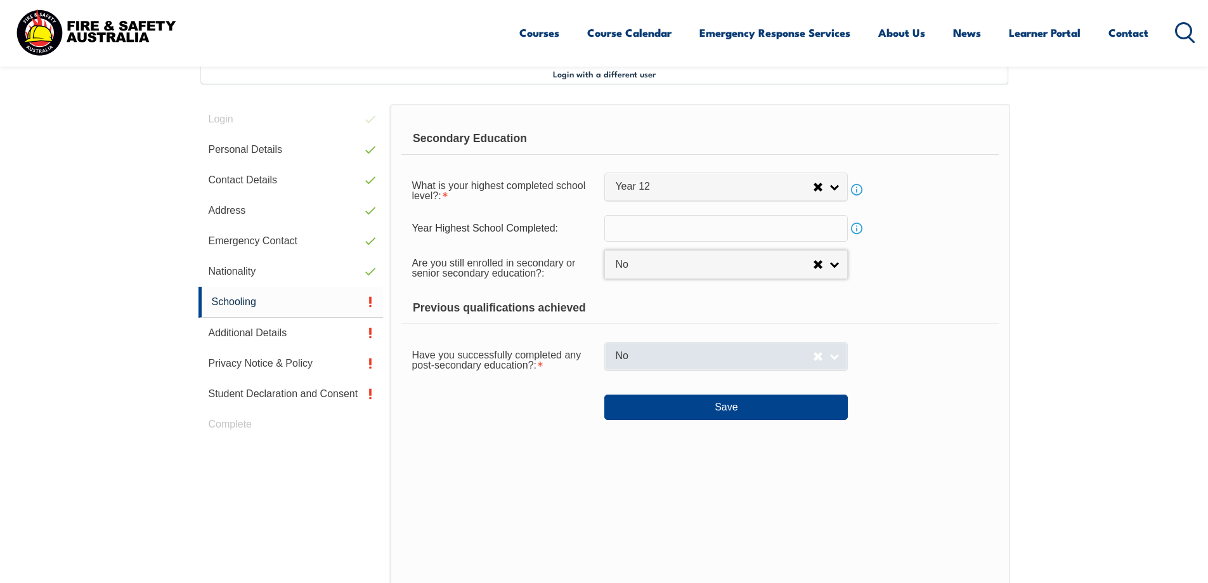
click at [838, 356] on link "No" at bounding box center [726, 356] width 244 height 29
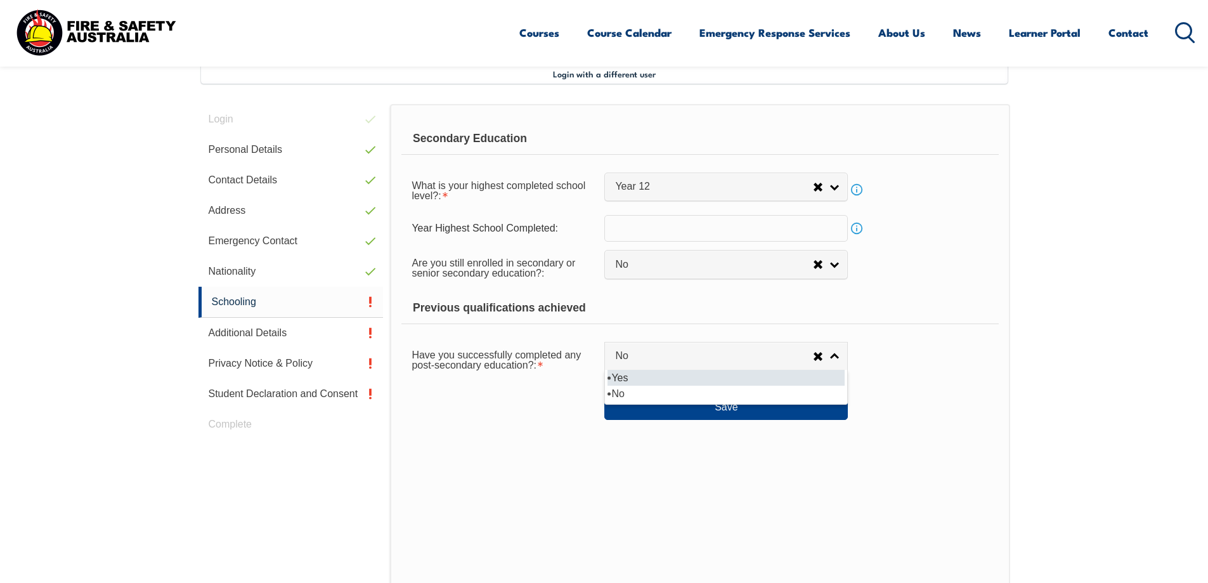
click at [804, 376] on li "Yes" at bounding box center [726, 378] width 237 height 16
select select "true"
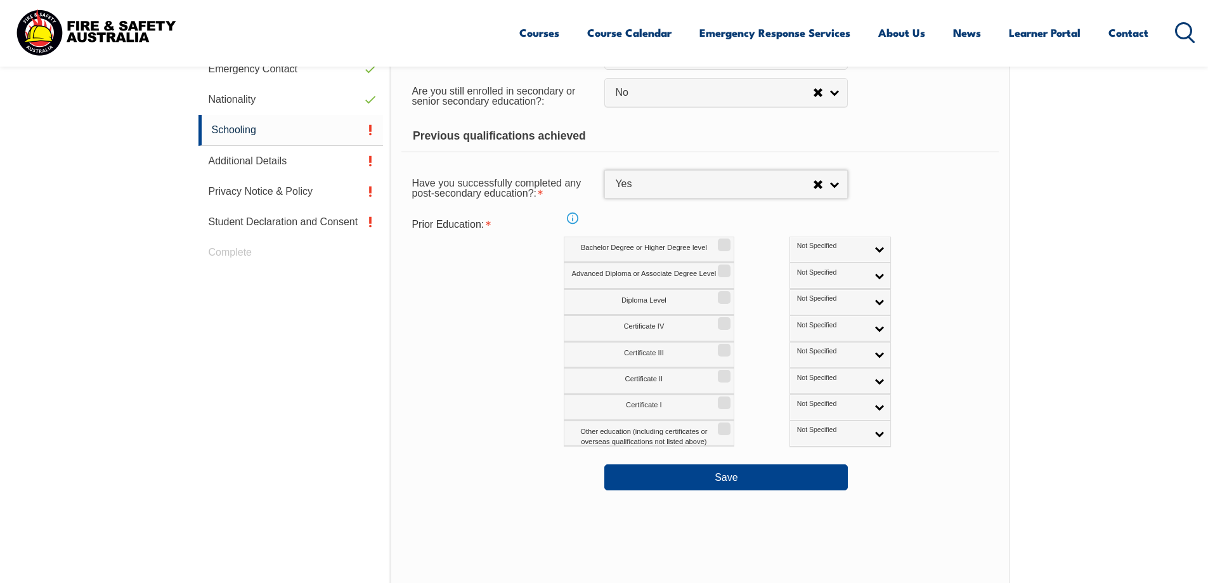
scroll to position [536, 0]
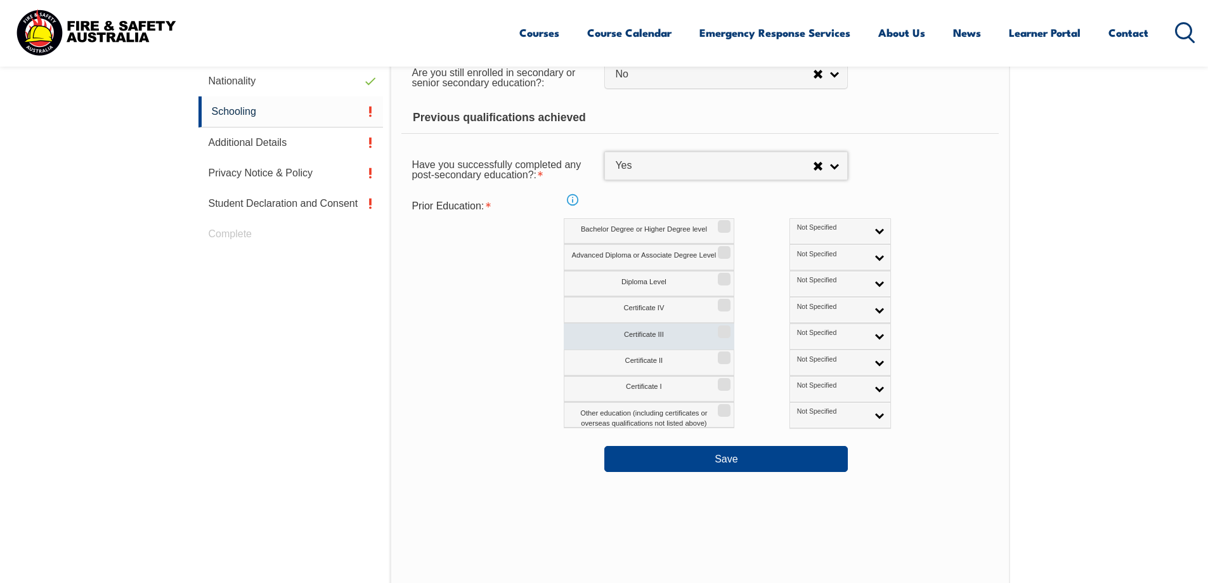
click at [726, 328] on input "Certificate III" at bounding box center [723, 327] width 8 height 1
checkbox input "true"
click at [723, 301] on input "Certificate IV" at bounding box center [723, 300] width 8 height 1
checkbox input "true"
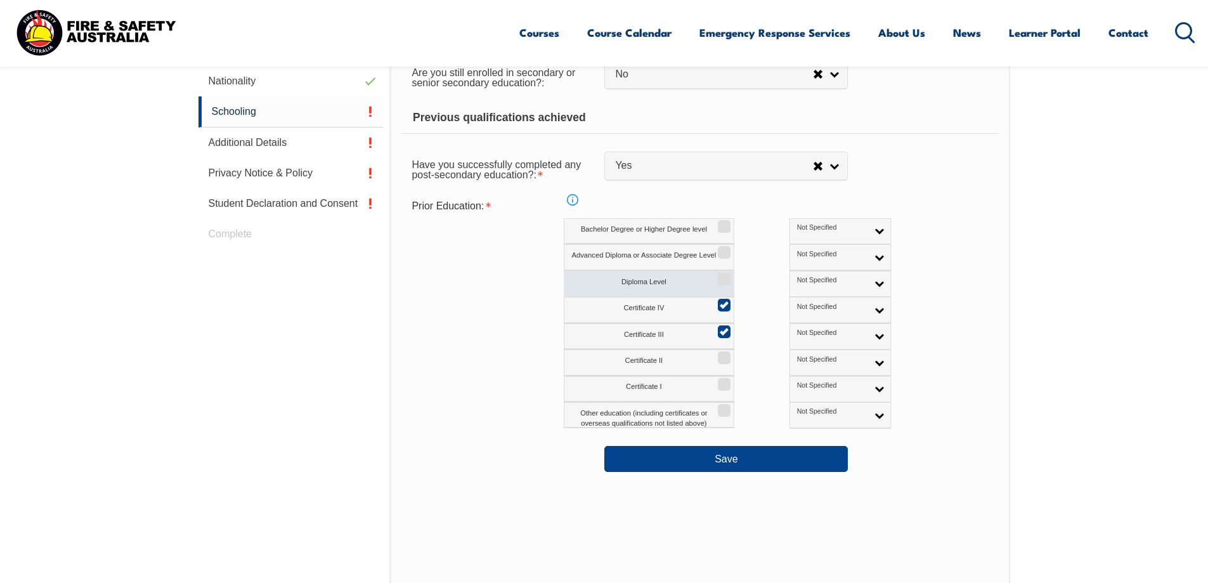
click at [726, 275] on input "Diploma Level" at bounding box center [723, 274] width 8 height 1
checkbox input "true"
click at [723, 249] on input "Advanced Diploma or Associate Degree Level" at bounding box center [723, 247] width 8 height 1
checkbox input "true"
click at [725, 223] on input "Bachelor Degree or Higher Degree level" at bounding box center [723, 221] width 8 height 1
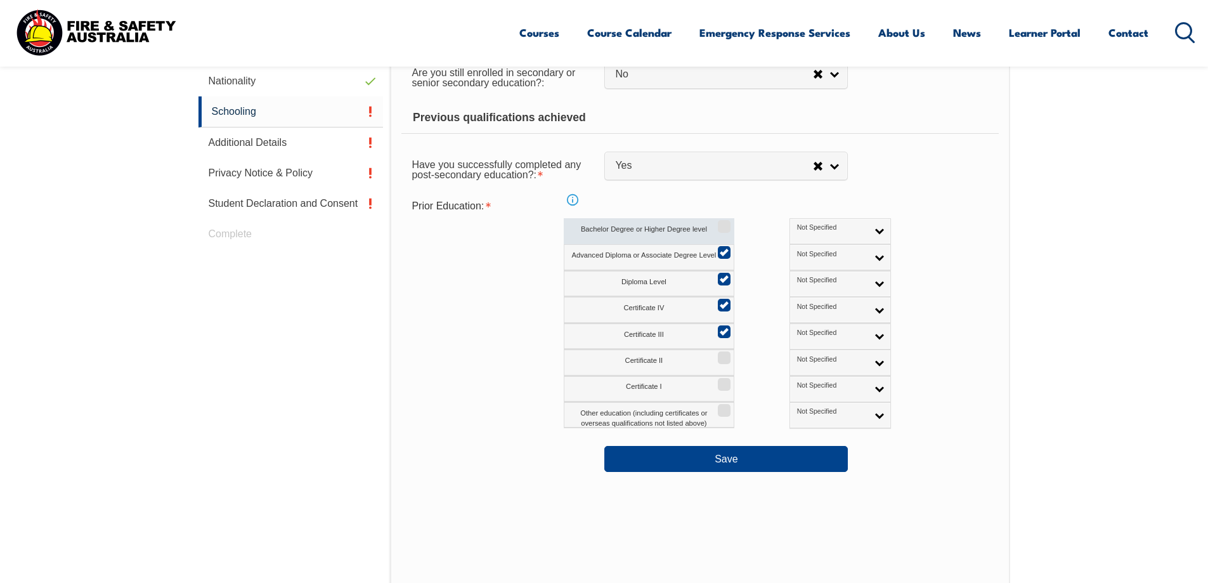
checkbox input "true"
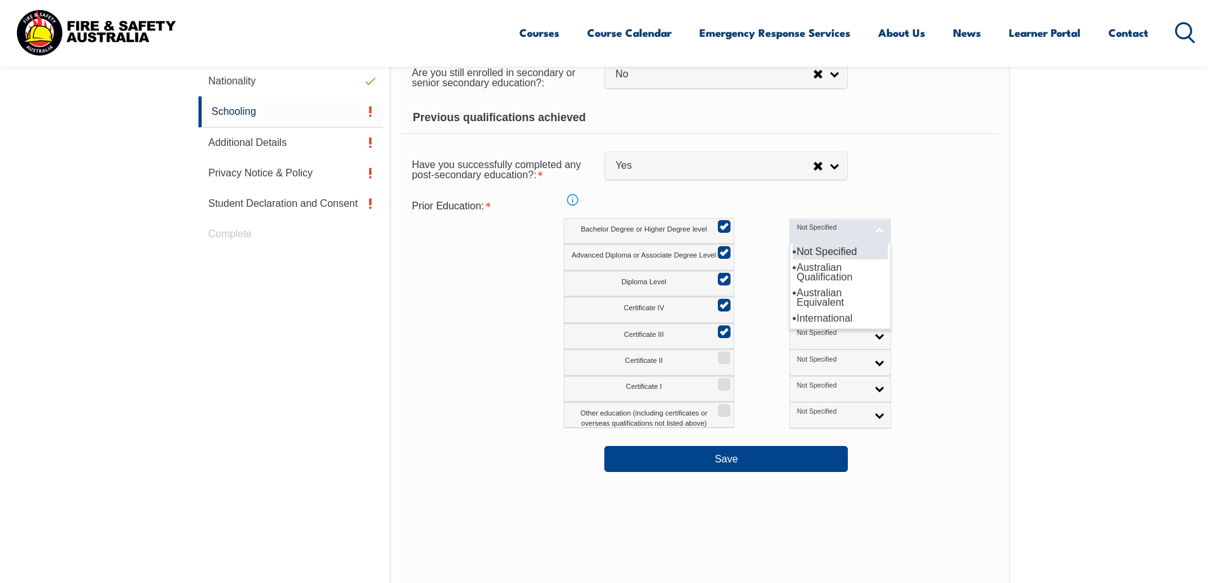
click at [814, 231] on link "Not Specified" at bounding box center [840, 231] width 101 height 26
click at [794, 271] on li "Australian Qualification" at bounding box center [840, 271] width 95 height 25
click at [828, 253] on link "Not Specified" at bounding box center [840, 257] width 101 height 26
click at [793, 319] on li "Australian Equivalent" at bounding box center [840, 323] width 95 height 25
click at [822, 257] on link "Australian Equivalent" at bounding box center [840, 257] width 101 height 26
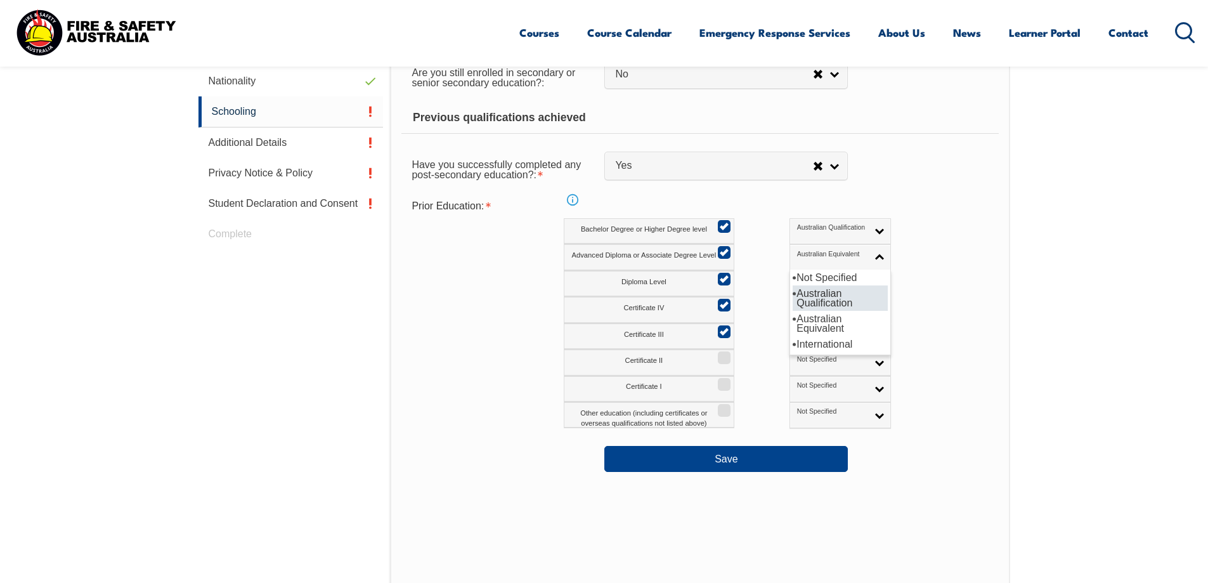
click at [800, 295] on li "Australian Qualification" at bounding box center [840, 297] width 95 height 25
click at [825, 285] on link "Not Specified" at bounding box center [840, 284] width 101 height 26
click at [793, 323] on li "Australian Qualification" at bounding box center [840, 324] width 95 height 25
click at [828, 305] on link "Not Specified" at bounding box center [840, 310] width 101 height 26
click at [793, 348] on li "Australian Qualification" at bounding box center [840, 350] width 95 height 25
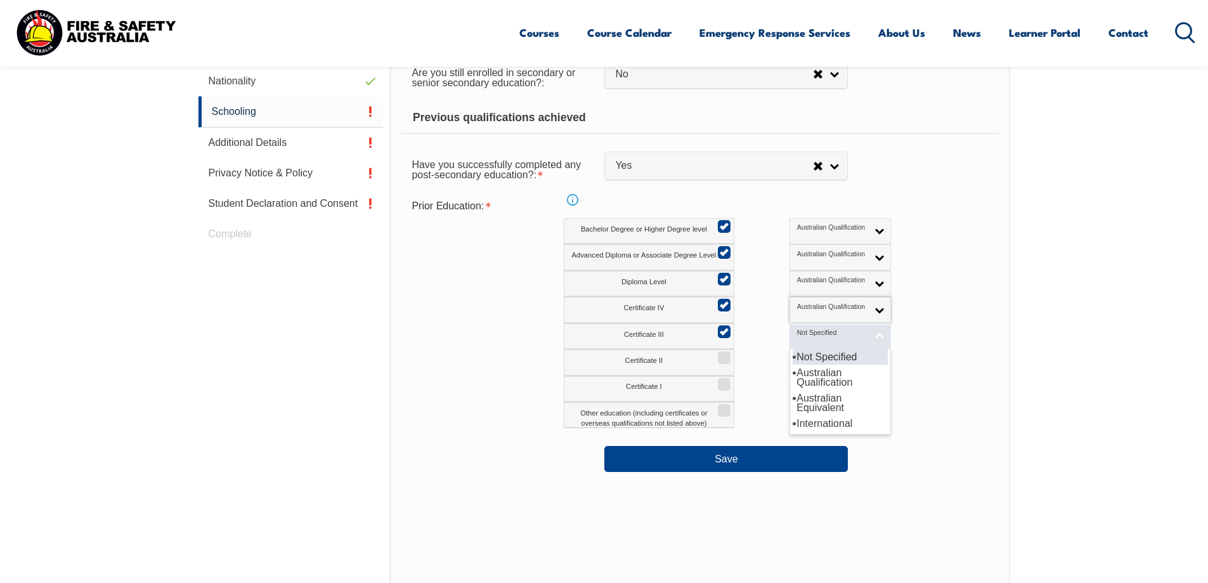
click at [823, 335] on link "Not Specified" at bounding box center [840, 336] width 101 height 26
click at [793, 381] on li "Australian Qualification" at bounding box center [840, 377] width 95 height 25
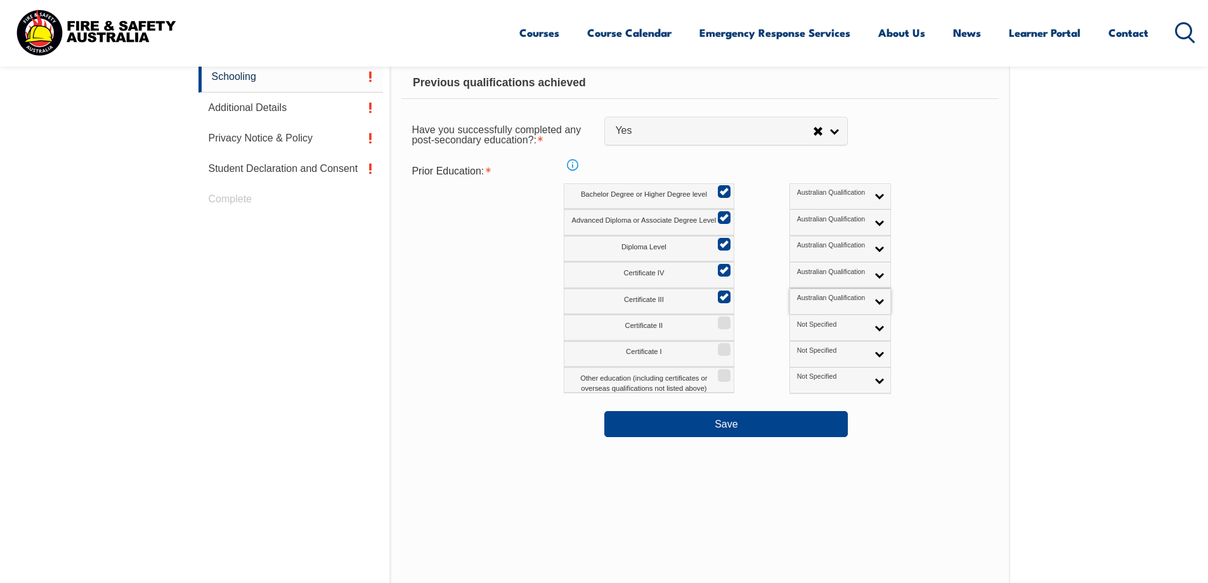
scroll to position [599, 0]
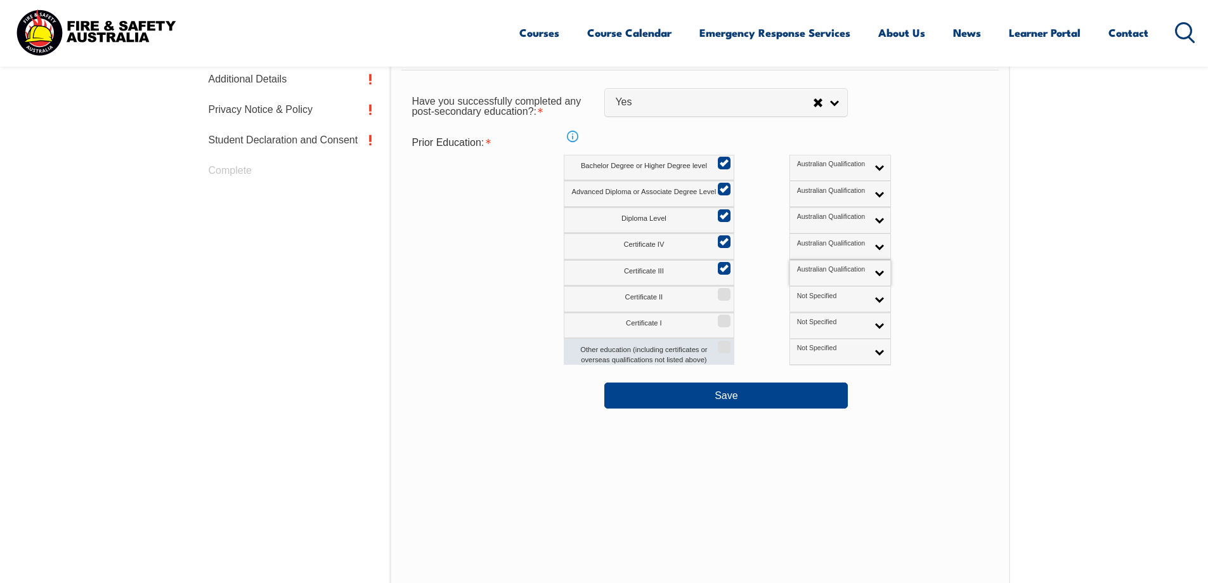
click at [726, 343] on input "Other education (including certificates or overseas qualifications not listed a…" at bounding box center [723, 342] width 8 height 1
checkbox input "true"
click at [812, 354] on link "Not Specified" at bounding box center [840, 352] width 101 height 26
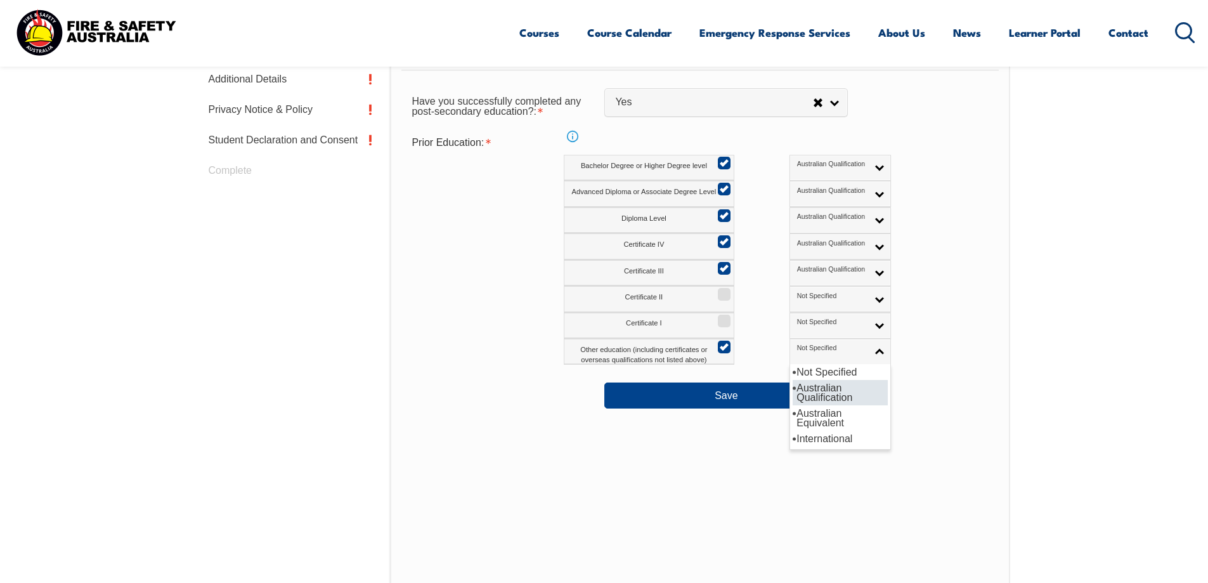
click at [793, 389] on li "Australian Qualification" at bounding box center [840, 392] width 95 height 25
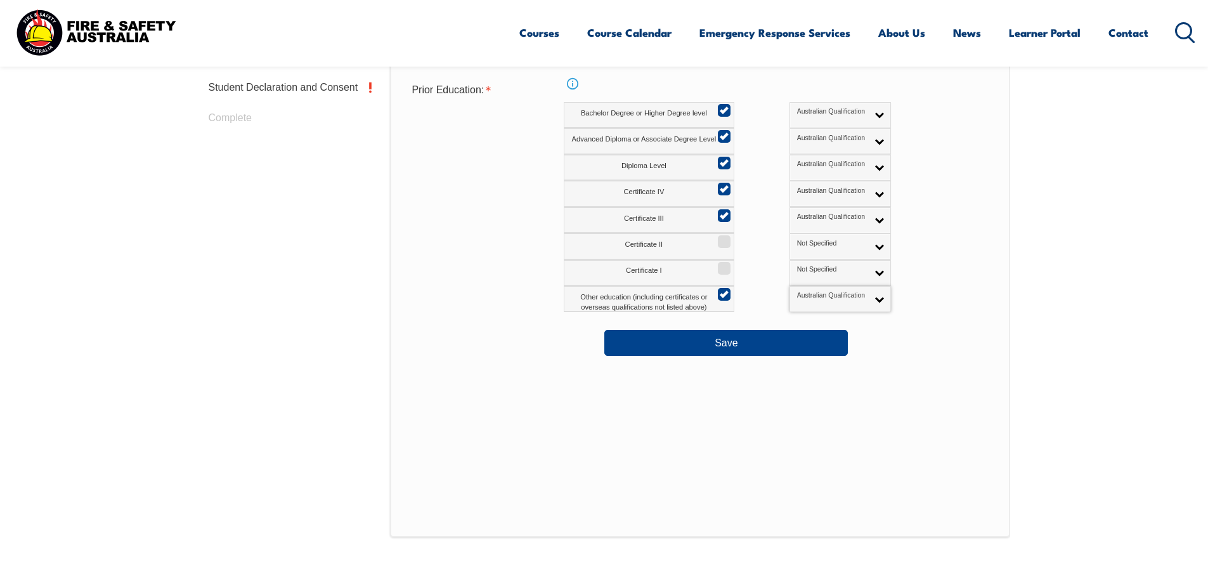
scroll to position [663, 0]
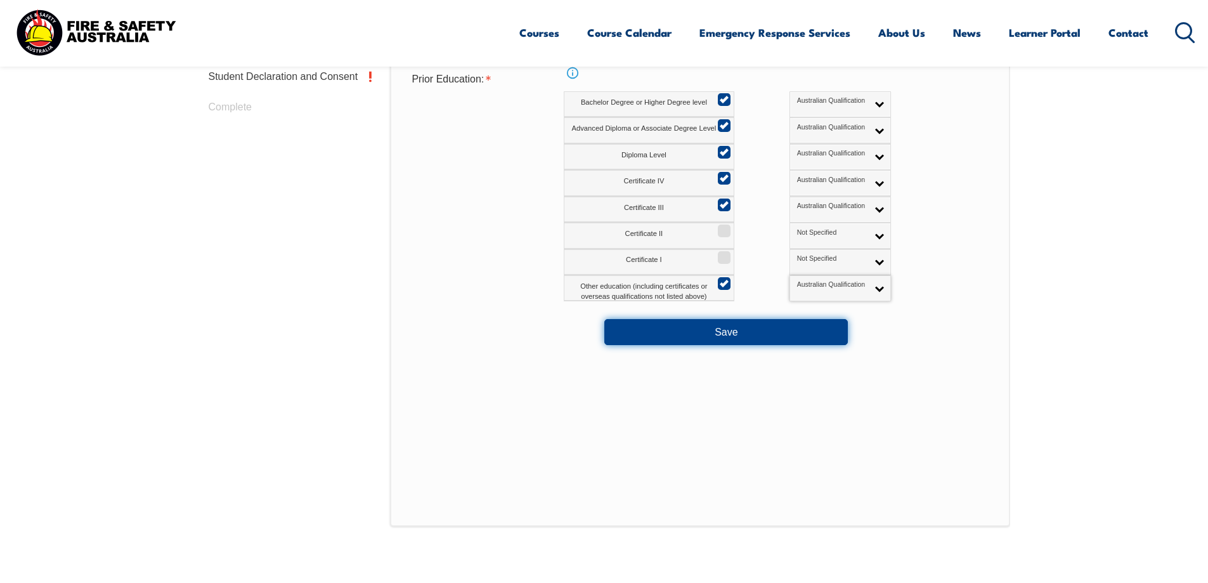
click at [809, 327] on button "Save" at bounding box center [726, 331] width 244 height 25
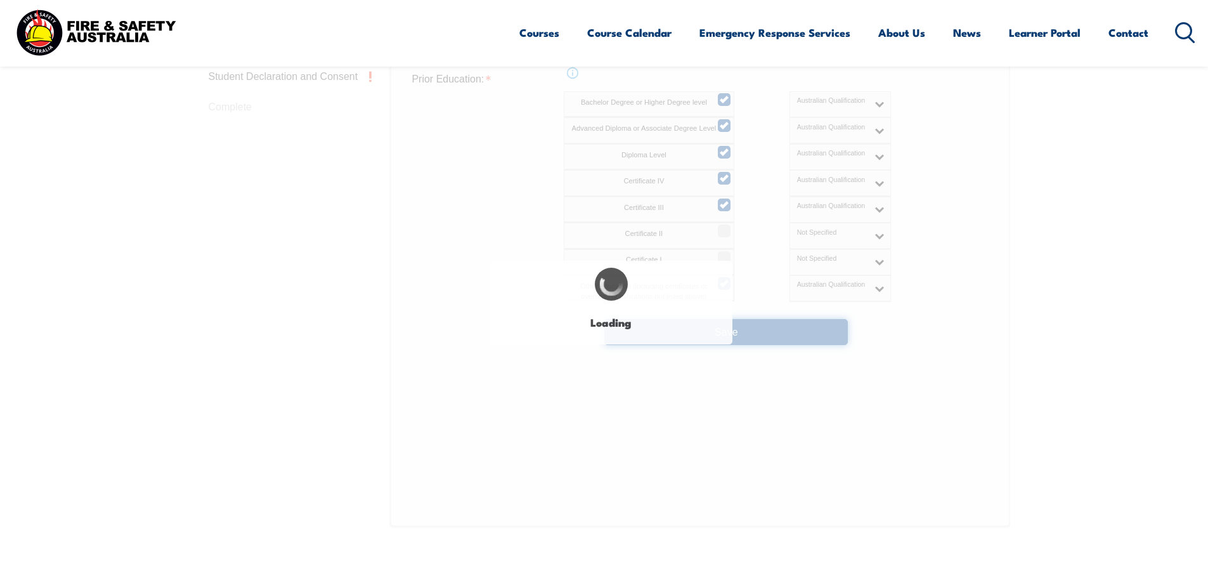
select select
select select "false"
select select "true"
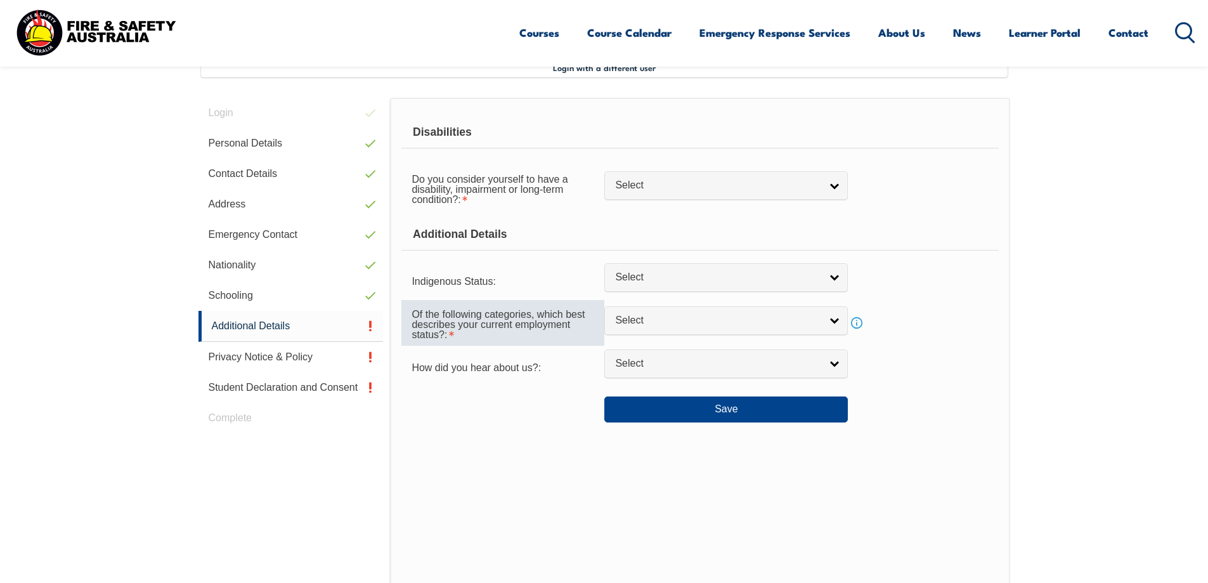
scroll to position [346, 0]
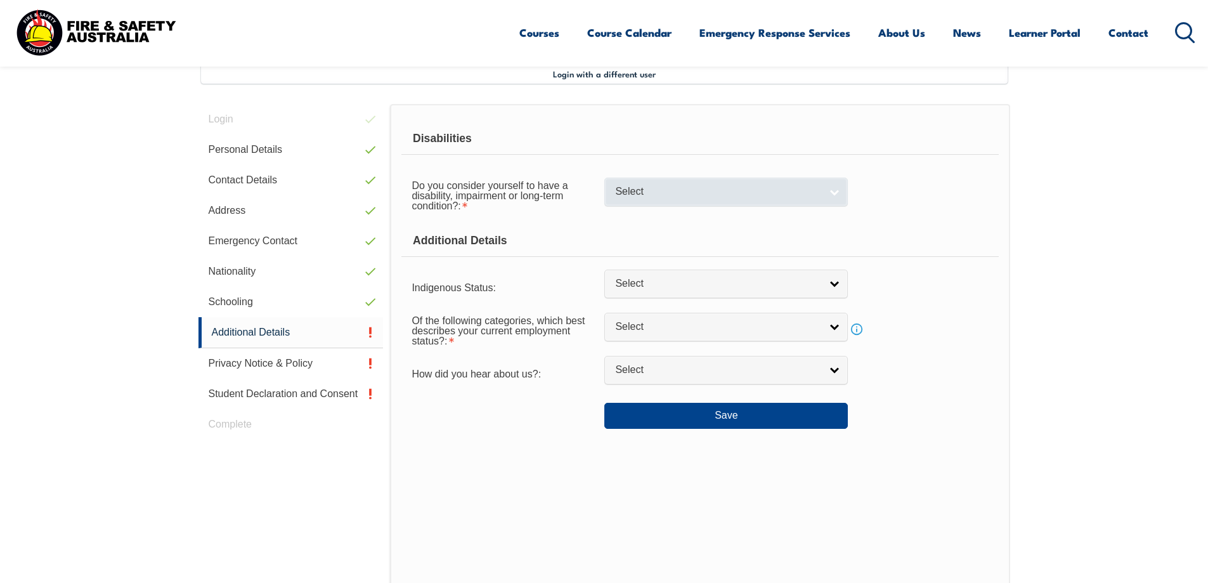
click at [679, 195] on span "Select" at bounding box center [717, 191] width 205 height 13
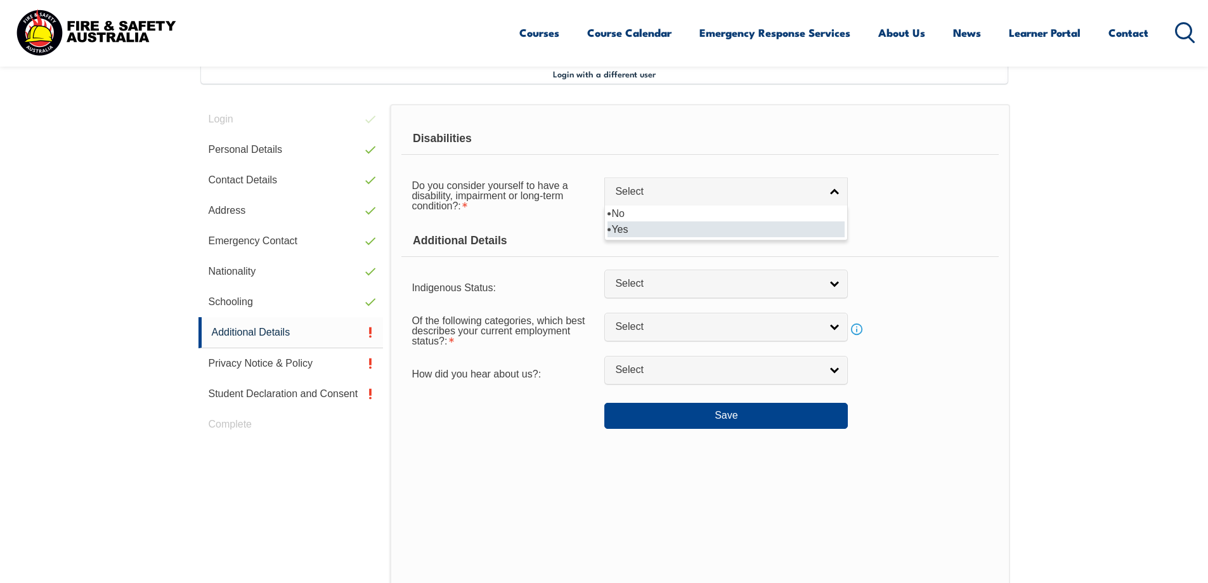
click at [660, 229] on li "Yes" at bounding box center [726, 229] width 237 height 16
select select "true"
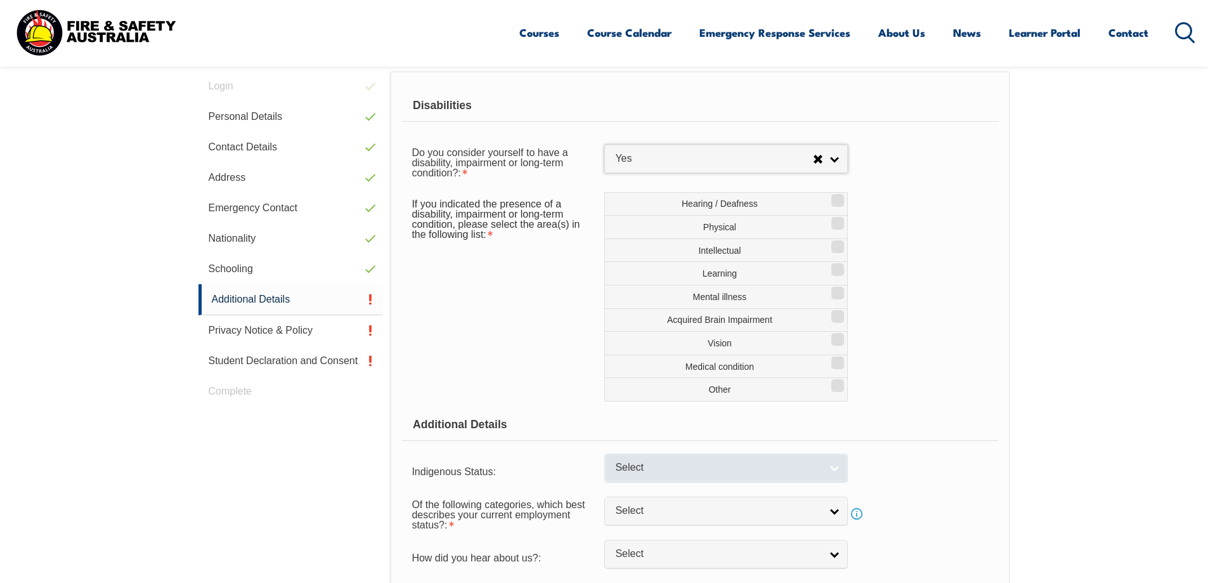
scroll to position [409, 0]
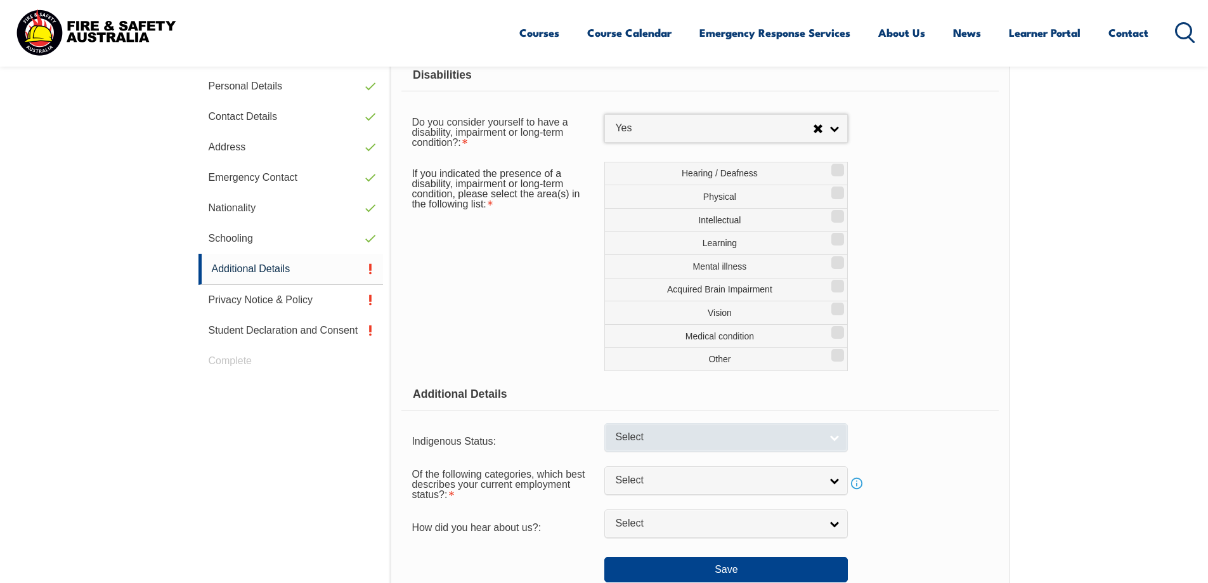
click at [821, 442] on link "Select" at bounding box center [726, 437] width 244 height 29
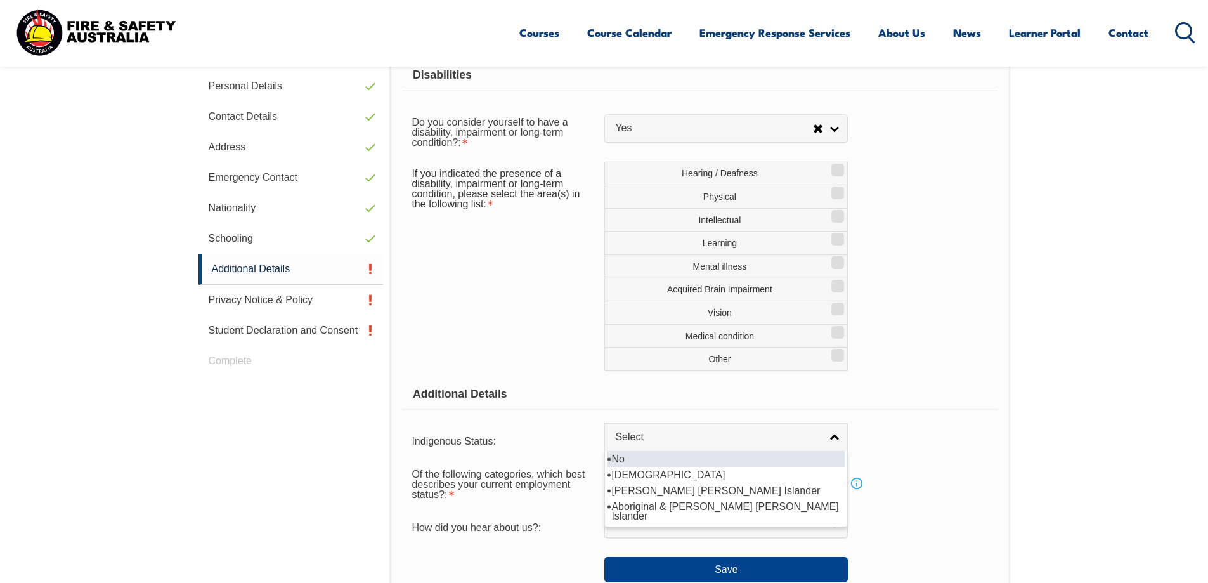
click at [752, 464] on li "No" at bounding box center [726, 459] width 237 height 16
select select "4"
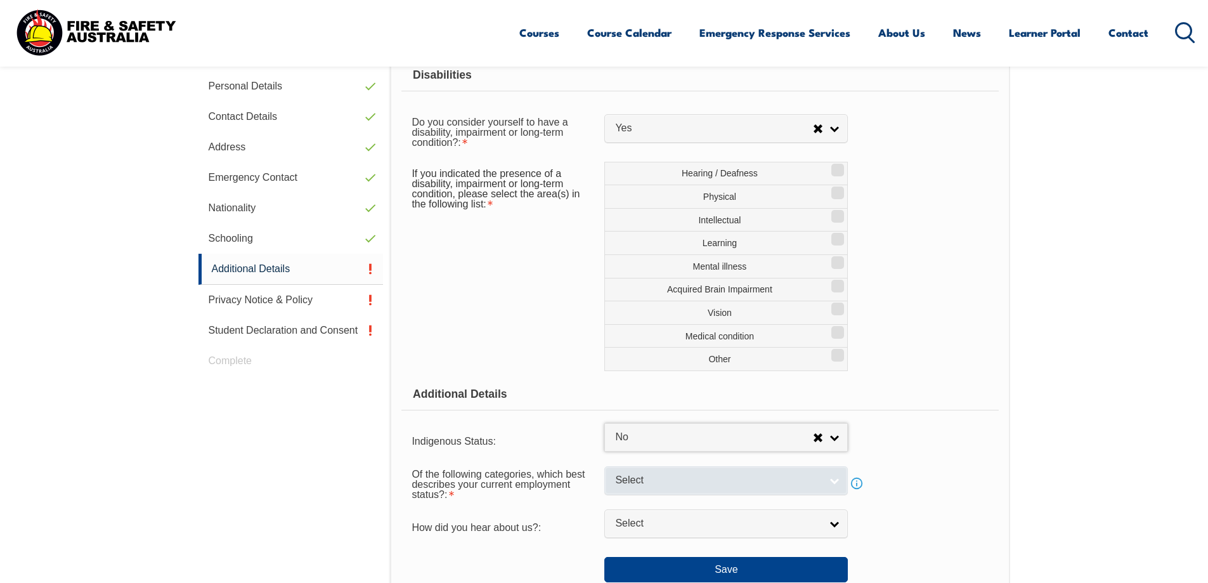
click at [821, 479] on link "Select" at bounding box center [726, 480] width 244 height 29
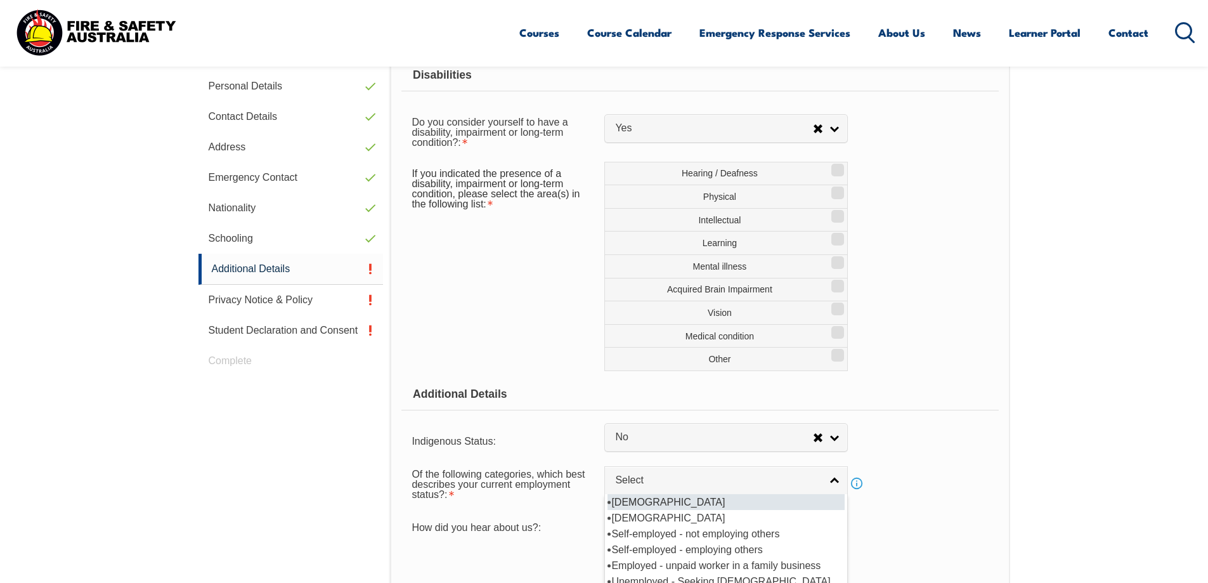
click at [673, 499] on li "Full-time employee" at bounding box center [726, 502] width 237 height 16
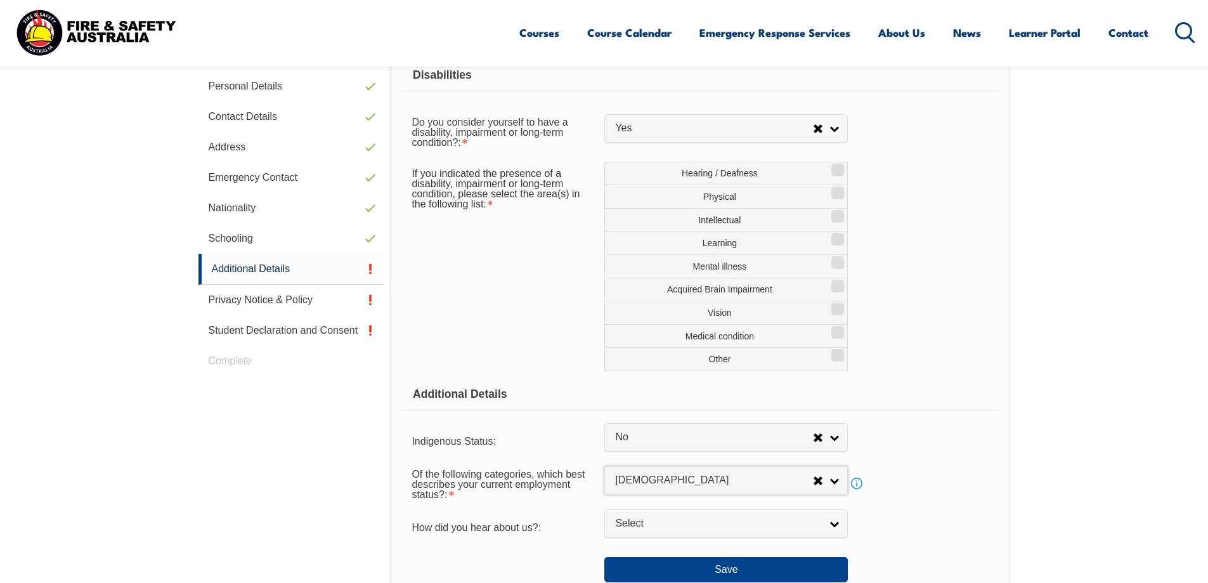
select select "1"
click at [873, 455] on form "Disabilities Do you consider yourself to have a disability, impairment or long-…" at bounding box center [699, 321] width 597 height 523
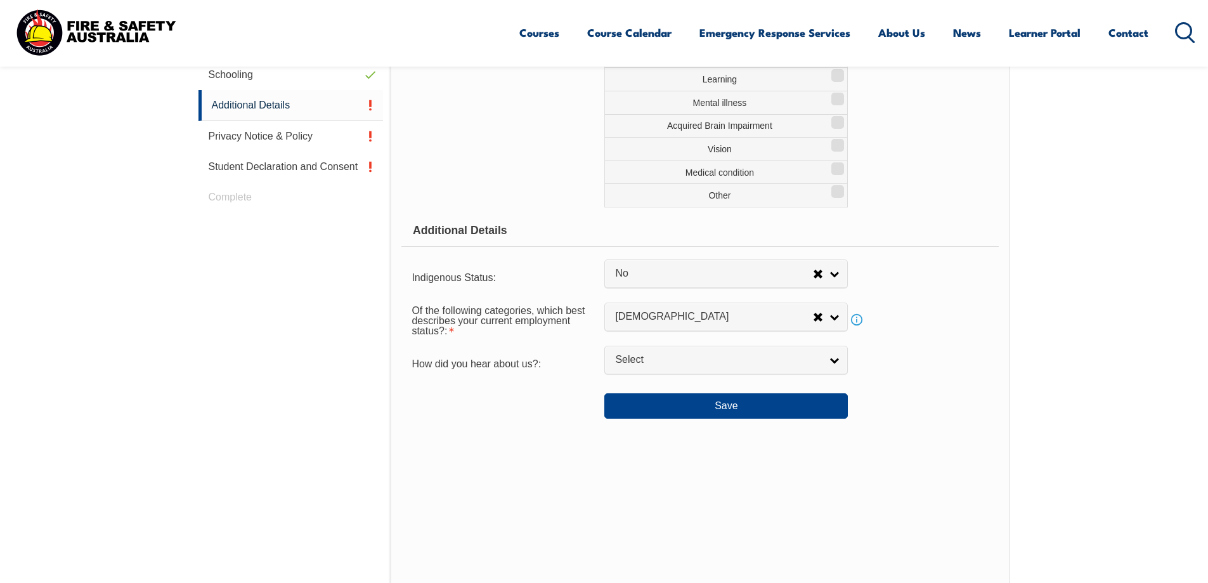
scroll to position [599, 0]
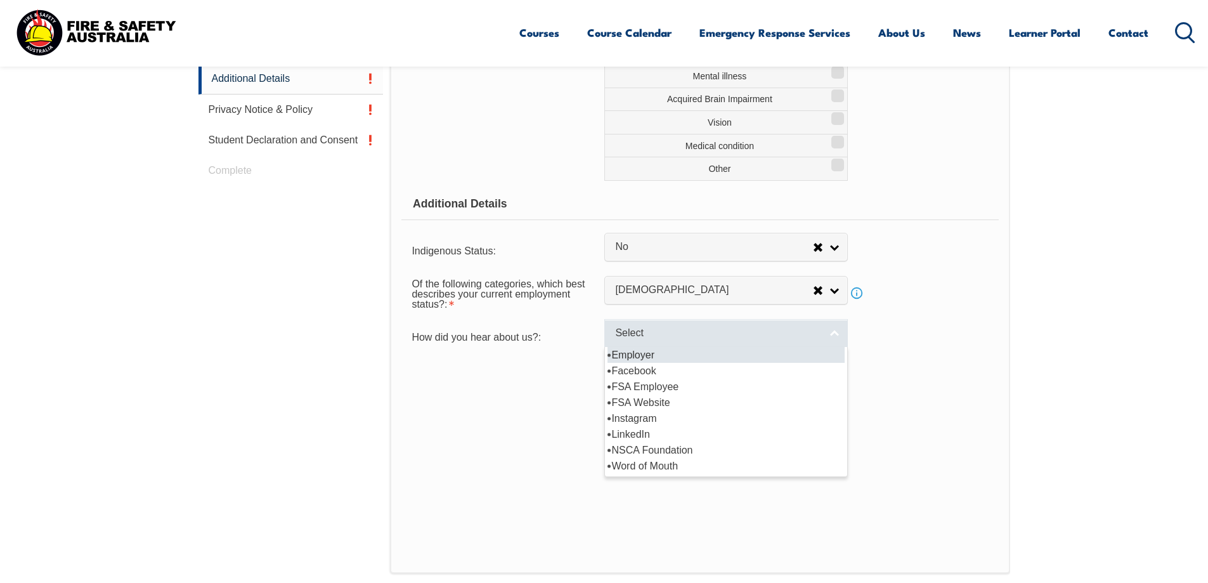
click at [838, 332] on link "Select" at bounding box center [726, 333] width 244 height 29
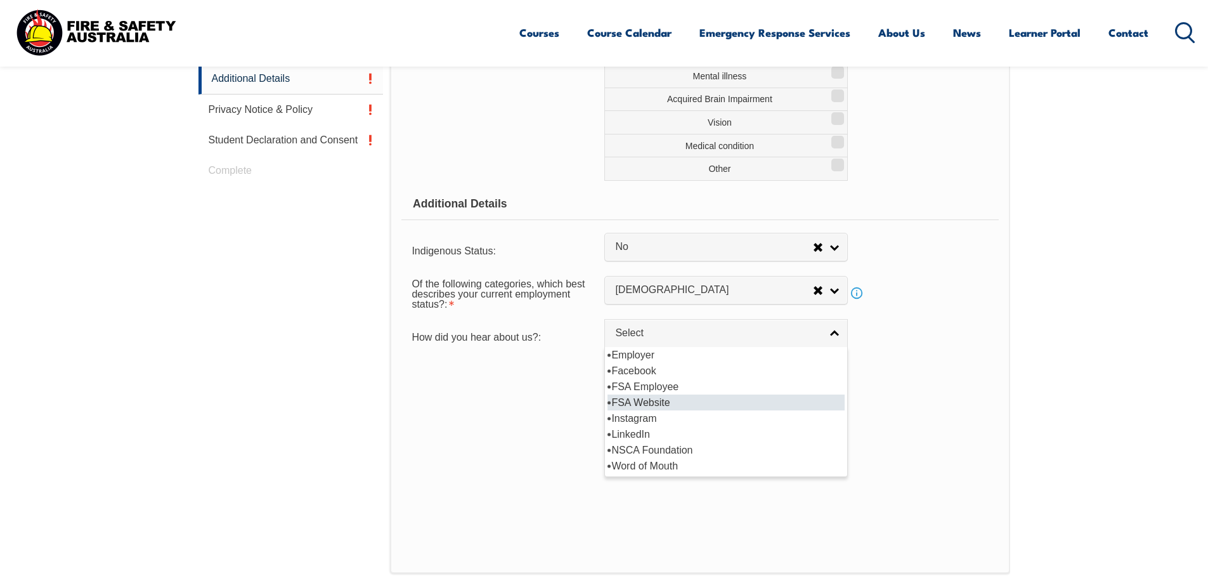
click at [728, 400] on li "FSA Website" at bounding box center [726, 402] width 237 height 16
select select "8571"
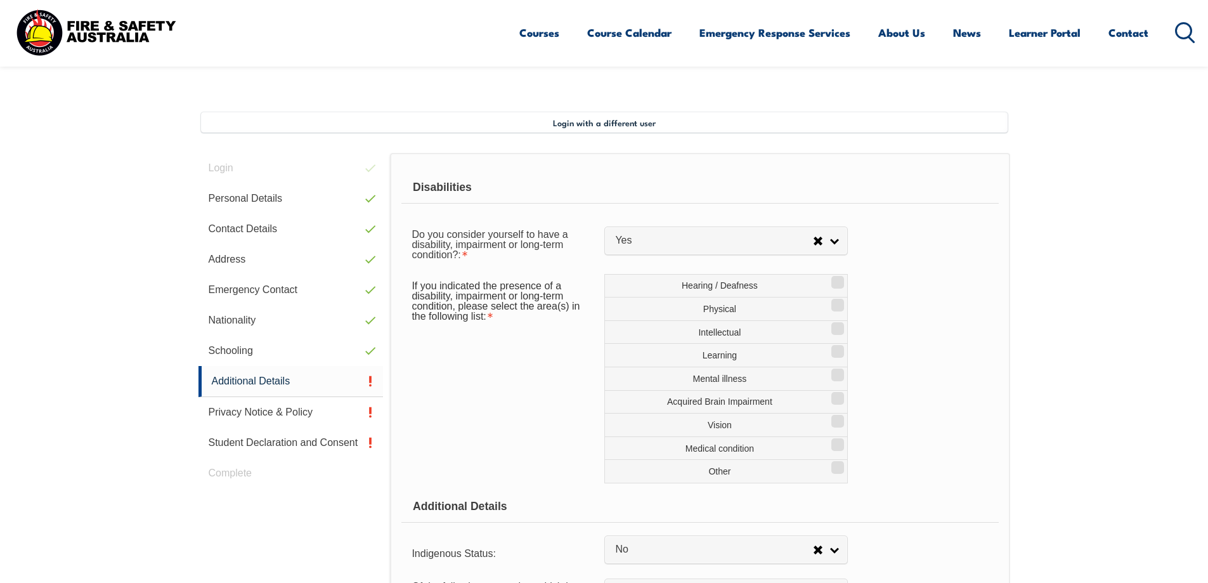
scroll to position [282, 0]
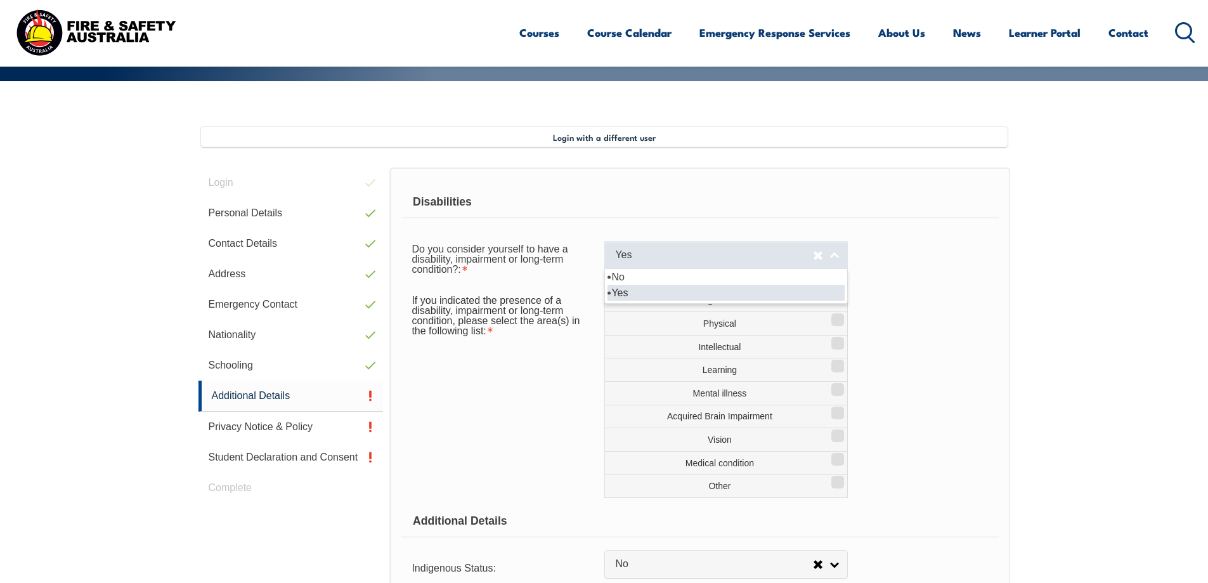
click at [837, 254] on link "Yes" at bounding box center [726, 255] width 244 height 29
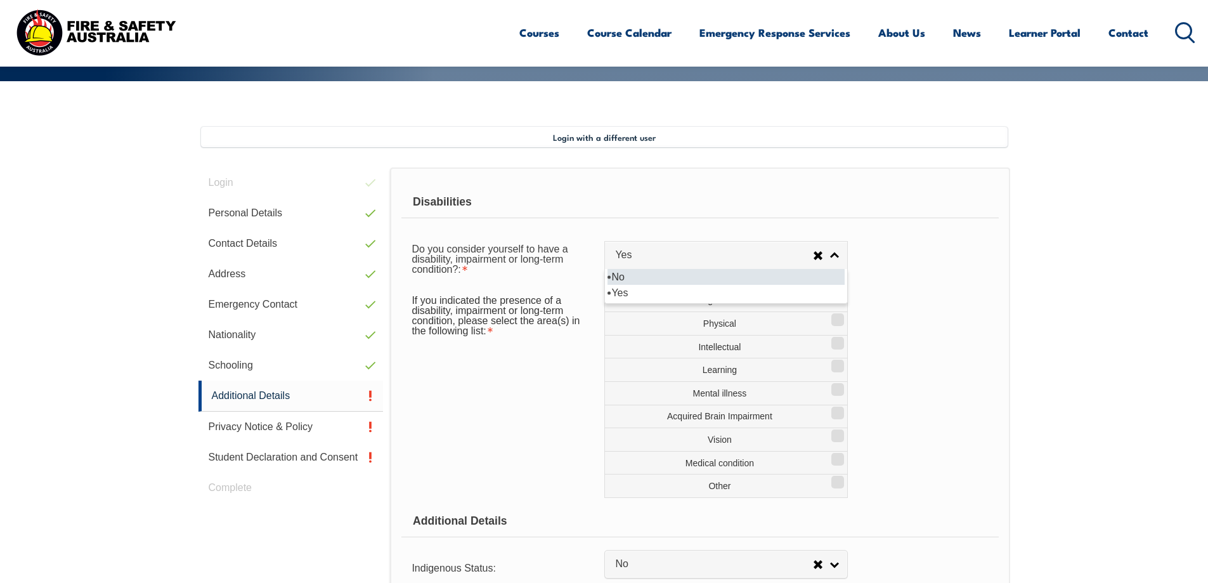
click at [765, 280] on li "No" at bounding box center [726, 277] width 237 height 16
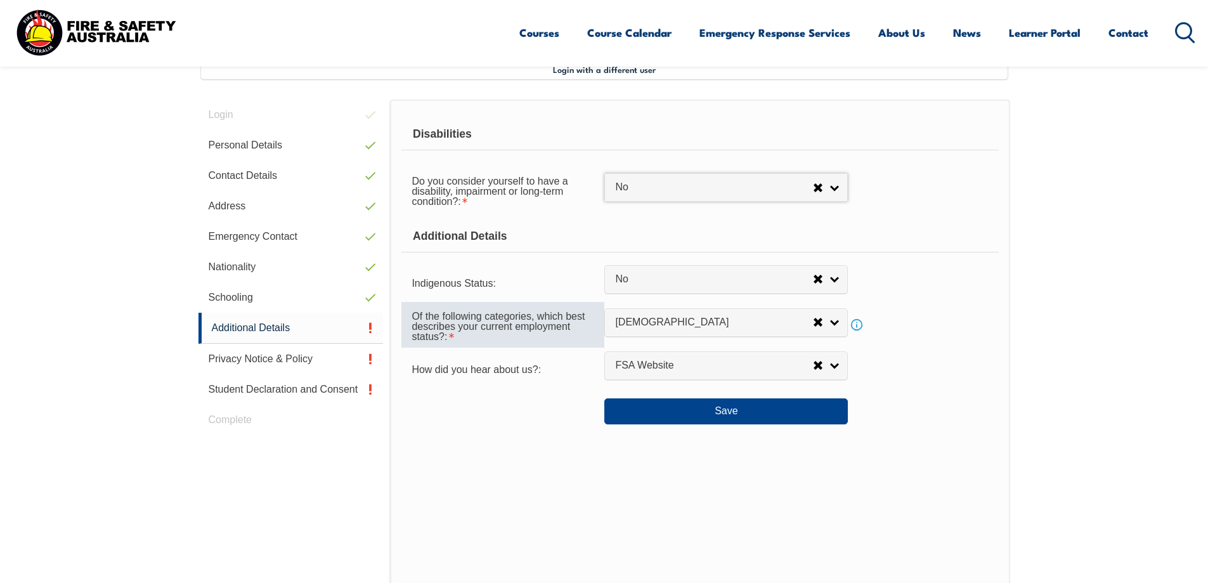
scroll to position [346, 0]
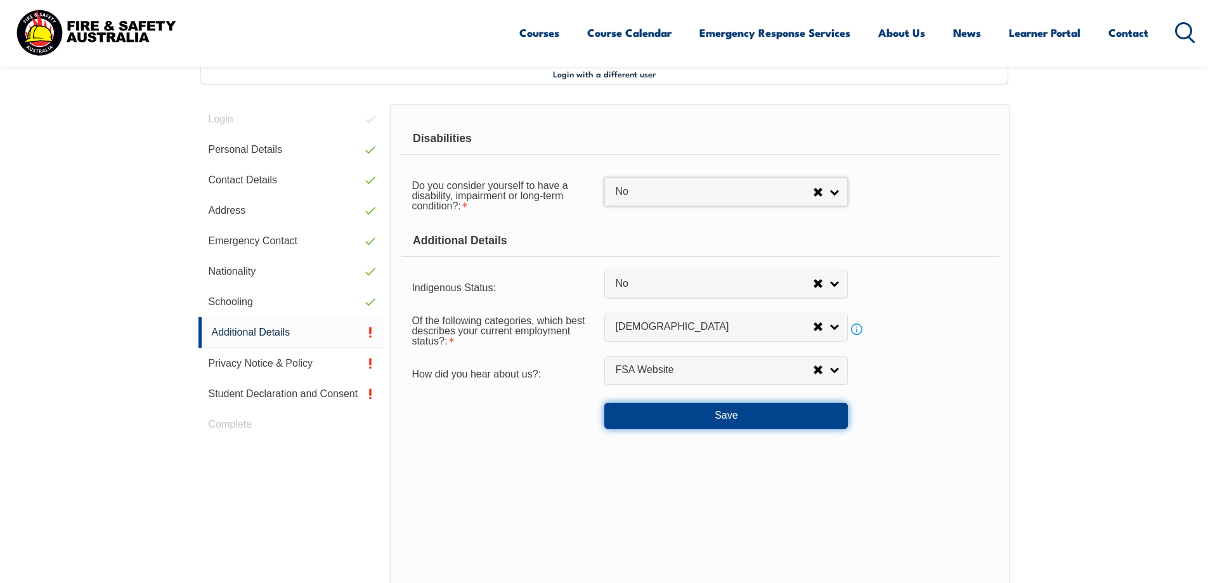
click at [625, 419] on button "Save" at bounding box center [726, 415] width 244 height 25
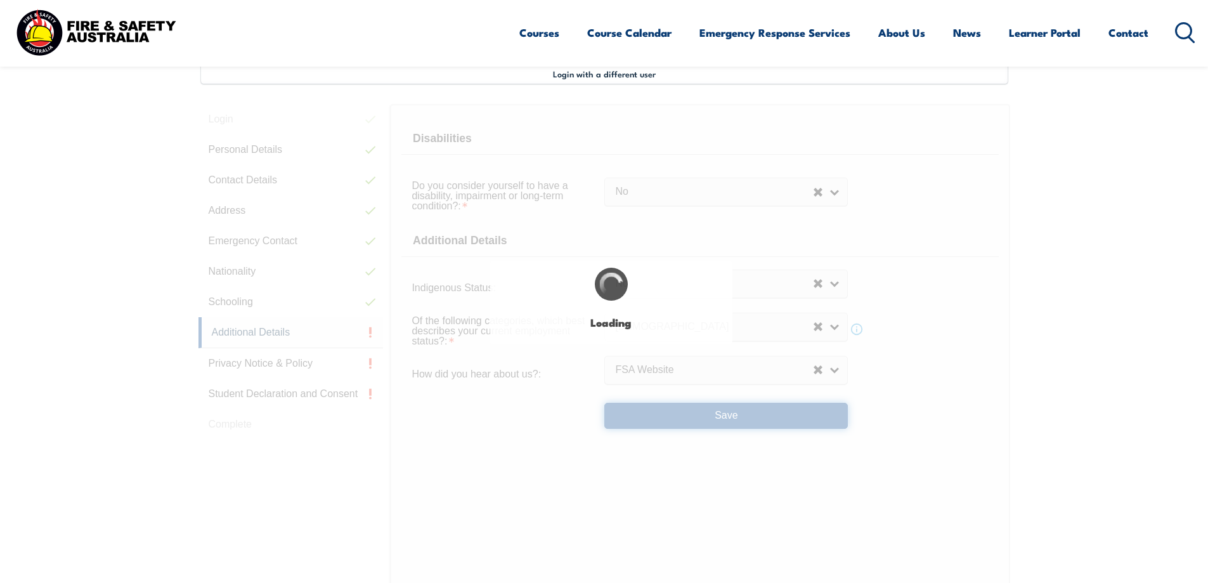
select select "false"
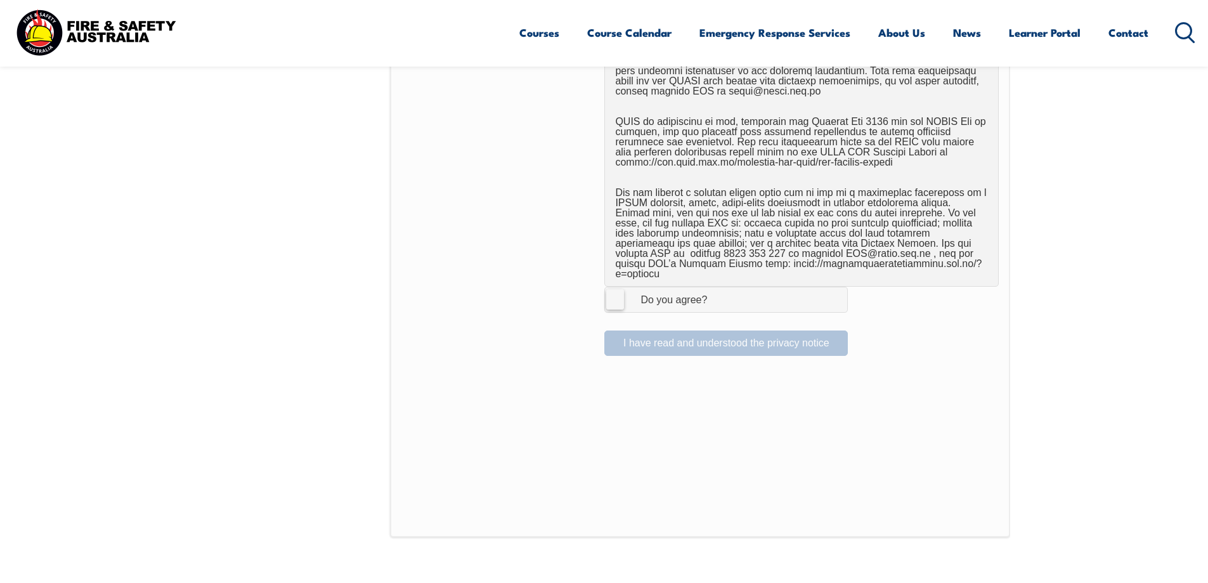
scroll to position [790, 0]
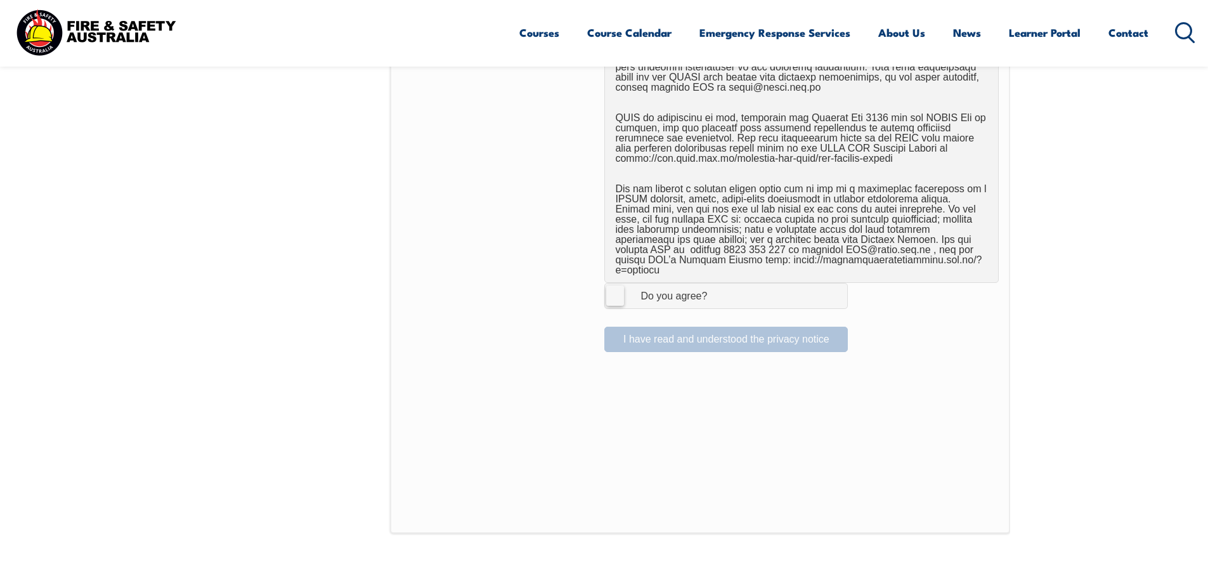
click at [612, 284] on label "I Agree Do you agree?" at bounding box center [726, 295] width 244 height 25
click at [717, 284] on input "I Agree Do you agree?" at bounding box center [728, 295] width 22 height 24
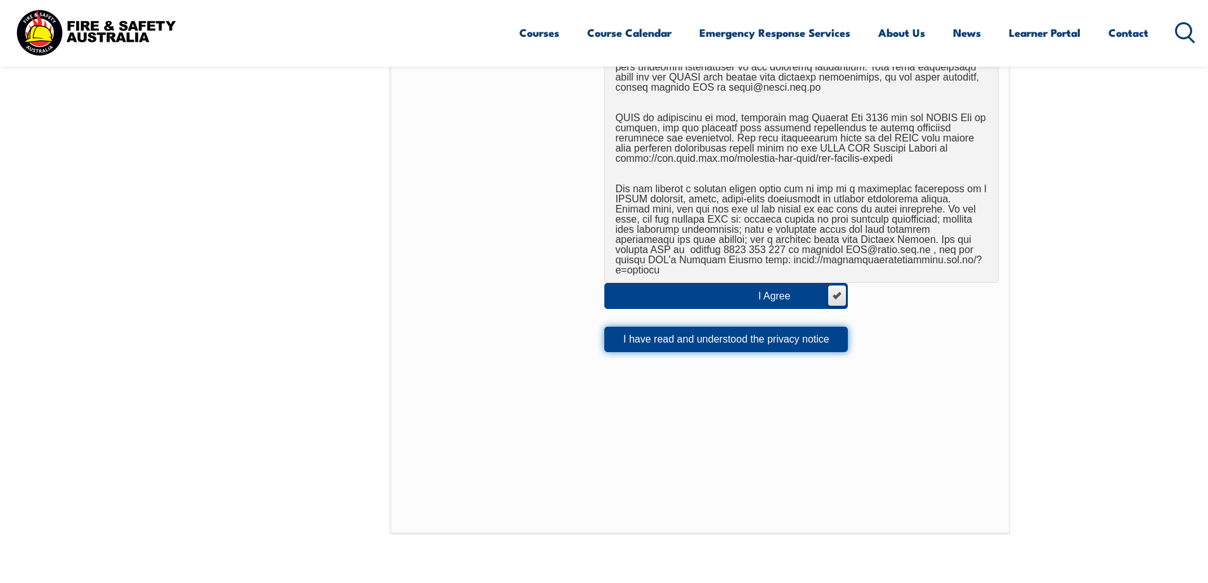
click at [815, 328] on button "I have read and understood the privacy notice" at bounding box center [726, 339] width 244 height 25
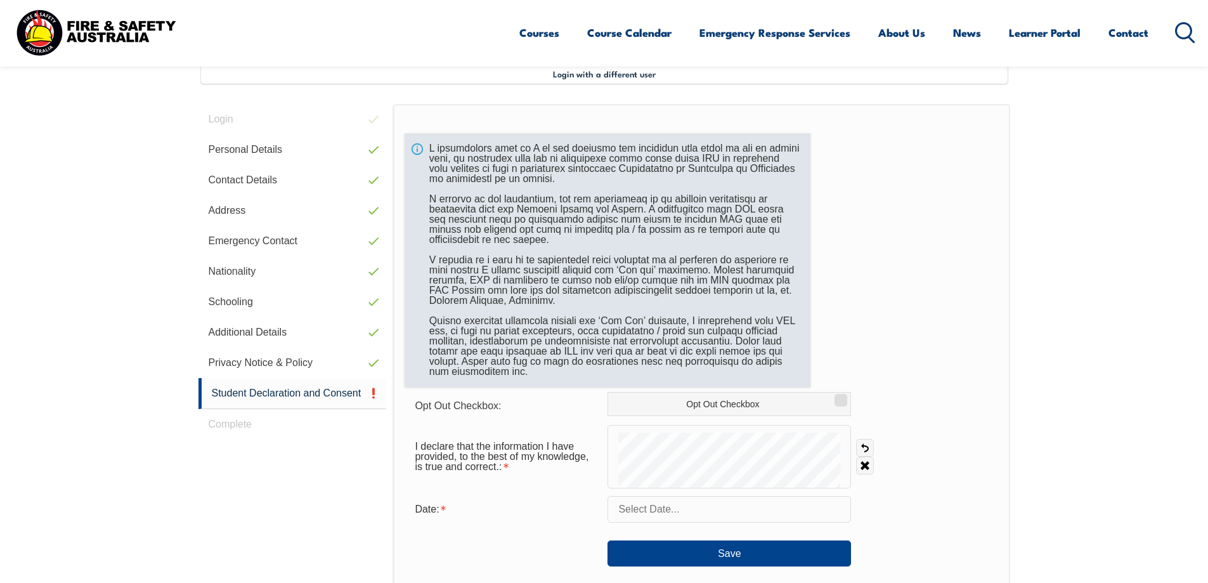
scroll to position [409, 0]
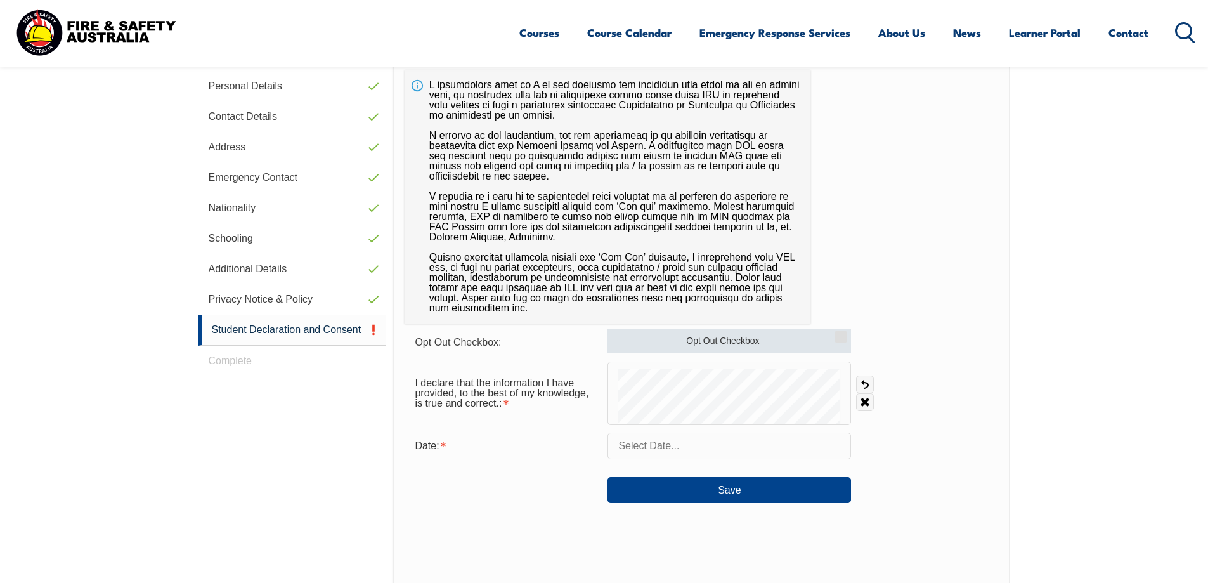
click at [843, 333] on input "Opt Out Checkbox" at bounding box center [839, 332] width 8 height 1
checkbox input "true"
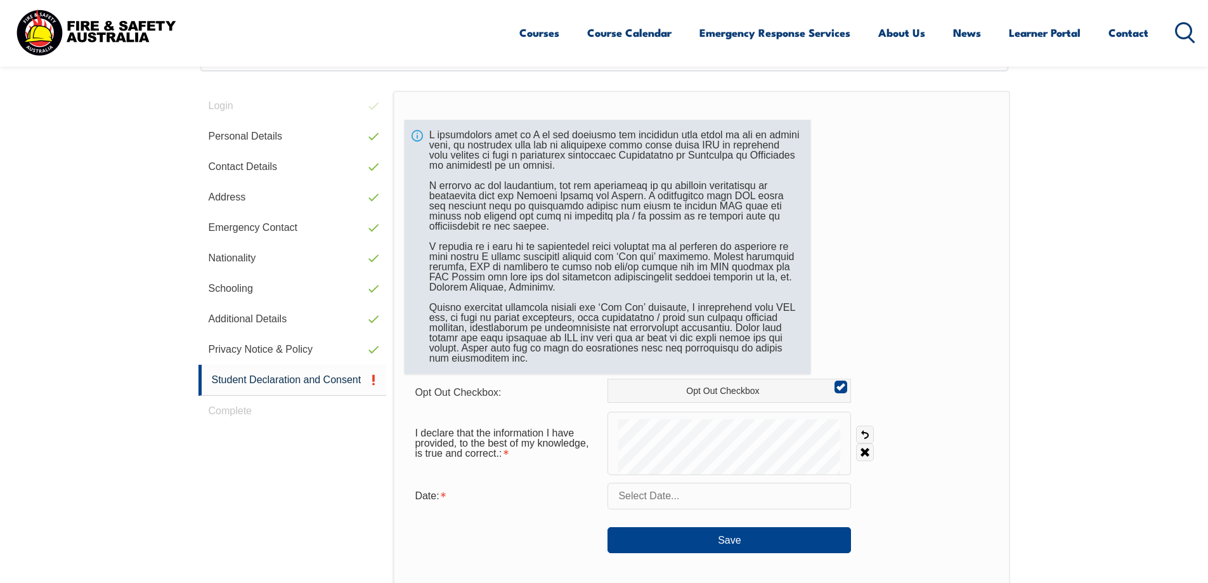
scroll to position [346, 0]
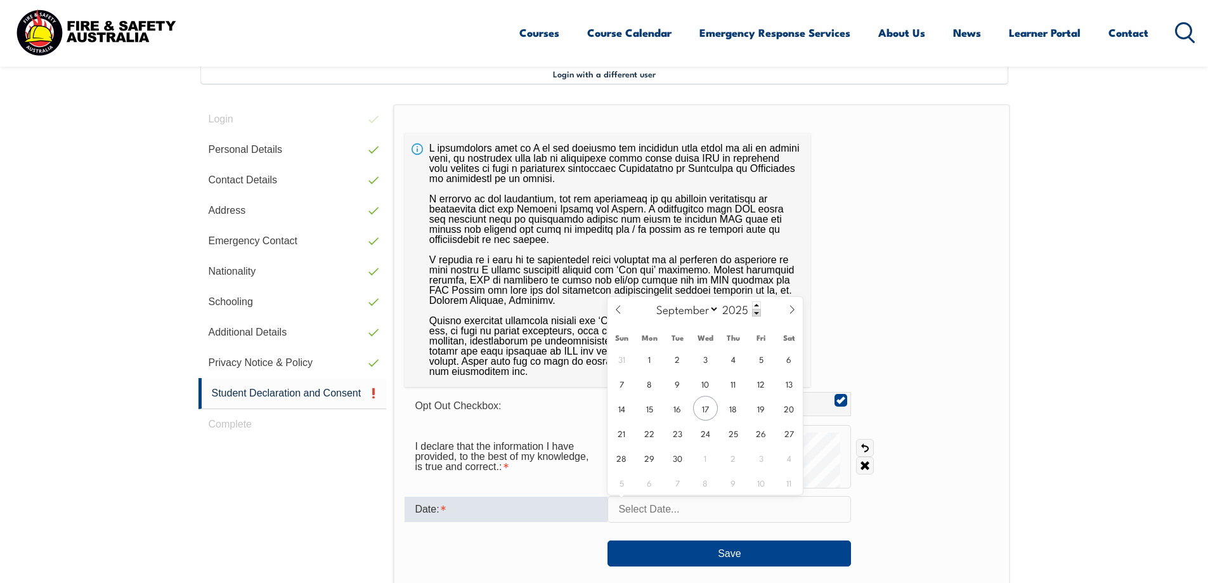
click at [681, 505] on input "text" at bounding box center [730, 509] width 244 height 27
click at [705, 410] on span "17" at bounding box center [705, 408] width 25 height 25
type input "September 17, 2025"
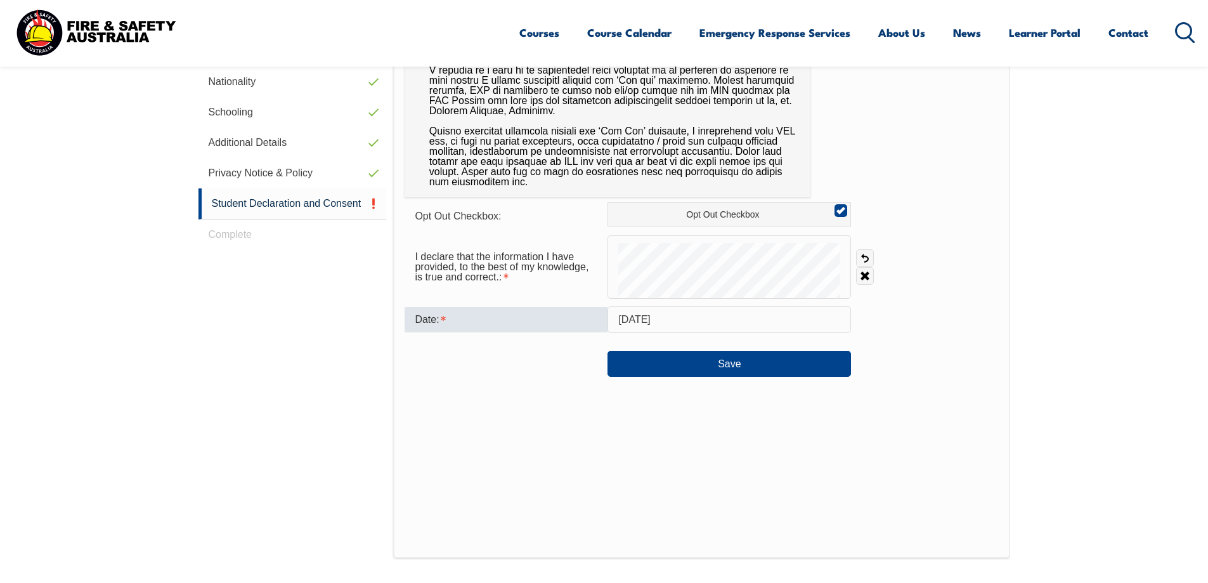
scroll to position [536, 0]
click at [829, 365] on button "Save" at bounding box center [730, 362] width 244 height 25
